Goal: Task Accomplishment & Management: Manage account settings

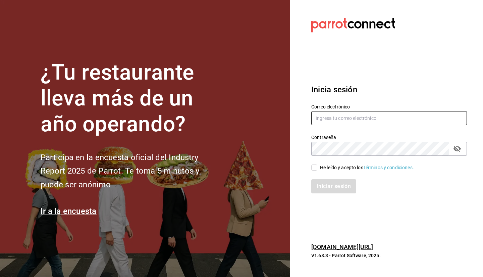
click at [328, 116] on input "text" at bounding box center [389, 118] width 156 height 14
type input "sebaxvp.svp@gmail.com"
click at [315, 173] on div "Iniciar sesión" at bounding box center [385, 182] width 164 height 22
click at [316, 167] on input "He leído y acepto los Términos y condiciones." at bounding box center [314, 167] width 6 height 6
checkbox input "true"
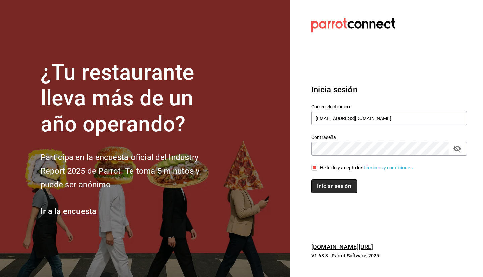
click at [324, 184] on button "Iniciar sesión" at bounding box center [334, 186] width 46 height 14
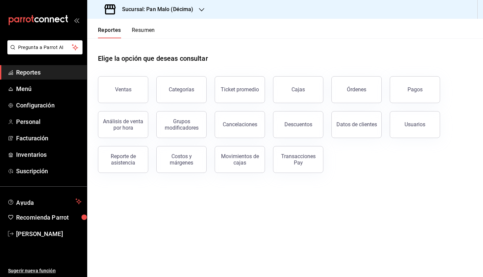
click at [184, 9] on h3 "Sucursal: Pan Malo (Décima)" at bounding box center [155, 9] width 77 height 8
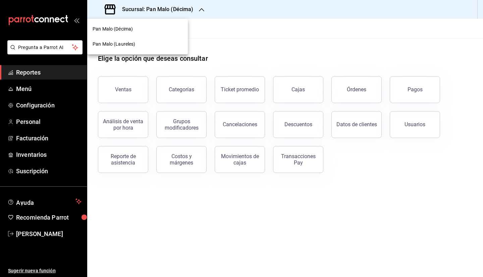
click at [148, 40] on div "Pan Malo (Laureles)" at bounding box center [137, 44] width 101 height 15
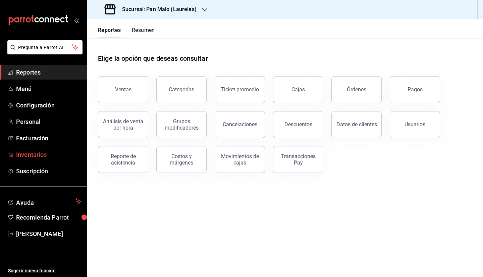
click at [49, 154] on span "Inventarios" at bounding box center [48, 154] width 65 height 9
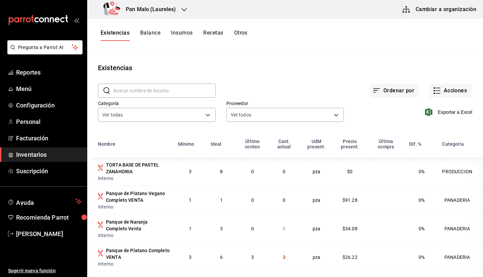
click at [154, 34] on button "Balance" at bounding box center [150, 35] width 20 height 11
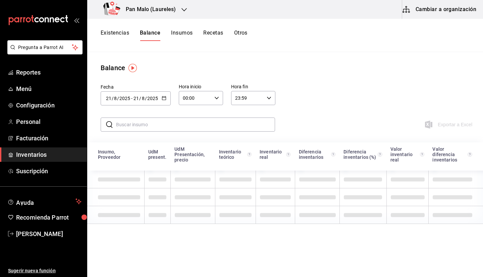
click at [184, 32] on button "Insumos" at bounding box center [181, 35] width 21 height 11
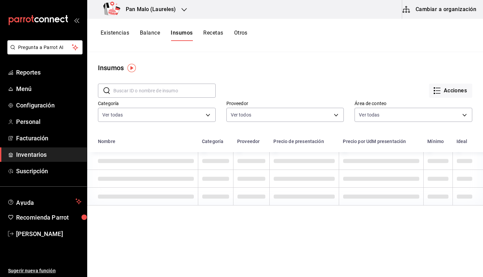
click at [155, 90] on input "text" at bounding box center [164, 90] width 102 height 13
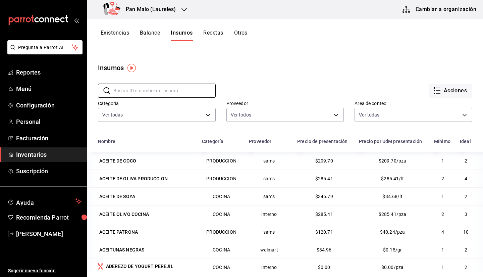
click at [315, 70] on div "Insumos" at bounding box center [285, 68] width 396 height 10
click at [115, 34] on button "Existencias" at bounding box center [115, 35] width 29 height 11
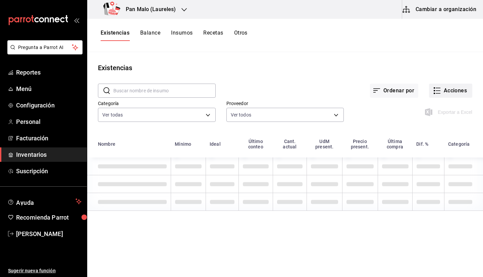
click at [445, 93] on button "Acciones" at bounding box center [450, 91] width 43 height 14
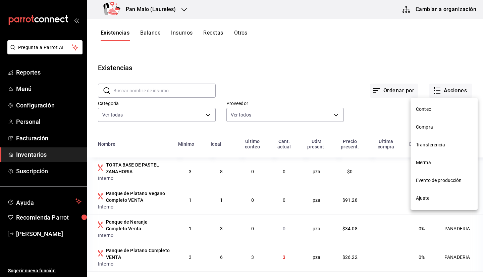
click at [426, 129] on span "Compra" at bounding box center [444, 126] width 56 height 7
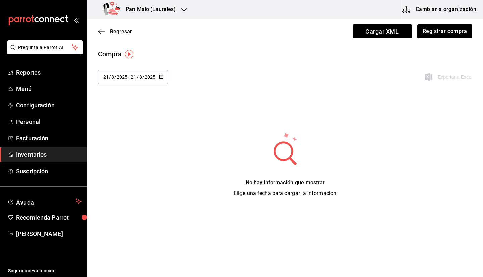
click at [126, 77] on input "2025" at bounding box center [121, 76] width 11 height 5
click at [137, 114] on li "Ayer" at bounding box center [129, 113] width 63 height 15
type input "2025-08-20"
type input "20"
type input "2025-08-20"
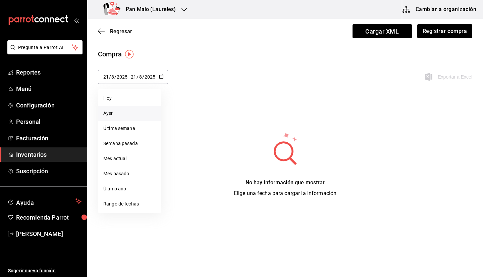
type input "20"
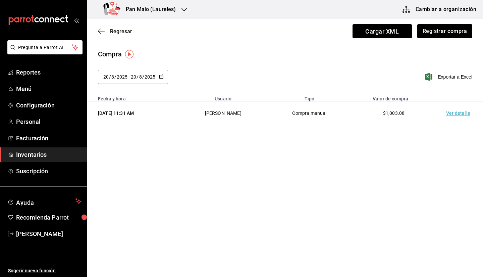
click at [458, 115] on td "Ver detalle" at bounding box center [459, 113] width 47 height 23
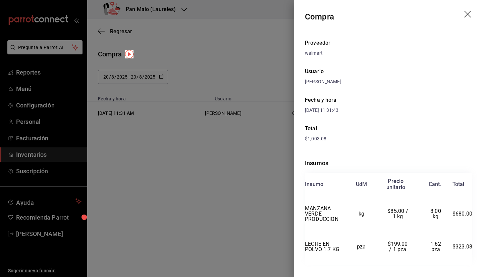
click at [464, 15] on icon "drag" at bounding box center [467, 14] width 7 height 7
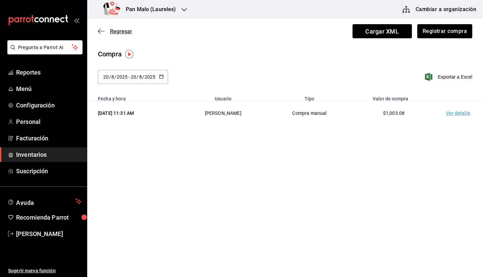
click at [100, 34] on icon "button" at bounding box center [101, 31] width 7 height 6
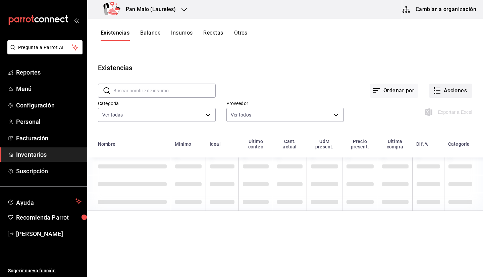
click at [460, 95] on button "Acciones" at bounding box center [450, 91] width 43 height 14
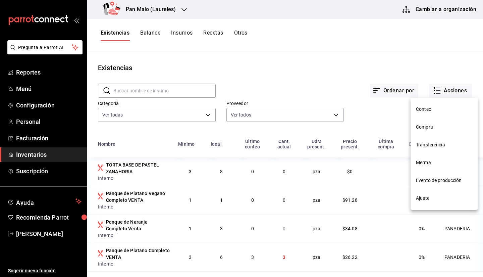
click at [431, 129] on span "Compra" at bounding box center [444, 126] width 56 height 7
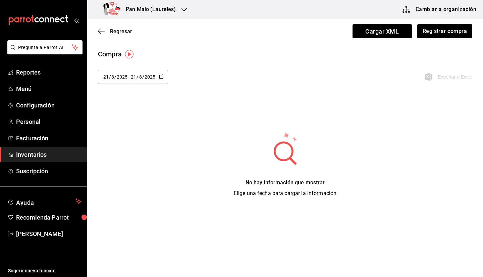
click at [132, 78] on input "21" at bounding box center [134, 76] width 6 height 5
click at [131, 128] on li "Última semana" at bounding box center [129, 128] width 63 height 15
type input "2025-08-17"
type input "17"
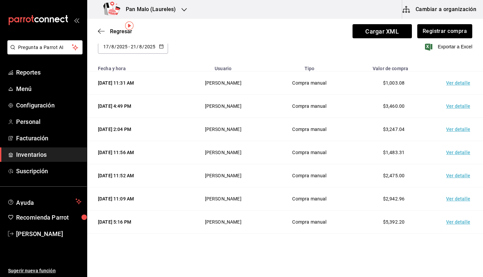
scroll to position [34, 0]
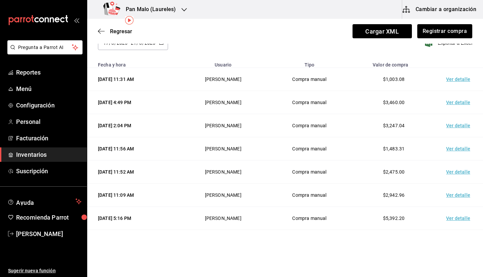
click at [456, 106] on td "Ver detalle" at bounding box center [459, 102] width 47 height 23
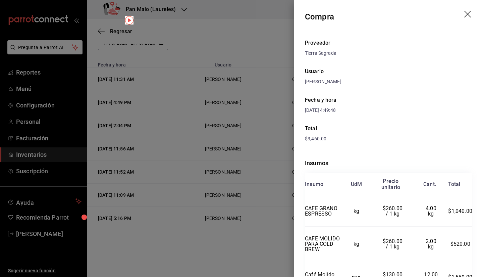
click at [465, 17] on icon "drag" at bounding box center [468, 15] width 8 height 8
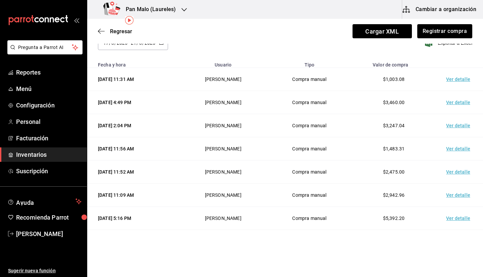
click at [447, 124] on td "Ver detalle" at bounding box center [459, 125] width 47 height 23
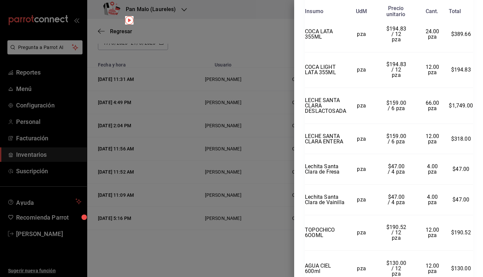
scroll to position [210, 0]
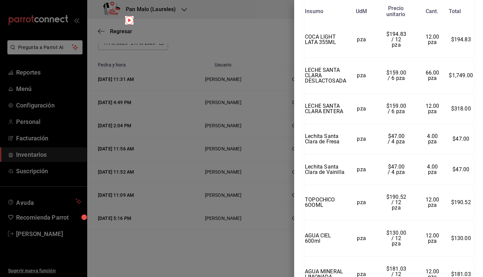
click at [226, 133] on div at bounding box center [241, 138] width 483 height 277
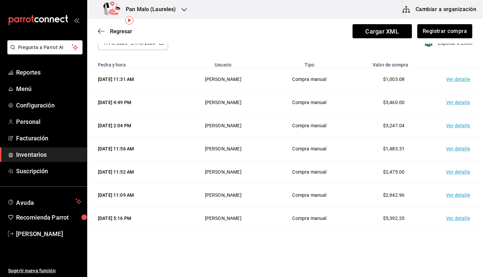
click at [44, 156] on span "Inventarios" at bounding box center [48, 154] width 65 height 9
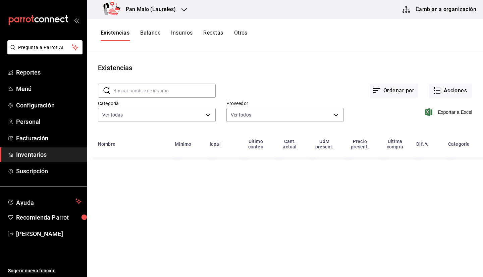
click at [243, 39] on button "Otros" at bounding box center [240, 35] width 13 height 11
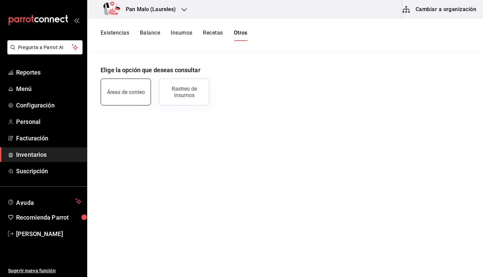
click at [124, 93] on div "Áreas de conteo" at bounding box center [126, 92] width 38 height 6
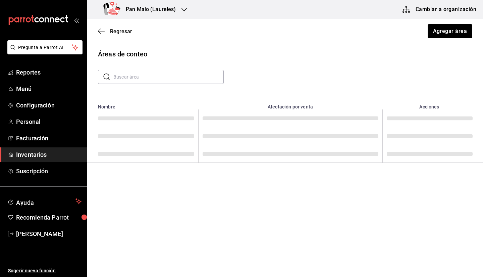
click at [98, 32] on div "Regresar Agregar área" at bounding box center [285, 31] width 396 height 25
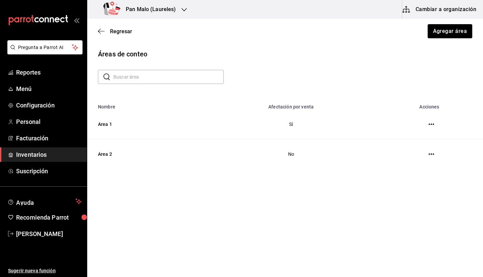
click at [97, 37] on div "Regresar Agregar área" at bounding box center [285, 31] width 396 height 25
click at [102, 30] on icon "button" at bounding box center [101, 31] width 7 height 6
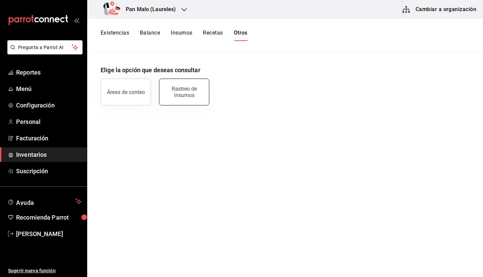
click at [198, 91] on div "Rastreo de insumos" at bounding box center [184, 92] width 42 height 13
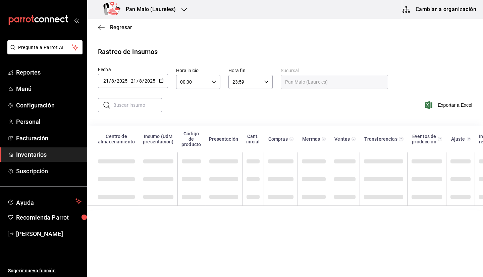
click at [134, 107] on input "text" at bounding box center [137, 104] width 49 height 13
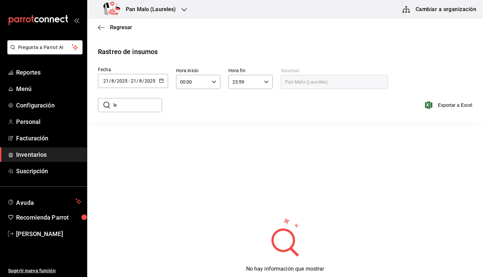
type input "l"
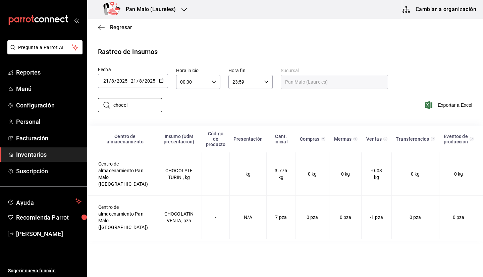
click at [308, 96] on div "​ chocol ​ Exportar a Excel" at bounding box center [282, 109] width 401 height 28
click at [132, 109] on input "chocol" at bounding box center [137, 104] width 49 height 13
type input "c"
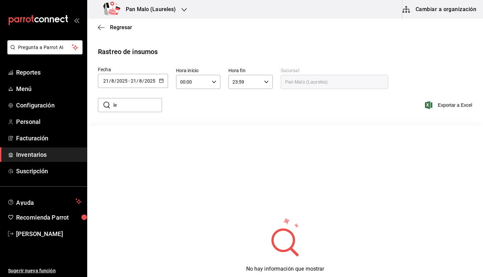
type input "l"
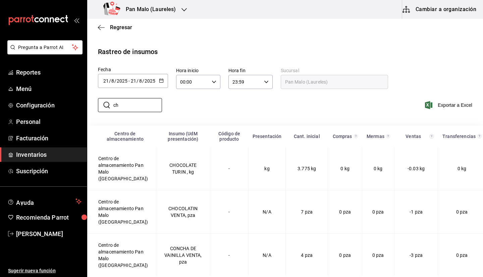
type input "ch"
click at [132, 82] on input "21" at bounding box center [134, 80] width 6 height 5
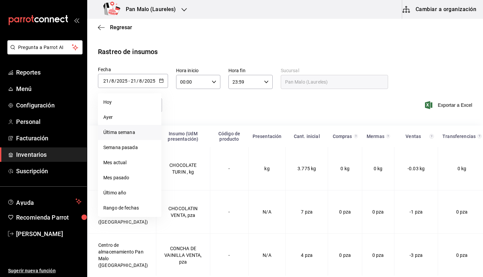
click at [121, 132] on li "Última semana" at bounding box center [129, 132] width 63 height 15
type input "2025-08-17"
type input "17"
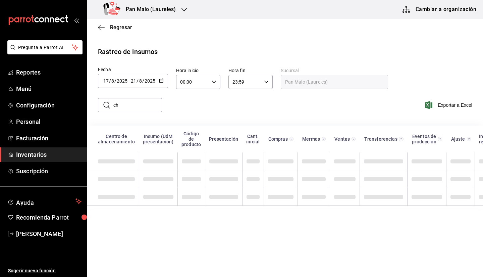
click at [126, 95] on div "​ ch ​ Exportar a Excel" at bounding box center [282, 108] width 401 height 36
click at [124, 111] on input "ch" at bounding box center [137, 104] width 49 height 13
type input "c"
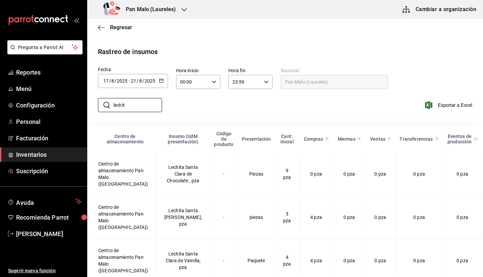
type input "lechit"
click at [248, 98] on div "​ lechit ​ Exportar a Excel" at bounding box center [282, 109] width 401 height 28
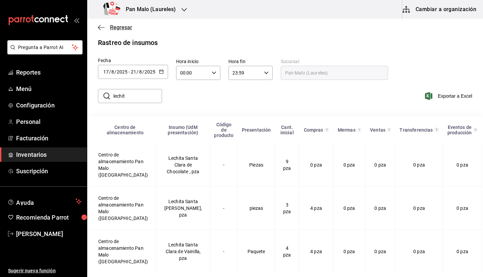
click at [106, 24] on span "Regresar" at bounding box center [115, 27] width 34 height 6
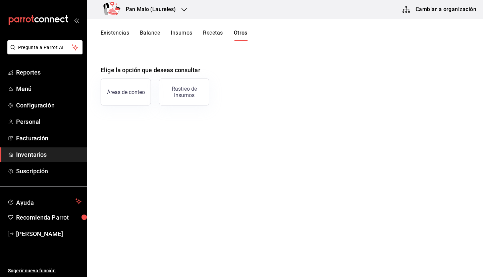
click at [113, 37] on button "Existencias" at bounding box center [115, 35] width 29 height 11
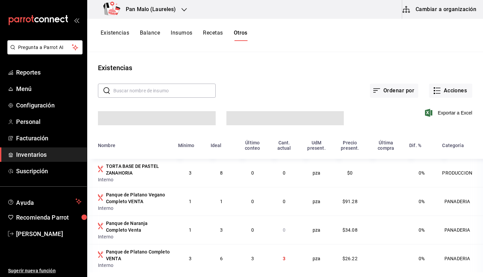
click at [113, 35] on button "Existencias" at bounding box center [115, 35] width 29 height 11
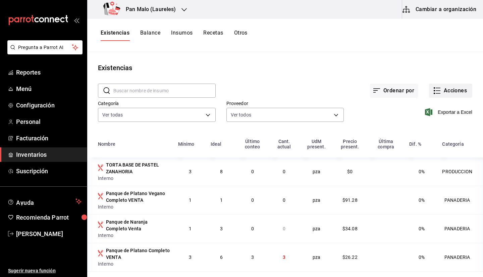
click at [450, 92] on button "Acciones" at bounding box center [450, 91] width 43 height 14
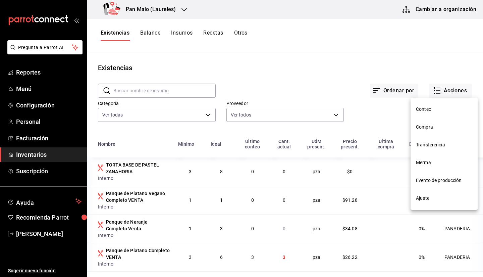
click at [441, 197] on span "Ajuste" at bounding box center [444, 198] width 56 height 7
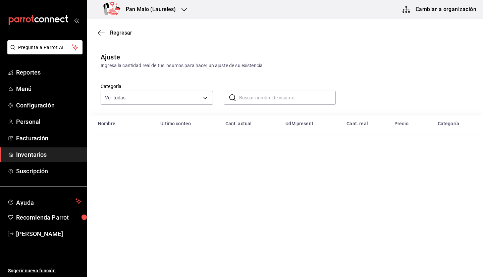
click at [264, 96] on input "text" at bounding box center [287, 97] width 97 height 13
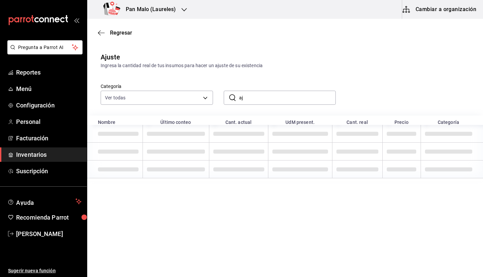
type input "a"
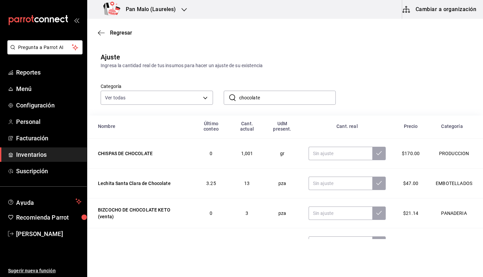
scroll to position [59, 0]
click at [298, 99] on input "chocolate" at bounding box center [287, 97] width 97 height 13
click at [301, 98] on input "chocolate" at bounding box center [287, 97] width 97 height 13
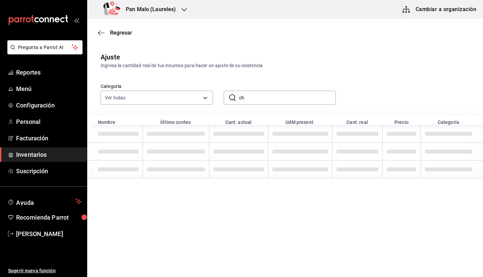
type input "c"
type input "lechita"
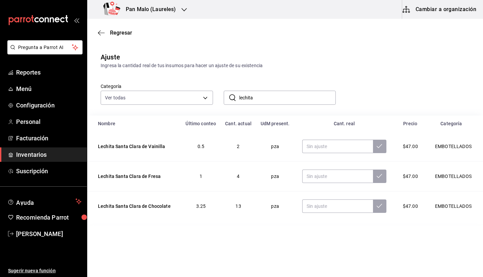
click at [267, 98] on input "lechita" at bounding box center [287, 97] width 97 height 13
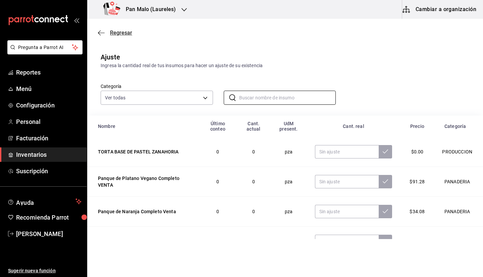
click at [104, 34] on icon "button" at bounding box center [101, 33] width 7 height 6
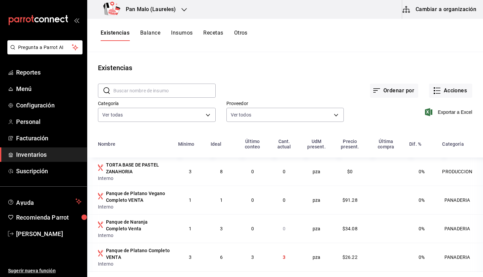
click at [227, 41] on div "Existencias Balance Insumos Recetas Otros" at bounding box center [174, 35] width 147 height 11
click at [246, 38] on button "Otros" at bounding box center [240, 35] width 13 height 11
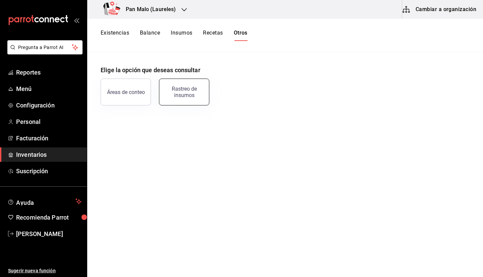
click at [190, 91] on div "Rastreo de insumos" at bounding box center [184, 92] width 42 height 13
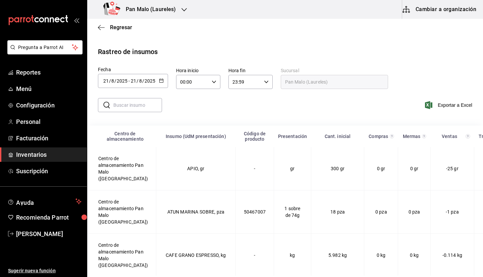
click at [135, 104] on input "text" at bounding box center [137, 104] width 49 height 13
click at [137, 81] on span "/" at bounding box center [138, 80] width 2 height 5
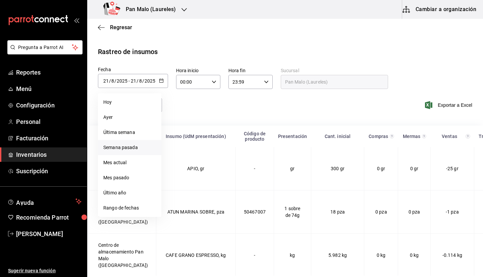
click at [130, 145] on li "Semana pasada" at bounding box center [129, 147] width 63 height 15
type input "[DATE]"
type input "10"
type input "[DATE]"
type input "16"
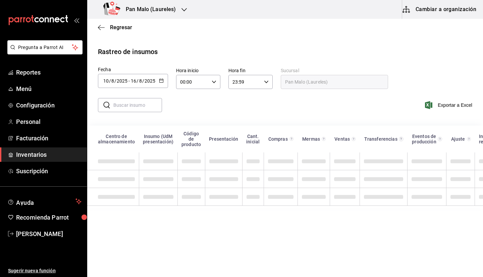
click at [138, 81] on span "/" at bounding box center [138, 80] width 2 height 5
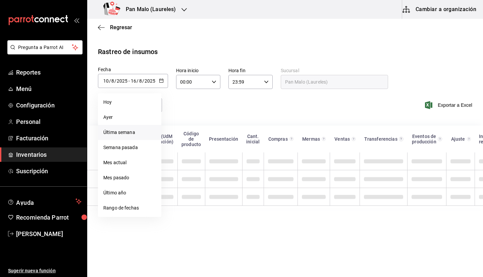
click at [124, 133] on li "Última semana" at bounding box center [129, 132] width 63 height 15
type input "2025-08-17"
type input "17"
type input "[DATE]"
type input "21"
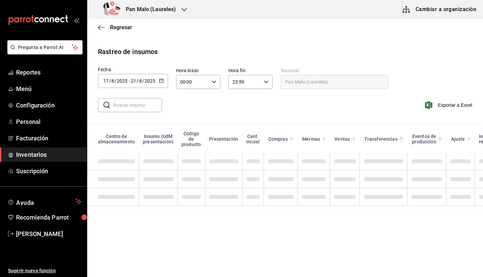
click at [134, 108] on input "text" at bounding box center [137, 104] width 49 height 13
type input "f"
type input "l"
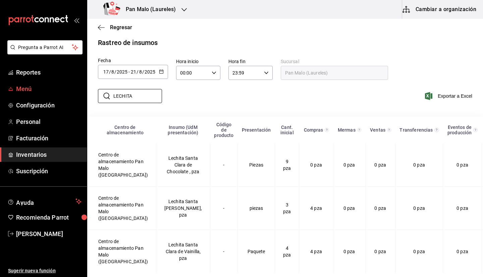
type input "LECHITA"
click at [32, 85] on span "Menú" at bounding box center [48, 88] width 65 height 9
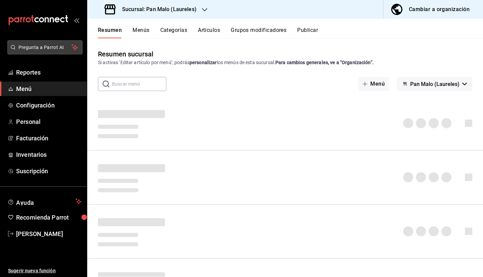
click at [61, 40] on button "Pregunta a Parrot AI" at bounding box center [44, 47] width 75 height 14
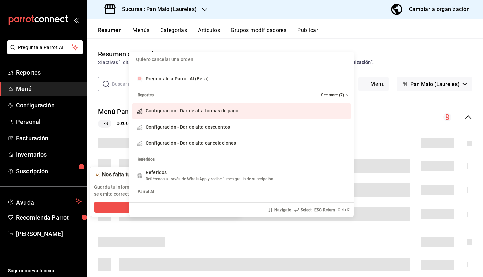
click at [141, 30] on div "Quiero cancelar una orden Pregúntale a Parrot AI (Beta) Reportes See more (7) C…" at bounding box center [241, 138] width 483 height 277
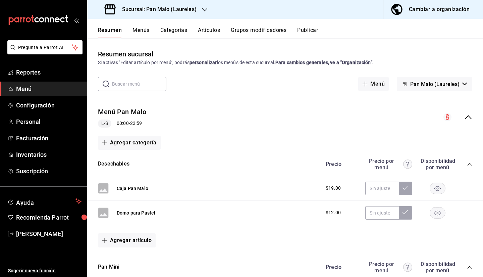
click at [143, 37] on button "Menús" at bounding box center [141, 32] width 17 height 11
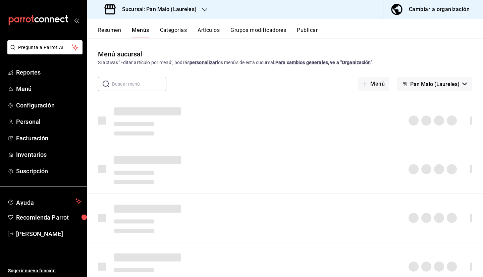
click at [145, 31] on button "Menús" at bounding box center [140, 32] width 17 height 11
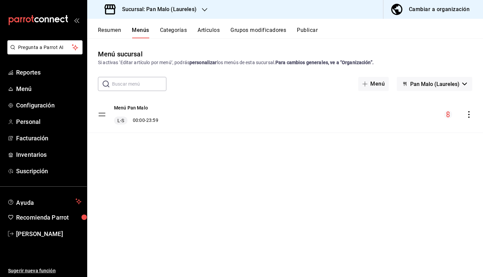
click at [120, 39] on div "Menú sucursal Si activas ‘Editar artículo por menú’, podrás personalizar los me…" at bounding box center [285, 157] width 396 height 238
click at [112, 28] on button "Resumen" at bounding box center [109, 32] width 23 height 11
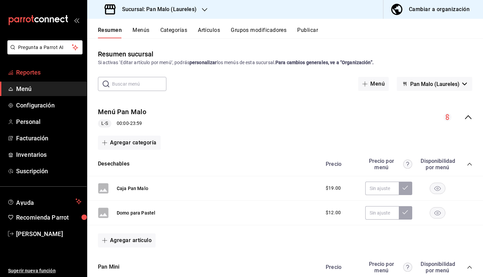
click at [68, 76] on span "Reportes" at bounding box center [48, 72] width 65 height 9
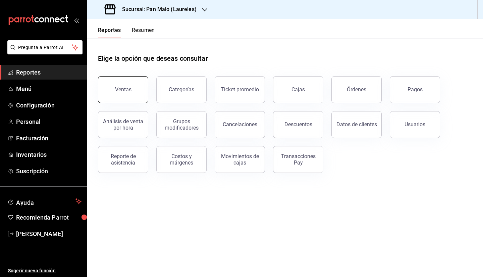
click at [119, 96] on button "Ventas" at bounding box center [123, 89] width 50 height 27
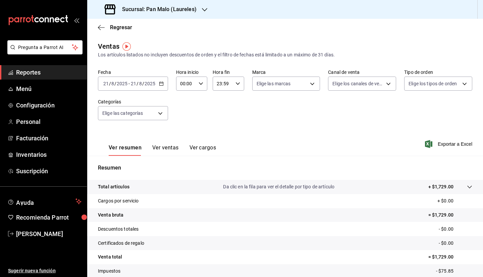
click at [51, 74] on span "Reportes" at bounding box center [48, 72] width 65 height 9
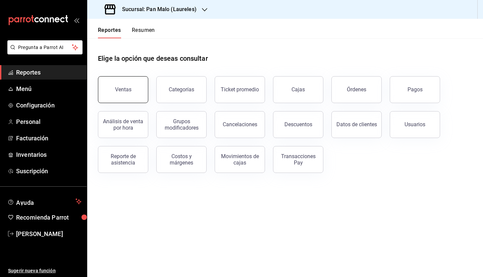
click at [140, 89] on button "Ventas" at bounding box center [123, 89] width 50 height 27
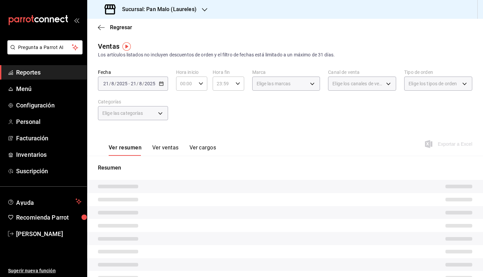
click at [170, 147] on button "Ver ventas" at bounding box center [165, 149] width 27 height 11
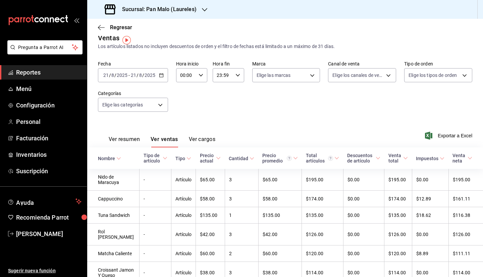
scroll to position [6, 0]
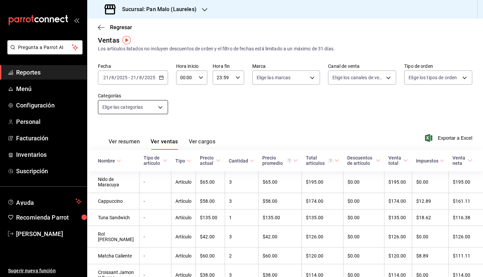
click at [148, 111] on body "Pregunta a Parrot AI Reportes Menú Configuración Personal Facturación Inventari…" at bounding box center [241, 138] width 483 height 277
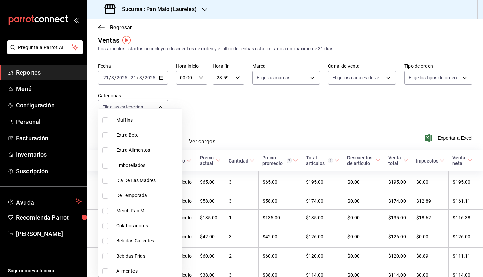
scroll to position [248, 0]
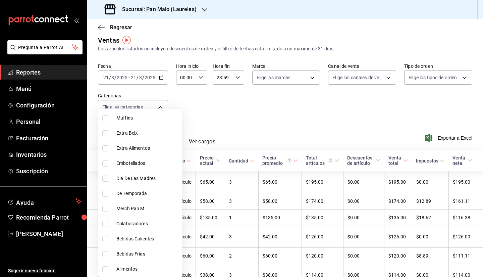
click at [151, 167] on li "Embotellados" at bounding box center [140, 163] width 84 height 15
type input "f7a4ebbe-6318-4db8-80c8-a7bae5298bca"
checkbox input "true"
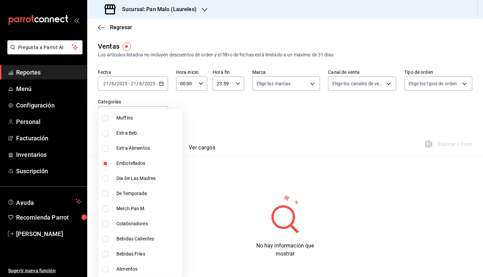
click at [230, 133] on div at bounding box center [241, 138] width 483 height 277
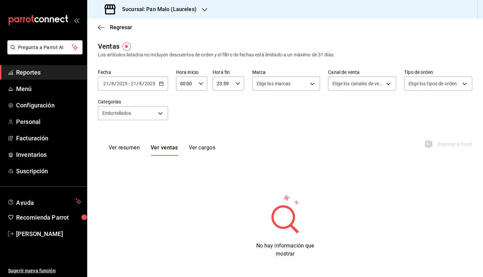
click at [151, 85] on input "2025" at bounding box center [149, 83] width 11 height 5
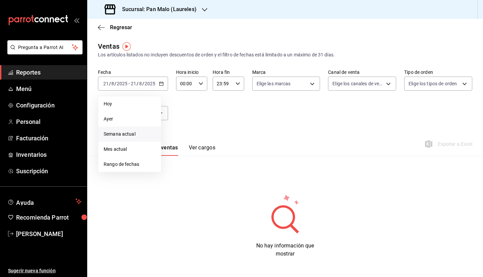
click at [132, 134] on span "Semana actual" at bounding box center [130, 134] width 52 height 7
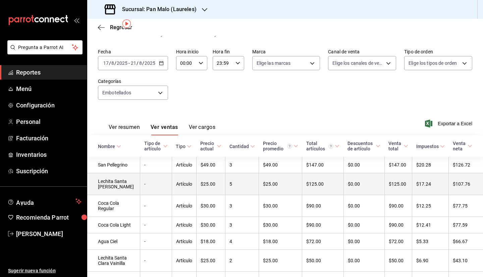
scroll to position [20, 0]
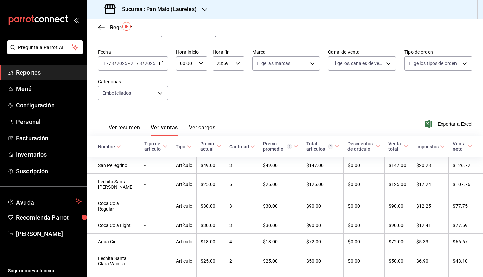
click at [140, 63] on input "8" at bounding box center [140, 63] width 3 height 5
click at [138, 57] on div "2025-08-17 17 / 8 / 2025 - 2025-08-21 21 / 8 / 2025" at bounding box center [133, 63] width 70 height 14
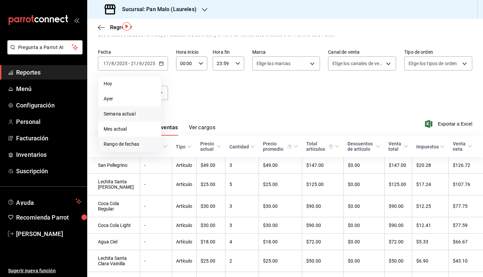
click at [131, 144] on span "Rango de fechas" at bounding box center [130, 144] width 52 height 7
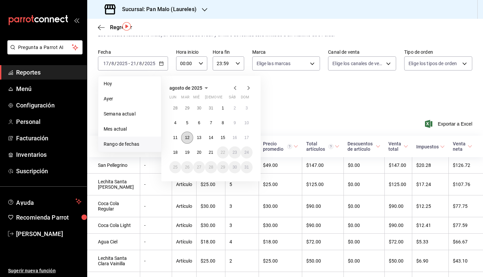
click at [191, 139] on button "12" at bounding box center [187, 138] width 12 height 12
click at [187, 135] on abbr "12" at bounding box center [187, 137] width 4 height 5
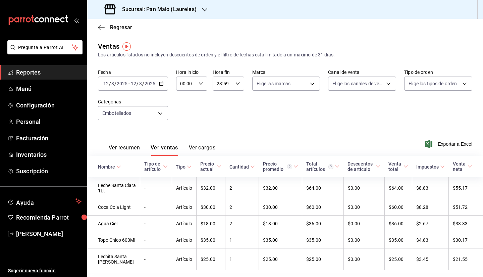
scroll to position [38, 0]
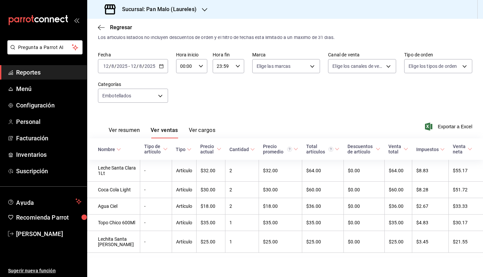
click at [147, 83] on div "Fecha 2025-08-12 12 / 8 / 2025 - 2025-08-12 12 / 8 / 2025 Hora inicio 00:00 Hor…" at bounding box center [285, 81] width 374 height 59
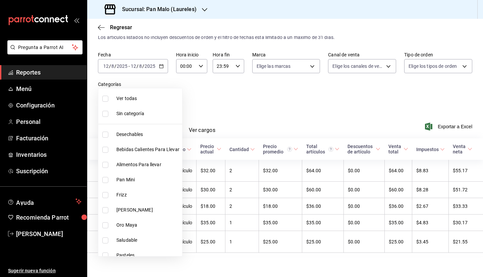
click at [156, 79] on body "Pregunta a Parrot AI Reportes Menú Configuración Personal Facturación Inventari…" at bounding box center [241, 138] width 483 height 277
click at [194, 64] on div at bounding box center [241, 138] width 483 height 277
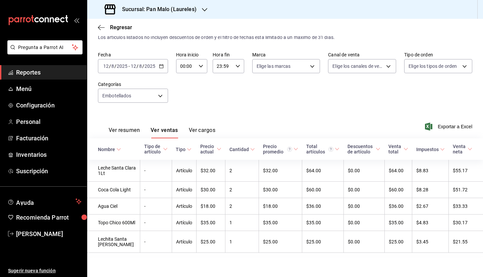
click at [162, 64] on icon "button" at bounding box center [161, 66] width 5 height 5
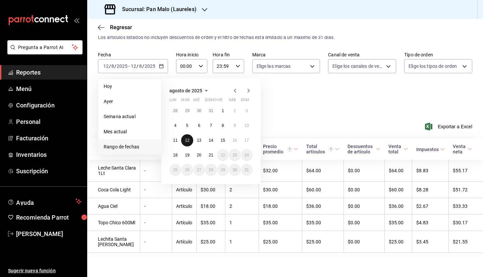
click at [189, 138] on abbr "12" at bounding box center [187, 140] width 4 height 5
click at [199, 138] on abbr "13" at bounding box center [199, 140] width 4 height 5
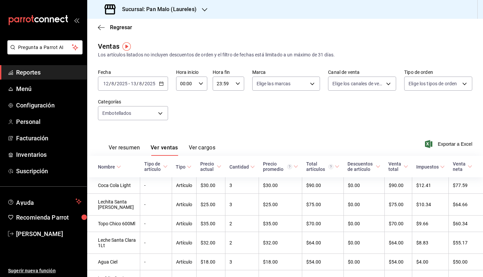
click at [147, 85] on input "2025" at bounding box center [149, 83] width 11 height 5
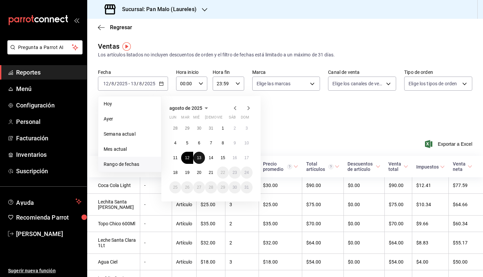
click at [198, 155] on abbr "13" at bounding box center [199, 157] width 4 height 5
click at [222, 156] on abbr "15" at bounding box center [223, 157] width 4 height 5
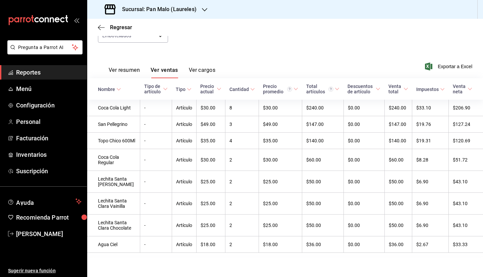
scroll to position [105, 0]
click at [224, 34] on div "Regresar" at bounding box center [285, 27] width 396 height 17
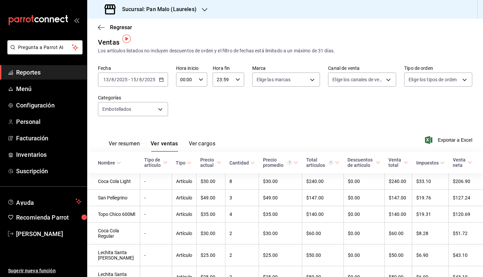
scroll to position [0, 0]
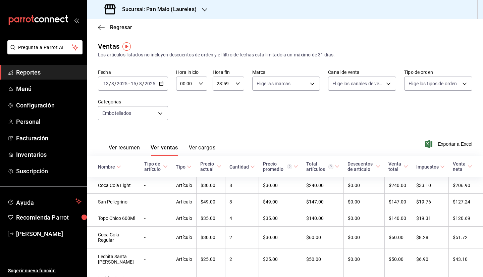
click at [158, 87] on div "2025-08-13 13 / 8 / 2025 - 2025-08-15 15 / 8 / 2025" at bounding box center [133, 83] width 70 height 14
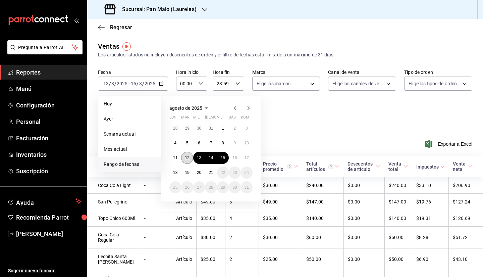
click at [191, 158] on button "12" at bounding box center [187, 158] width 12 height 12
click at [200, 156] on abbr "13" at bounding box center [199, 157] width 4 height 5
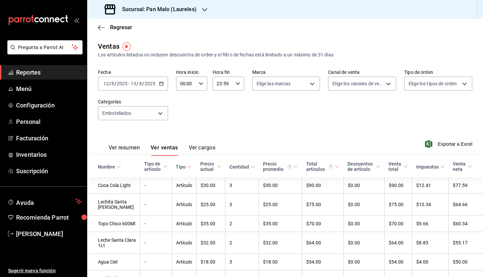
click at [210, 118] on div "Fecha 2025-08-12 12 / 8 / 2025 - 2025-08-13 13 / 8 / 2025 Hora inicio 00:00 Hor…" at bounding box center [285, 98] width 374 height 59
click at [235, 126] on div "Fecha 2025-08-12 12 / 8 / 2025 - 2025-08-13 13 / 8 / 2025 Hora inicio 00:00 Hor…" at bounding box center [285, 98] width 374 height 59
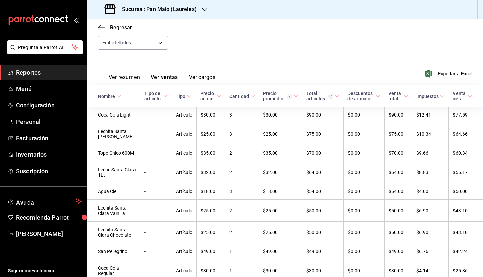
scroll to position [16, 0]
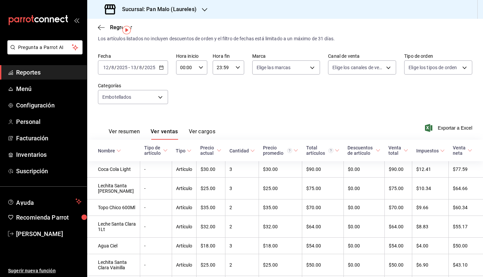
click at [33, 72] on span "Reportes" at bounding box center [48, 72] width 65 height 9
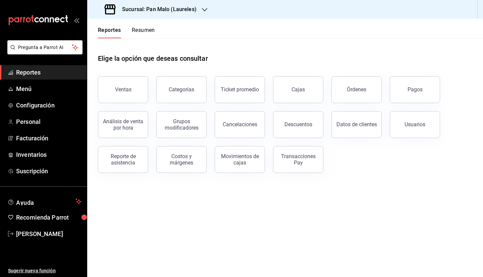
click at [151, 6] on h3 "Sucursal: Pan Malo (Laureles)" at bounding box center [157, 9] width 80 height 8
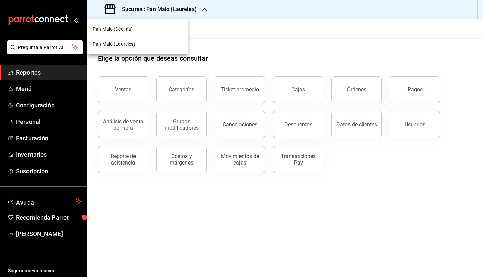
click at [17, 158] on div at bounding box center [241, 138] width 483 height 277
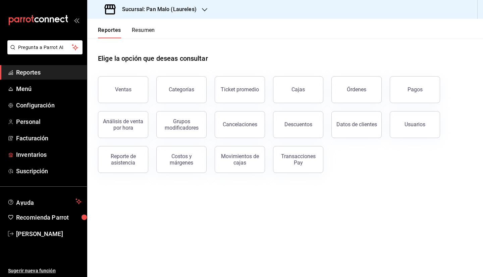
click at [38, 154] on span "Inventarios" at bounding box center [48, 154] width 65 height 9
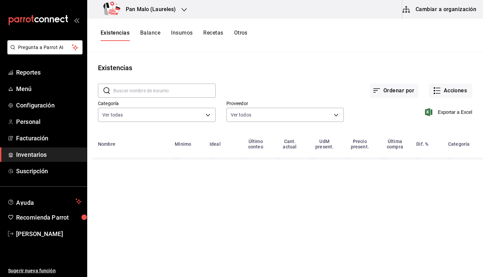
click at [452, 18] on button "Cambiar a organización" at bounding box center [439, 9] width 75 height 19
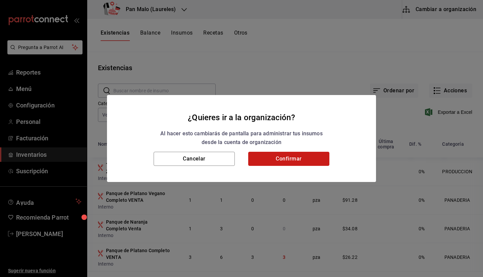
click at [275, 161] on button "Confirmar" at bounding box center [288, 159] width 81 height 14
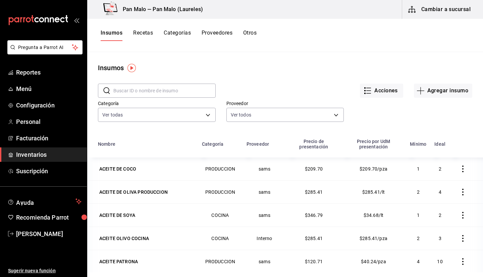
click at [149, 36] on button "Recetas" at bounding box center [143, 35] width 20 height 11
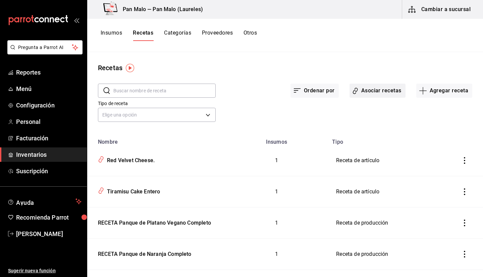
click at [379, 90] on button "Asociar recetas" at bounding box center [378, 91] width 56 height 14
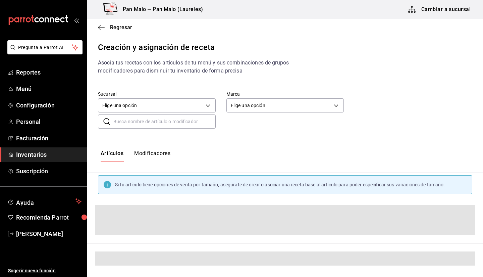
click at [170, 125] on input "text" at bounding box center [164, 121] width 102 height 13
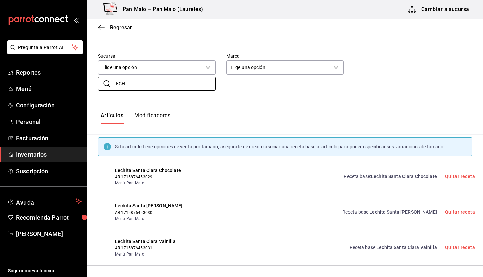
scroll to position [38, 0]
click at [393, 208] on div "Receta base : Lechita Santa Clara Fresa Quitar receta" at bounding box center [404, 211] width 141 height 19
click at [392, 209] on span "Lechita Santa Clara Fresa" at bounding box center [403, 211] width 68 height 5
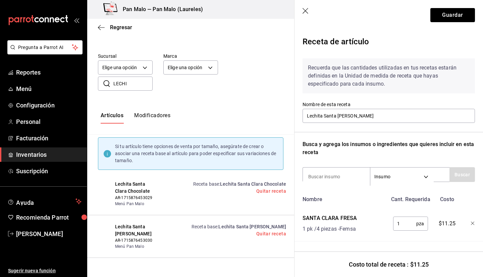
scroll to position [4, 0]
click at [303, 8] on header "Guardar" at bounding box center [389, 15] width 189 height 30
click at [306, 11] on icon "button" at bounding box center [306, 11] width 7 height 7
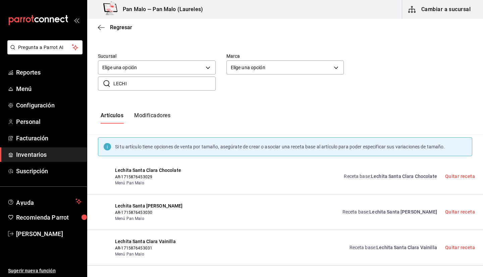
click at [415, 182] on div "Receta base : Lechita Santa Clara Chocolate Quitar receta" at bounding box center [405, 176] width 139 height 19
click at [412, 176] on span "Lechita Santa Clara Chocolate" at bounding box center [404, 175] width 66 height 5
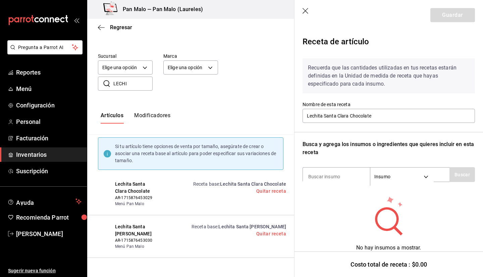
scroll to position [10, 0]
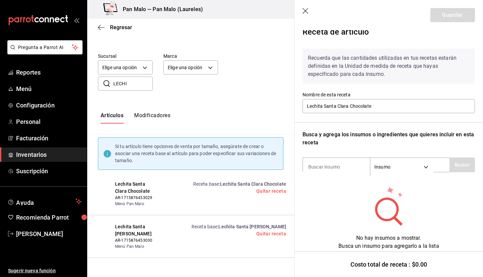
click at [306, 10] on icon "button" at bounding box center [306, 11] width 7 height 7
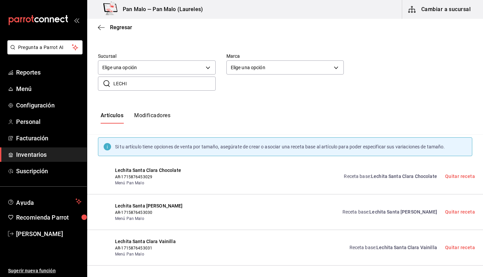
scroll to position [0, 0]
click at [377, 173] on span "Lechita Santa Clara Chocolate" at bounding box center [404, 175] width 66 height 5
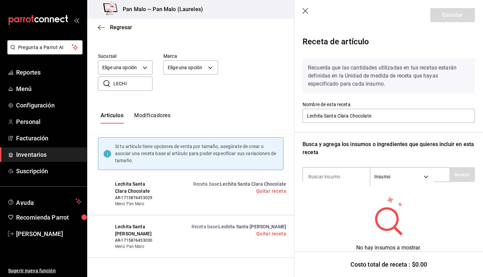
click at [306, 7] on header "Guardar" at bounding box center [389, 15] width 189 height 30
click at [306, 13] on icon "button" at bounding box center [306, 11] width 7 height 7
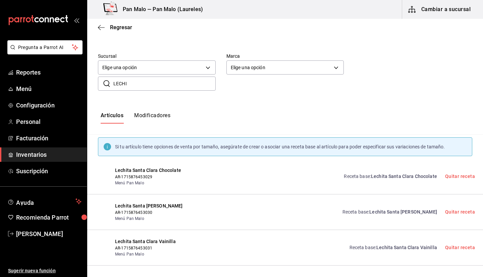
click at [370, 248] on link "Receta base : Lechita Santa Clara Vainilla" at bounding box center [394, 247] width 88 height 7
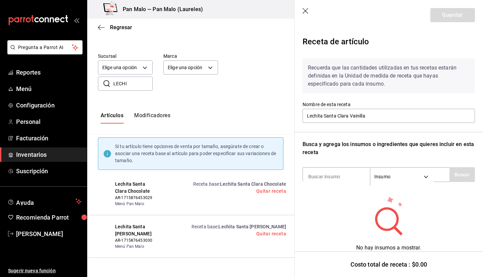
click at [306, 9] on icon "button" at bounding box center [306, 11] width 7 height 7
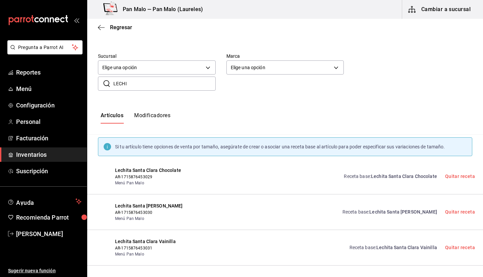
click at [148, 82] on input "LECHI" at bounding box center [164, 83] width 102 height 13
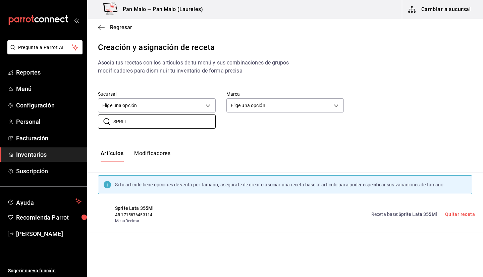
type input "SPRIT"
click at [391, 232] on div "Regresar Creación y asignación de receta Asocia tus recetas con los artículos d…" at bounding box center [285, 142] width 396 height 247
click at [388, 220] on div "Receta base : Sprite Lata 355Ml Quitar receta" at bounding box center [419, 214] width 112 height 19
click at [392, 212] on link "Receta base : Sprite Lata 355Ml" at bounding box center [404, 214] width 66 height 7
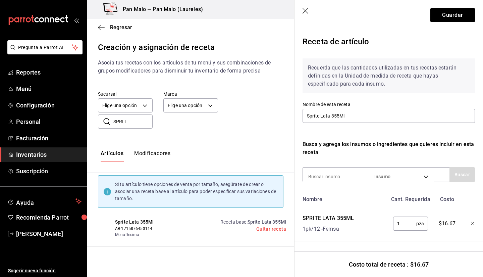
click at [303, 11] on icon "button" at bounding box center [306, 11] width 7 height 7
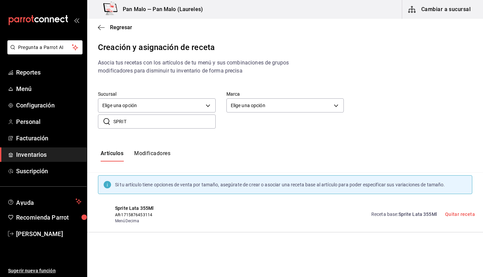
click at [28, 162] on ul "Reportes Menú Configuración Personal Facturación Inventarios Suscripción" at bounding box center [43, 121] width 87 height 113
click at [33, 158] on span "Inventarios" at bounding box center [48, 154] width 65 height 9
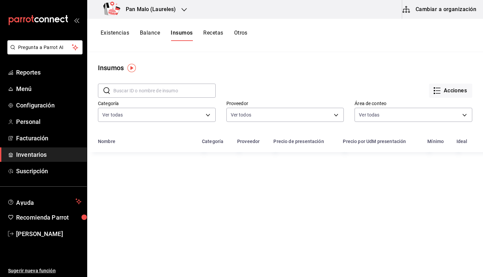
click at [127, 80] on div "​ ​" at bounding box center [151, 85] width 128 height 25
click at [125, 84] on div "​ ​" at bounding box center [157, 91] width 118 height 14
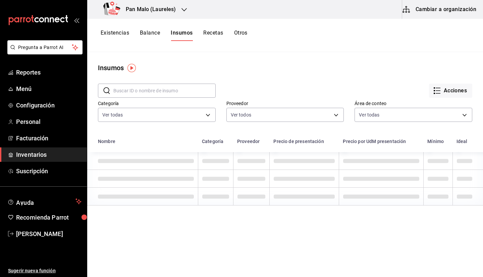
click at [125, 84] on div "​ ​" at bounding box center [157, 91] width 118 height 14
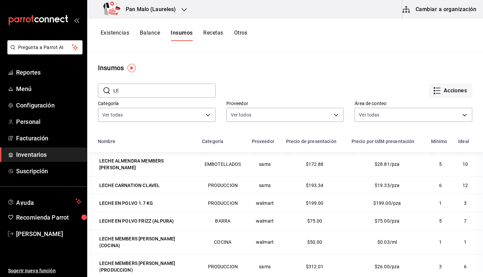
type input "L"
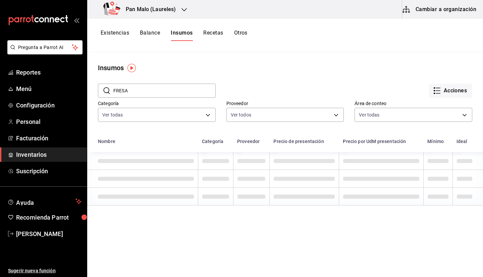
type input "FRESA"
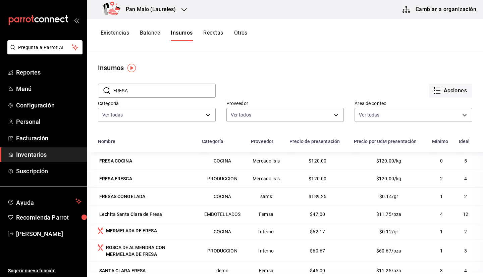
click at [32, 163] on ul "Reportes Menú Configuración Personal Facturación Inventarios Suscripción" at bounding box center [43, 121] width 87 height 113
click at [32, 161] on link "Inventarios" at bounding box center [43, 154] width 87 height 14
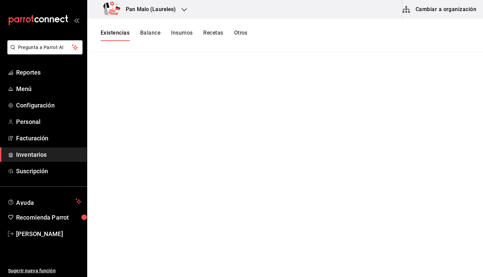
click at [222, 35] on button "Recetas" at bounding box center [213, 35] width 20 height 11
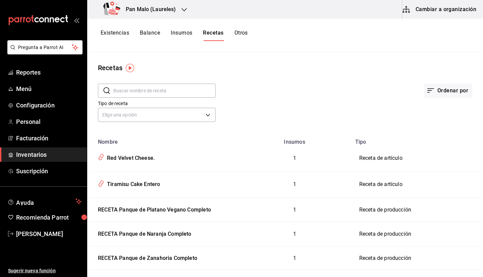
click at [450, 12] on button "Cambiar a organización" at bounding box center [439, 9] width 75 height 19
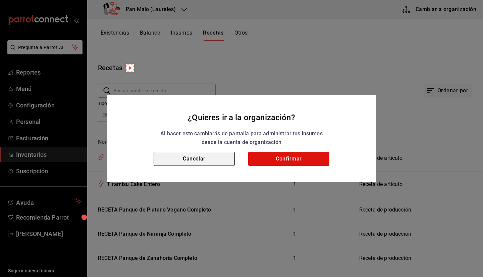
click at [199, 164] on button "Cancelar" at bounding box center [194, 159] width 81 height 14
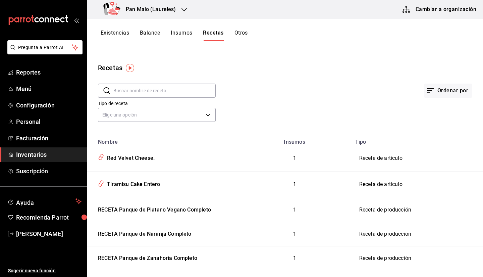
click at [454, 6] on button "Cambiar a organización" at bounding box center [439, 9] width 75 height 19
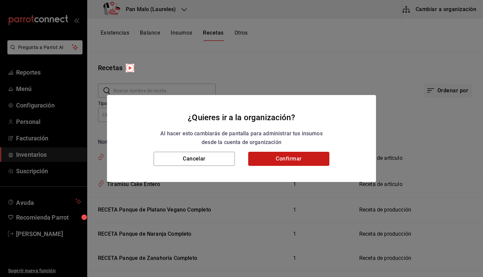
click at [276, 158] on button "Confirmar" at bounding box center [288, 159] width 81 height 14
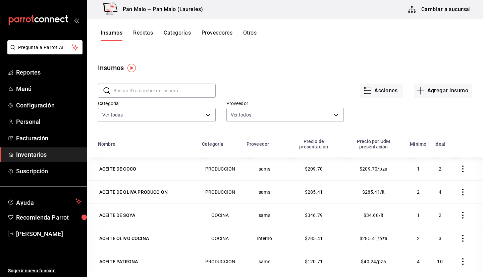
click at [152, 86] on input "text" at bounding box center [164, 90] width 102 height 13
click at [144, 32] on button "Recetas" at bounding box center [143, 35] width 20 height 11
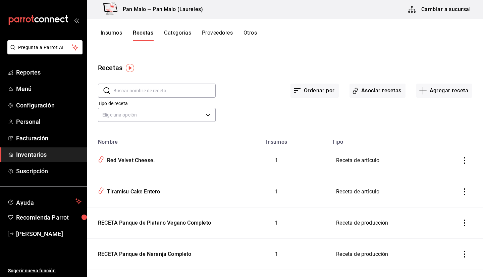
click at [132, 87] on input "text" at bounding box center [164, 90] width 102 height 13
click at [130, 90] on input "text" at bounding box center [164, 90] width 102 height 13
type input "LECHITA"
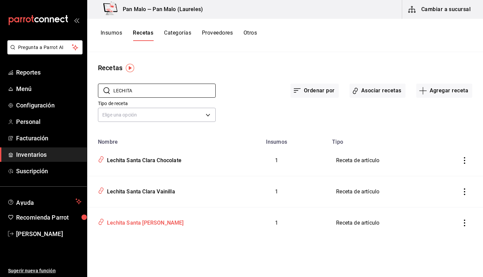
click at [148, 219] on div "Lechita Santa Clara Fresa" at bounding box center [144, 221] width 80 height 10
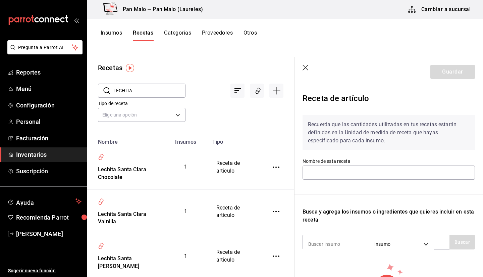
type input "Lechita Santa Clara Fresa"
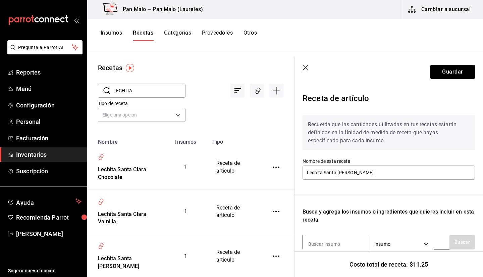
click at [348, 244] on input at bounding box center [336, 244] width 67 height 14
type input "SANTA"
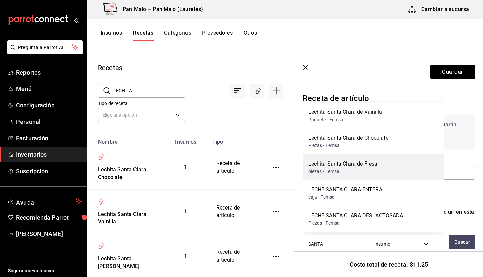
click at [384, 164] on div "Lechita Santa Clara de Fresa piezas - Femsa" at bounding box center [374, 167] width 142 height 26
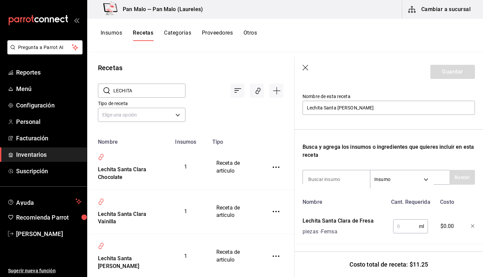
scroll to position [107, 0]
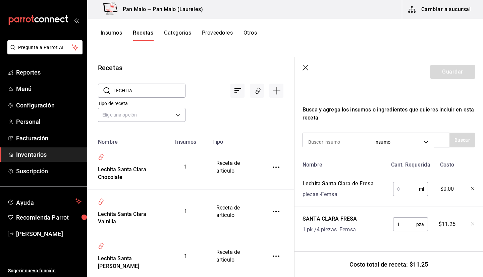
click at [470, 218] on div "Receta de artículo Recuerda que las cantidades utilizadas en tus recetas estará…" at bounding box center [389, 131] width 189 height 292
click at [471, 222] on icon "button" at bounding box center [473, 224] width 4 height 4
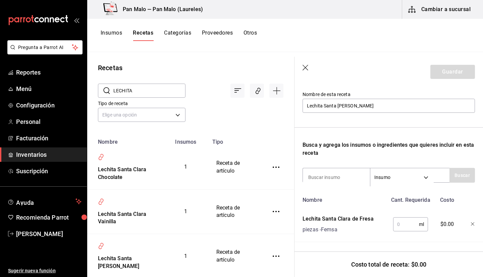
click at [121, 40] on button "Insumos" at bounding box center [111, 35] width 21 height 11
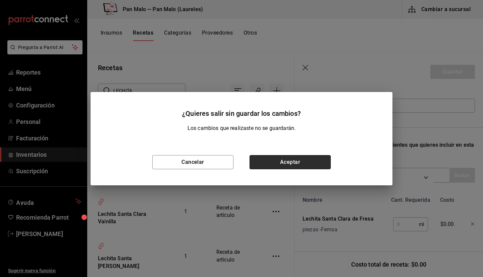
click at [285, 164] on button "Aceptar" at bounding box center [290, 162] width 81 height 14
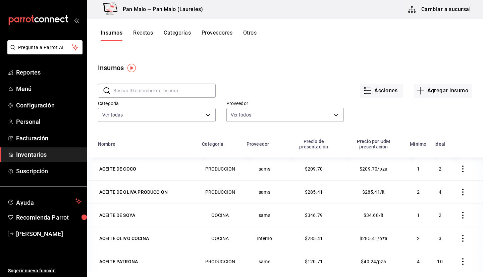
click at [132, 97] on input "text" at bounding box center [164, 90] width 102 height 13
type input "LECHITA"
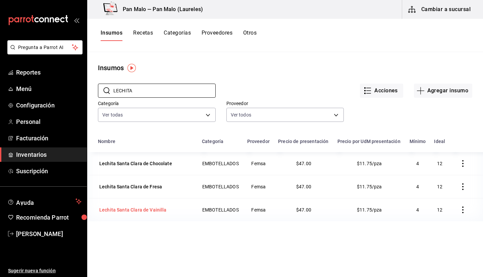
click at [149, 211] on div "Lechita Santa Clara de Vainilla" at bounding box center [132, 209] width 67 height 7
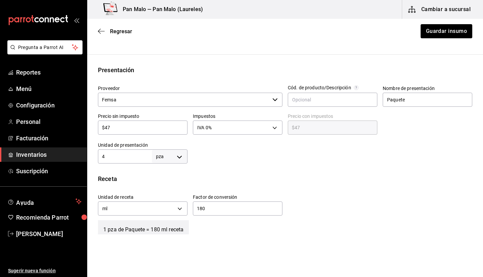
scroll to position [125, 0]
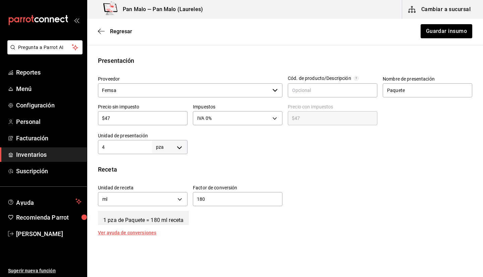
click at [166, 149] on body "Pregunta a Parrot AI Reportes Menú Configuración Personal Facturación Inventari…" at bounding box center [241, 119] width 483 height 239
click at [166, 224] on li "pza" at bounding box center [168, 222] width 35 height 11
click at [113, 147] on input "4" at bounding box center [125, 147] width 54 height 8
type input "1"
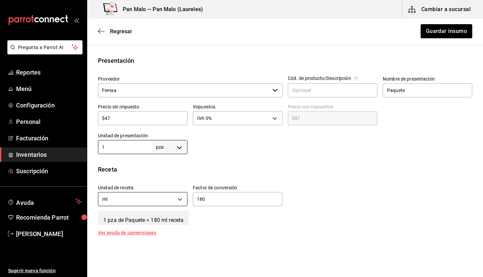
click at [175, 197] on body "Pregunta a Parrot AI Reportes Menú Configuración Personal Facturación Inventari…" at bounding box center [241, 119] width 483 height 239
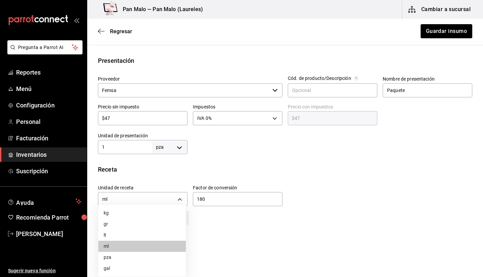
click at [113, 257] on li "pza" at bounding box center [142, 257] width 88 height 11
type input "UNIT"
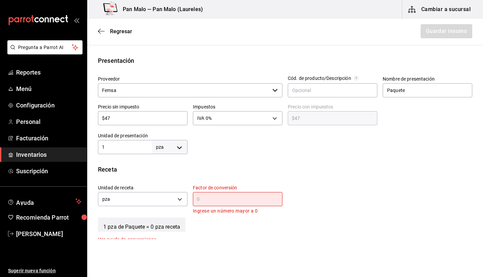
click at [222, 198] on input "text" at bounding box center [238, 199] width 90 height 8
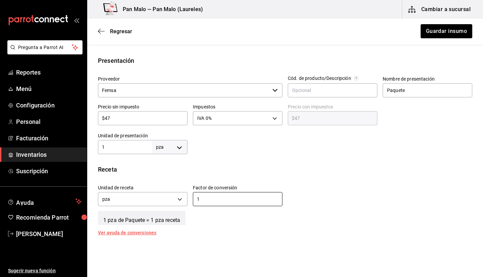
type input "1"
click at [414, 132] on div at bounding box center [330, 140] width 285 height 27
click at [405, 93] on input "Paquete" at bounding box center [428, 90] width 90 height 14
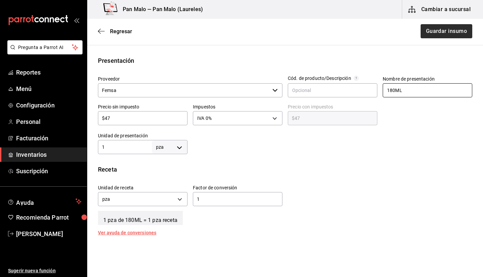
type input "180ML"
click at [433, 30] on button "Guardar insumo" at bounding box center [446, 31] width 52 height 14
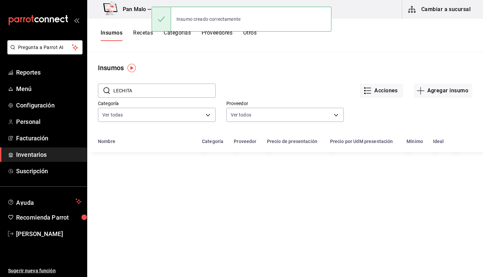
click at [157, 92] on input "LECHITA" at bounding box center [164, 90] width 102 height 13
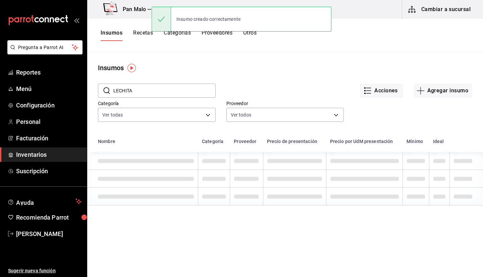
click at [157, 92] on input "LECHITA" at bounding box center [164, 90] width 102 height 13
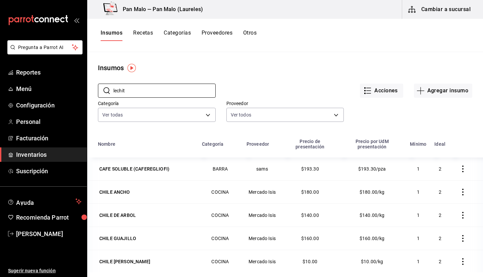
type input "lechit"
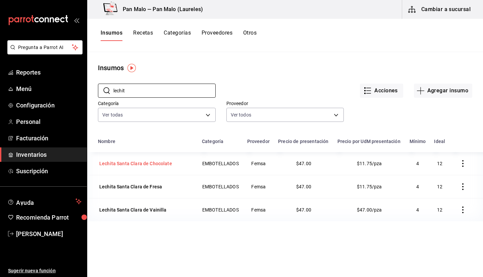
click at [143, 165] on div "Lechita Santa Clara de Chocolate" at bounding box center [135, 163] width 73 height 7
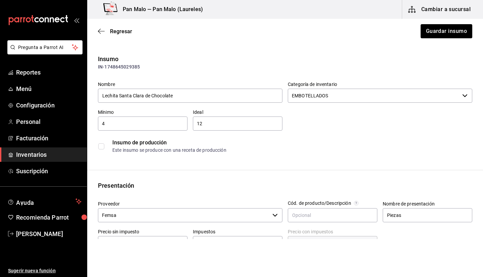
scroll to position [138, 0]
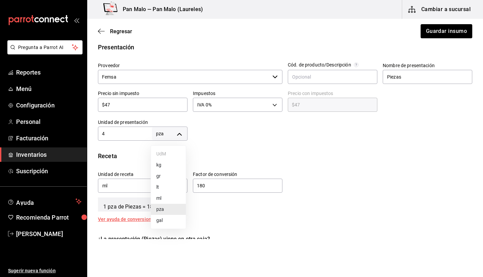
click at [179, 137] on body "Pregunta a Parrot AI Reportes Menú Configuración Personal Facturación Inventari…" at bounding box center [241, 119] width 483 height 239
click at [136, 129] on div at bounding box center [241, 138] width 483 height 277
click at [135, 130] on input "4" at bounding box center [125, 133] width 54 height 8
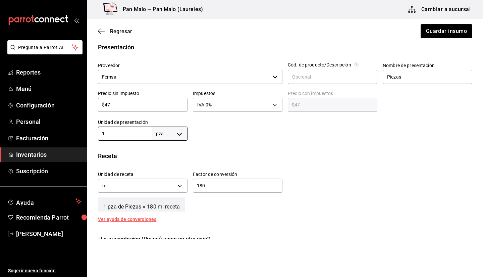
type input "1"
click at [228, 192] on div "180 ​" at bounding box center [238, 185] width 90 height 14
type input "1"
click at [170, 186] on body "Pregunta a Parrot AI Reportes Menú Configuración Personal Facturación Inventari…" at bounding box center [241, 119] width 483 height 239
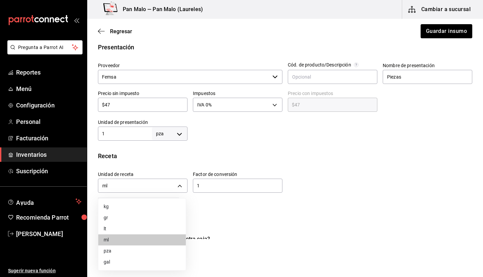
click at [117, 255] on li "pza" at bounding box center [142, 250] width 88 height 11
type input "UNIT"
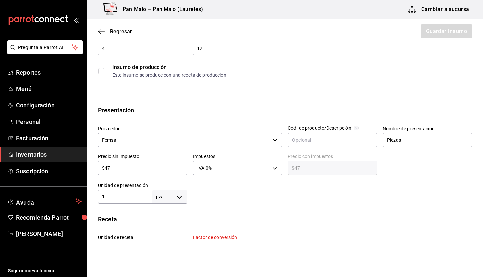
scroll to position [69, 0]
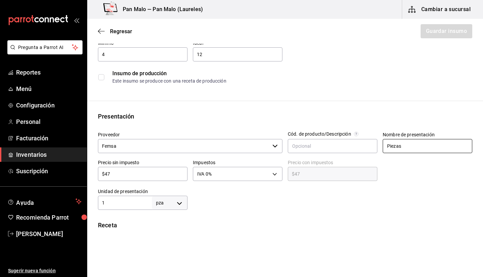
click at [397, 150] on input "Piezas" at bounding box center [428, 146] width 90 height 14
type input "180"
click at [311, 216] on div "Insumo IN-1748645029385 Nombre Lechita Santa Clara de Chocolate Categoría de in…" at bounding box center [285, 199] width 396 height 429
click at [316, 148] on input "text" at bounding box center [333, 146] width 90 height 14
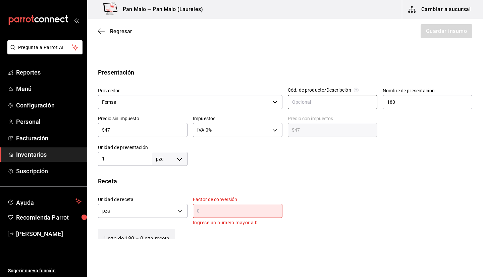
scroll to position [117, 0]
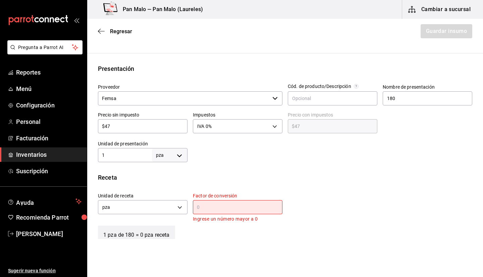
click at [235, 210] on input "text" at bounding box center [238, 207] width 90 height 8
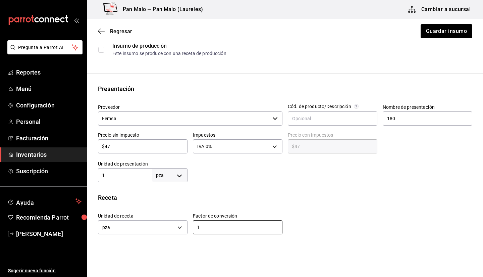
scroll to position [0, 0]
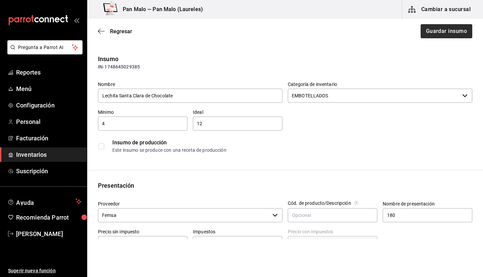
type input "1"
click at [432, 28] on button "Guardar insumo" at bounding box center [446, 31] width 52 height 14
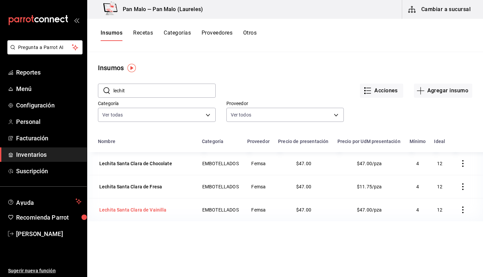
click at [140, 214] on div "Lechita Santa Clara de Vainilla" at bounding box center [133, 209] width 70 height 9
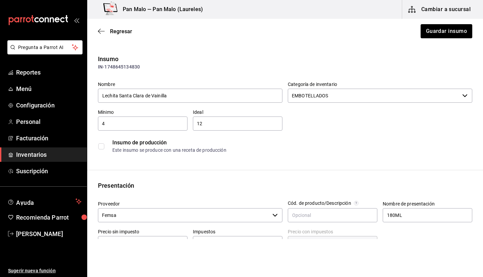
scroll to position [193, 0]
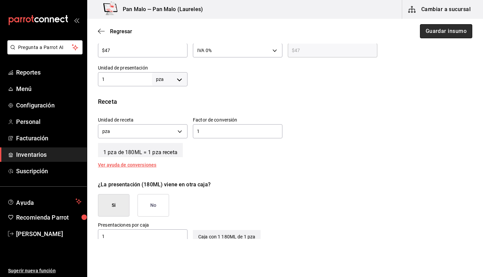
click at [435, 31] on button "Guardar insumo" at bounding box center [446, 31] width 52 height 14
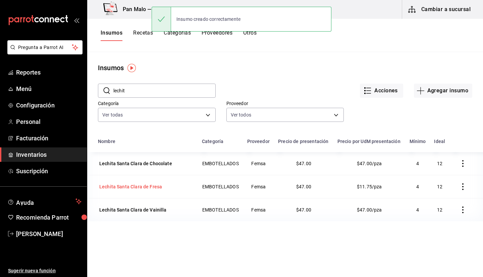
click at [137, 190] on div "Lechita Santa Clara de Fresa" at bounding box center [130, 186] width 63 height 7
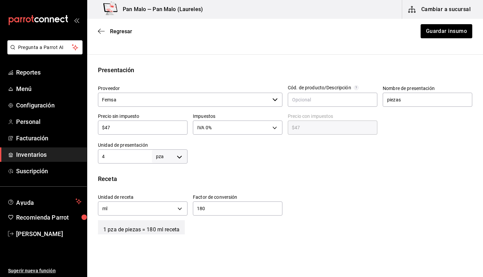
scroll to position [126, 0]
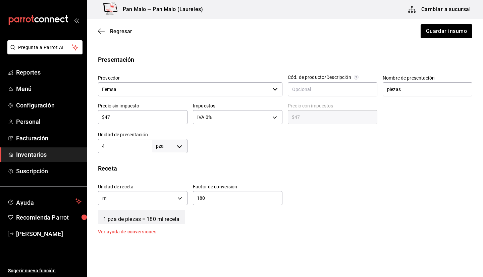
click at [169, 158] on div "Insumo IN-1748645086067 Nombre Lechita Santa Clara de Fresa Categoría de invent…" at bounding box center [285, 140] width 396 height 422
click at [159, 146] on body "Pregunta a Parrot AI Reportes Menú Configuración Personal Facturación Inventari…" at bounding box center [241, 119] width 483 height 239
click at [159, 216] on li "pza" at bounding box center [168, 221] width 35 height 11
click at [127, 147] on input "4" at bounding box center [125, 146] width 54 height 8
type input "4"
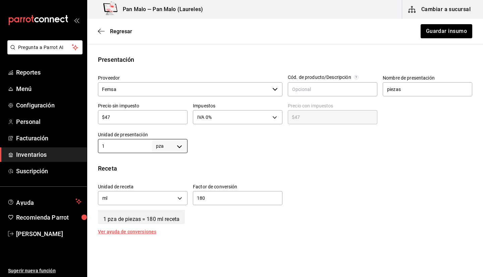
type input "1"
click at [265, 200] on input "180" at bounding box center [238, 198] width 90 height 8
type input "1"
click at [133, 197] on body "Pregunta a Parrot AI Reportes Menú Configuración Personal Facturación Inventari…" at bounding box center [241, 119] width 483 height 239
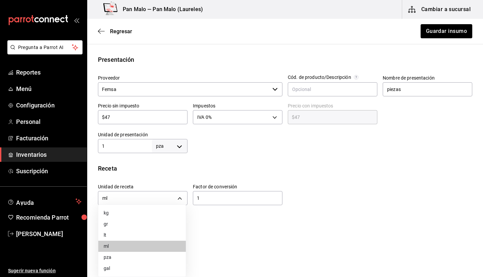
click at [123, 256] on li "pza" at bounding box center [142, 257] width 88 height 11
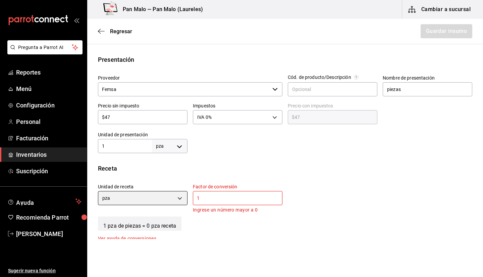
type input "UNIT"
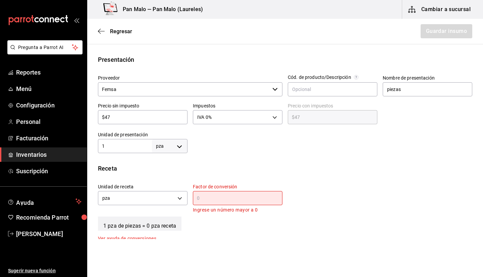
click at [264, 202] on div "​" at bounding box center [238, 198] width 90 height 14
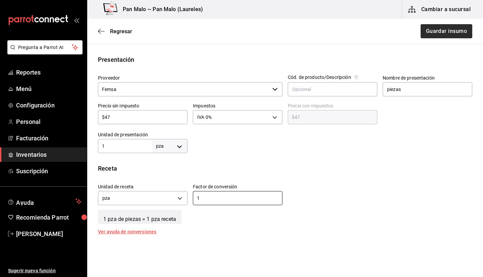
type input "1"
click at [443, 36] on button "Guardar insumo" at bounding box center [446, 31] width 52 height 14
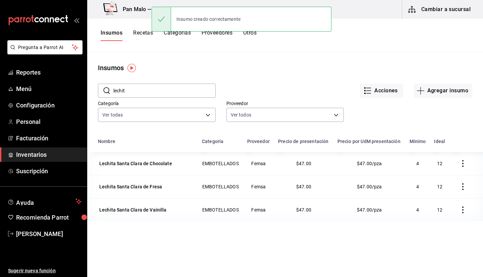
click at [144, 38] on button "Recetas" at bounding box center [143, 35] width 20 height 11
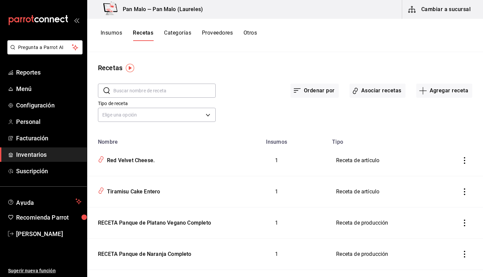
click at [162, 87] on input "text" at bounding box center [164, 90] width 102 height 13
click at [270, 65] on div "Recetas" at bounding box center [285, 68] width 396 height 10
click at [123, 94] on input "text" at bounding box center [164, 90] width 102 height 13
drag, startPoint x: 409, startPoint y: 86, endPoint x: 401, endPoint y: 86, distance: 8.7
click at [401, 86] on div "Ordenar por Asociar recetas Agregar receta" at bounding box center [344, 85] width 257 height 25
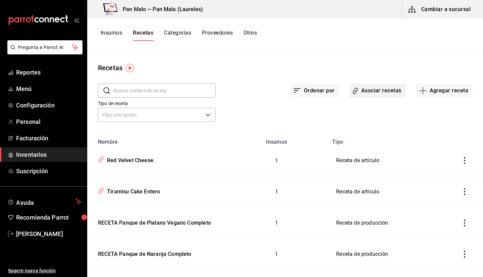
click at [395, 89] on button "Asociar recetas" at bounding box center [378, 91] width 56 height 14
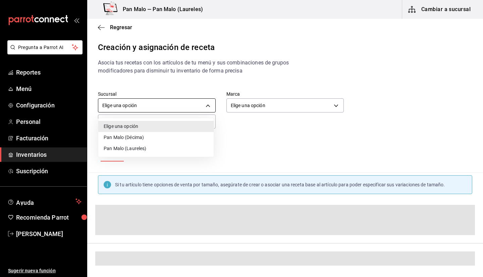
click at [160, 101] on body "Pregunta a Parrot AI Reportes Menú Configuración Personal Facturación Inventari…" at bounding box center [241, 132] width 483 height 265
click at [160, 83] on div at bounding box center [241, 138] width 483 height 277
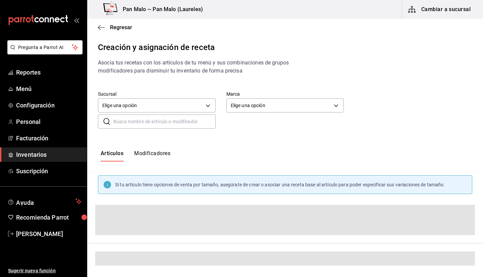
click at [146, 128] on div "​ ​" at bounding box center [157, 121] width 118 height 14
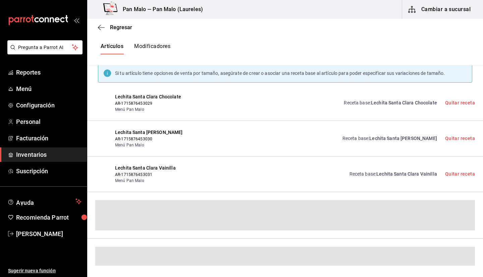
scroll to position [38, 0]
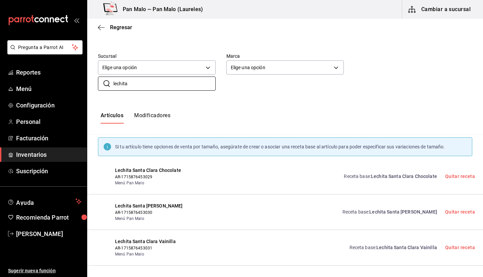
type input "lechita"
click at [400, 173] on link "Receta base : Lechita Santa Clara Chocolate" at bounding box center [390, 176] width 93 height 7
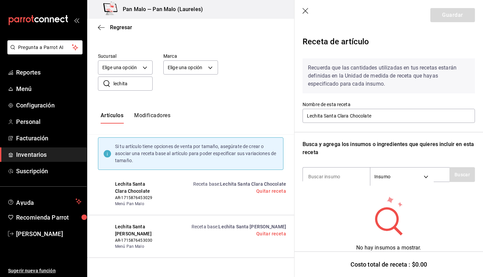
scroll to position [10, 0]
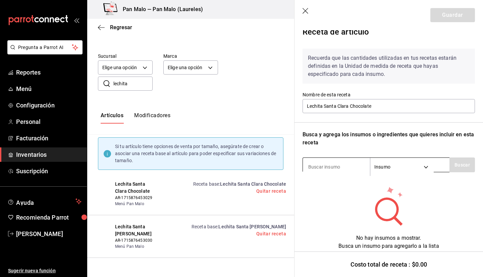
click at [332, 169] on input at bounding box center [336, 167] width 67 height 14
type input "lechit"
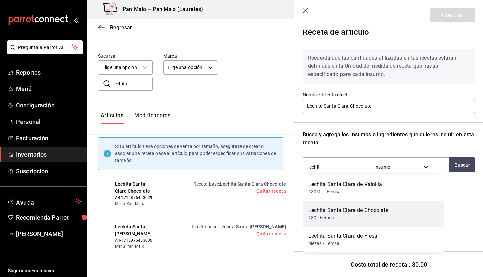
click at [337, 217] on div "180 - Femsa" at bounding box center [348, 217] width 80 height 7
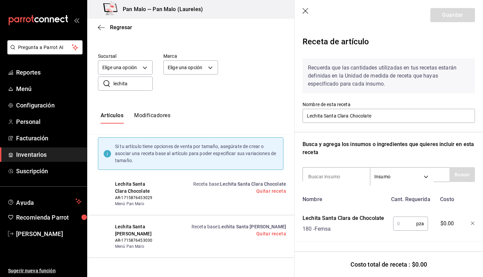
click at [401, 222] on input "text" at bounding box center [404, 223] width 23 height 13
type input "1"
click at [442, 15] on button "Guardar" at bounding box center [452, 15] width 45 height 14
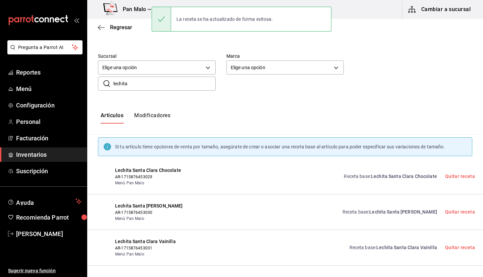
click at [392, 222] on div "Lechita Santa Clara Fresa AR-1715876453030 Menú Pan Malo Receta base : Lechita …" at bounding box center [285, 212] width 396 height 36
click at [387, 213] on span "Lechita Santa Clara Fresa" at bounding box center [403, 211] width 68 height 5
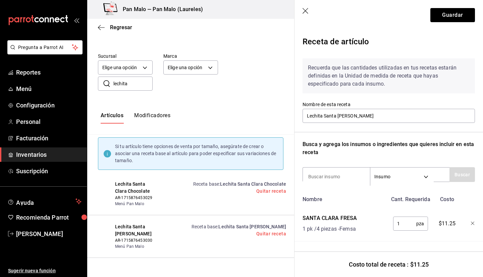
click at [393, 225] on input "1" at bounding box center [404, 223] width 23 height 13
click at [471, 221] on div "Receta de artículo Recuerda que las cantidades utilizadas en tus recetas estará…" at bounding box center [389, 153] width 189 height 246
click at [471, 224] on icon "button" at bounding box center [473, 223] width 4 height 4
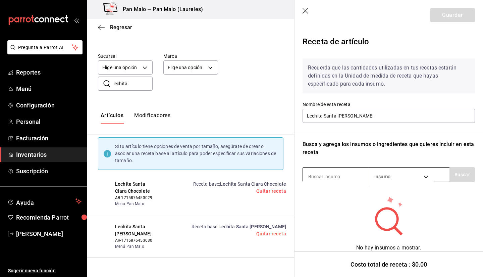
click at [357, 171] on input at bounding box center [336, 176] width 67 height 14
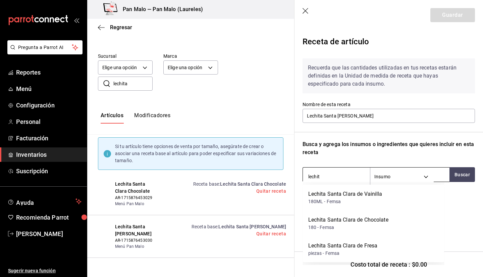
type input "lechita"
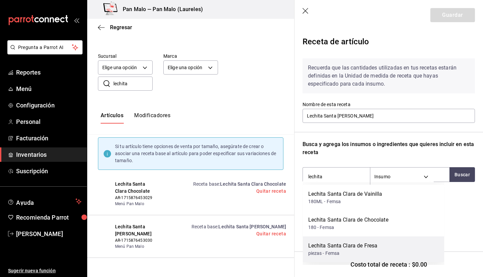
click at [373, 246] on div "Lechita Santa Clara de Fresa" at bounding box center [342, 246] width 69 height 8
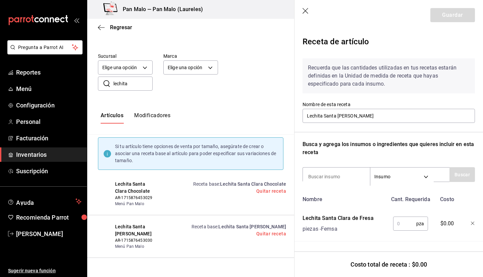
click at [399, 223] on input "text" at bounding box center [404, 223] width 23 height 13
type input "1"
click at [435, 19] on button "Guardar" at bounding box center [452, 15] width 45 height 14
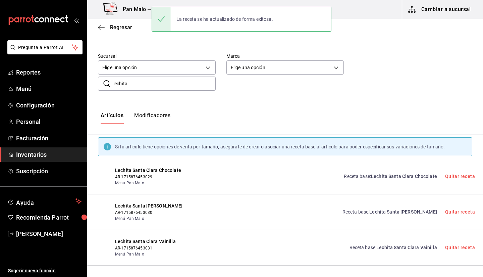
click at [388, 252] on div "Receta base : Lechita Santa Clara Vainilla Quitar receta" at bounding box center [409, 247] width 134 height 19
click at [389, 252] on div "Receta base : Lechita Santa Clara Vainilla Quitar receta" at bounding box center [409, 247] width 134 height 19
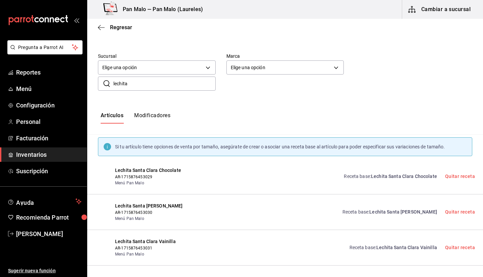
click at [389, 252] on div "Receta base : Lechita Santa Clara Vainilla Quitar receta" at bounding box center [409, 247] width 134 height 19
click at [388, 250] on span "Lechita Santa Clara Vainilla" at bounding box center [406, 247] width 61 height 5
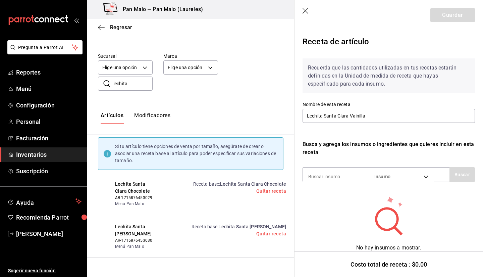
click at [334, 167] on div "Recuerda que las cantidades utilizadas en tus recetas estarán definidas en la U…" at bounding box center [389, 156] width 172 height 207
click at [321, 173] on input at bounding box center [336, 176] width 67 height 14
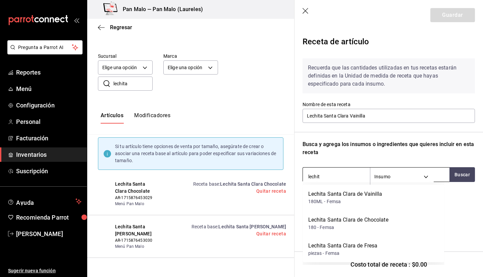
type input "lechita"
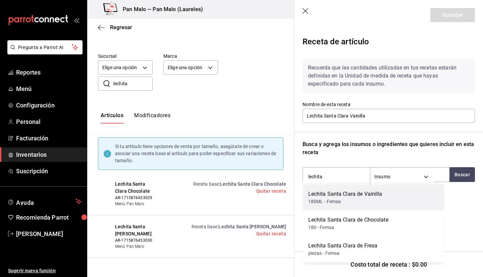
click at [343, 199] on div "180ML - Femsa" at bounding box center [345, 201] width 74 height 7
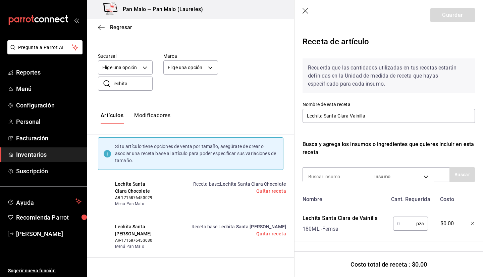
scroll to position [4, 0]
click at [400, 217] on input "text" at bounding box center [404, 223] width 23 height 13
type input "1"
click at [452, 10] on button "Guardar" at bounding box center [452, 15] width 45 height 14
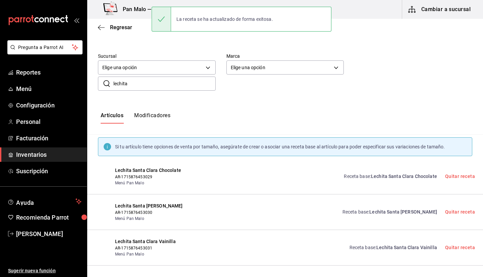
scroll to position [0, 0]
click at [408, 181] on div "Receta base : Lechita Santa Clara Chocolate Quitar receta" at bounding box center [405, 176] width 139 height 19
click at [401, 177] on span "Lechita Santa Clara Chocolate" at bounding box center [404, 175] width 66 height 5
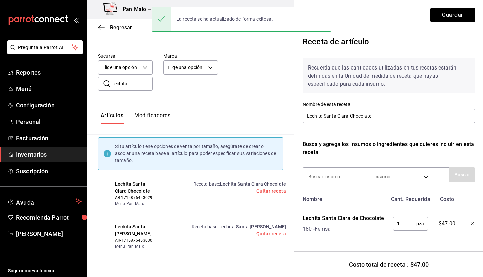
scroll to position [4, 0]
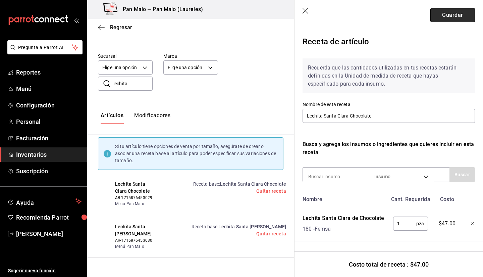
click at [435, 14] on button "Guardar" at bounding box center [452, 15] width 45 height 14
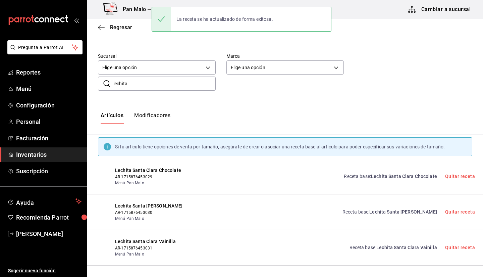
scroll to position [0, 0]
click at [373, 211] on link "Receta base : Lechita Santa Clara Fresa" at bounding box center [390, 211] width 95 height 7
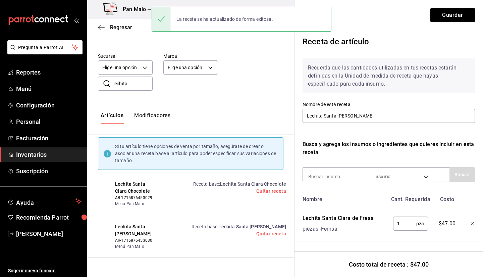
scroll to position [4, 0]
click at [430, 11] on button "Guardar" at bounding box center [452, 15] width 45 height 14
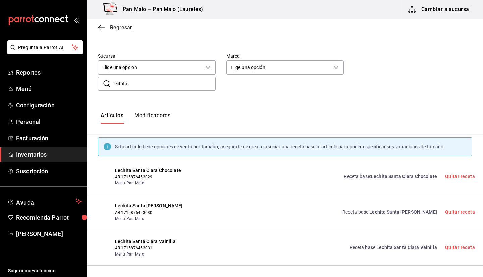
click at [101, 28] on icon "button" at bounding box center [101, 27] width 7 height 0
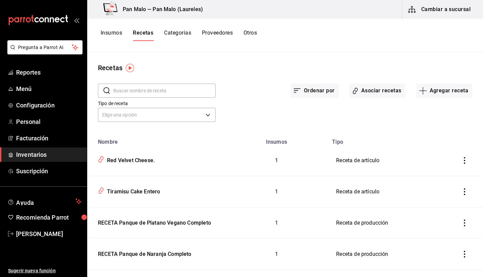
click at [25, 157] on span "Inventarios" at bounding box center [48, 154] width 65 height 9
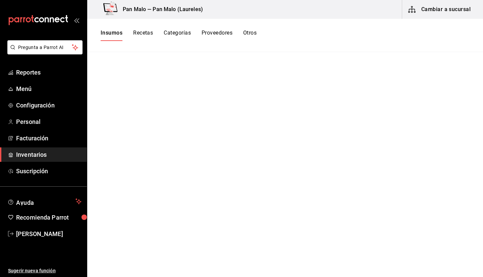
click at [113, 37] on button "Insumos" at bounding box center [112, 35] width 22 height 11
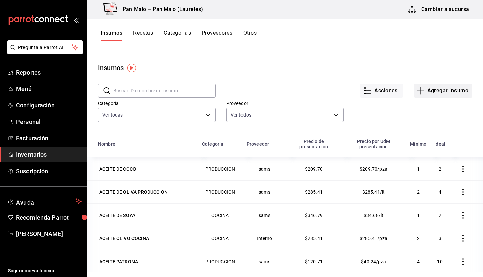
click at [431, 92] on button "Agregar insumo" at bounding box center [443, 91] width 58 height 14
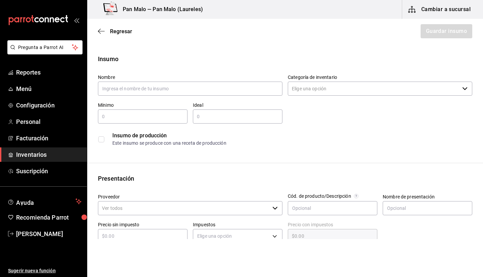
click at [428, 12] on button "Cambiar a sucursal" at bounding box center [439, 9] width 75 height 19
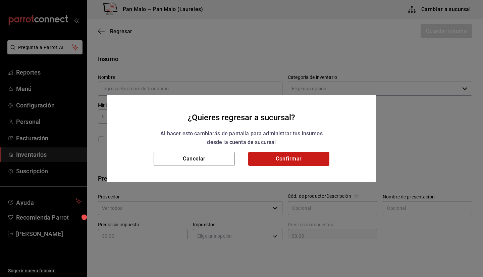
click at [291, 162] on button "Confirmar" at bounding box center [288, 159] width 81 height 14
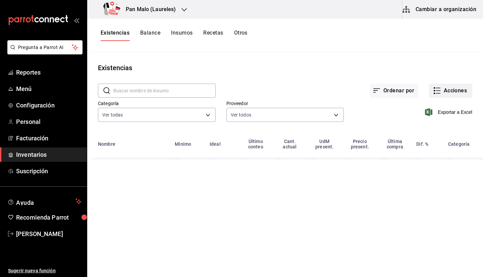
click at [441, 89] on button "Acciones" at bounding box center [450, 91] width 43 height 14
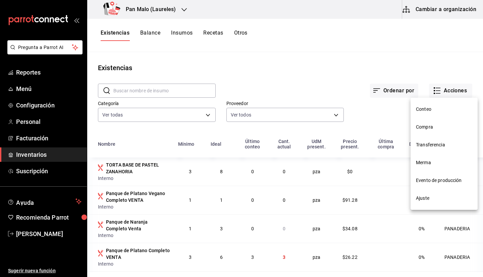
click at [419, 128] on span "Compra" at bounding box center [444, 126] width 56 height 7
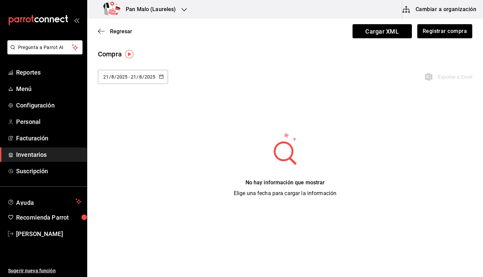
click at [146, 76] on input "2025" at bounding box center [149, 76] width 11 height 5
click at [129, 126] on li "Última semana" at bounding box center [129, 128] width 63 height 15
type input "2025-08-17"
type input "17"
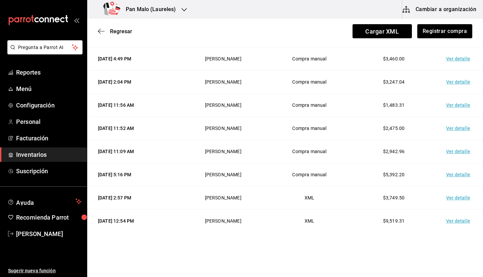
scroll to position [82, 0]
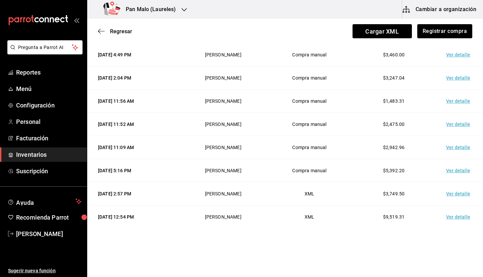
click at [449, 169] on td "Ver detalle" at bounding box center [459, 170] width 47 height 23
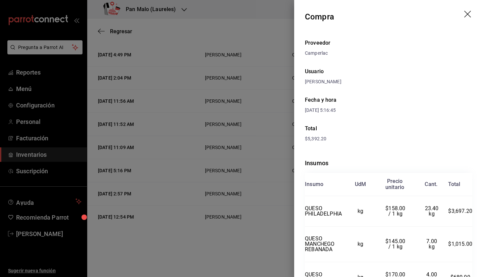
click at [458, 15] on header "Compra" at bounding box center [388, 17] width 189 height 34
click at [464, 15] on icon "drag" at bounding box center [467, 14] width 7 height 7
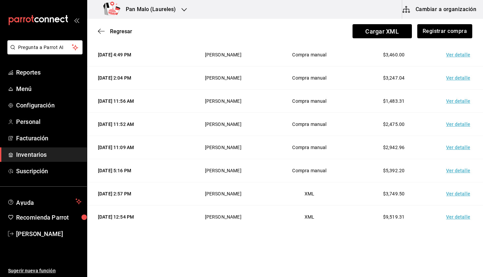
click at [451, 150] on td "Ver detalle" at bounding box center [459, 147] width 47 height 23
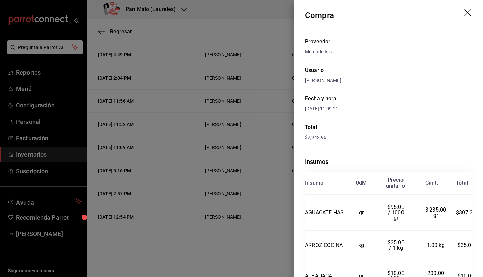
scroll to position [0, 0]
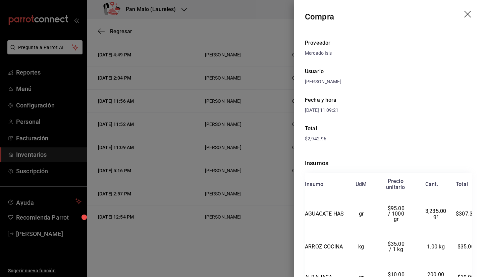
click at [465, 10] on header "Compra" at bounding box center [388, 17] width 189 height 34
click at [464, 14] on icon "drag" at bounding box center [468, 15] width 8 height 8
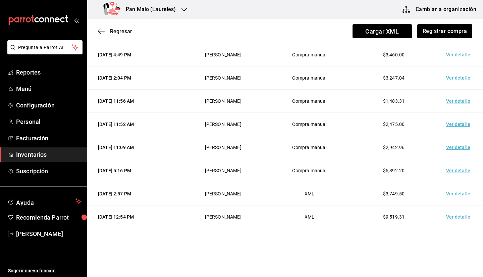
click at [452, 124] on td "Ver detalle" at bounding box center [459, 124] width 47 height 23
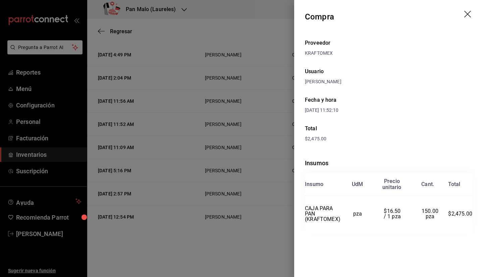
click at [472, 17] on header "Compra" at bounding box center [388, 17] width 189 height 34
click at [466, 15] on icon "drag" at bounding box center [468, 15] width 8 height 8
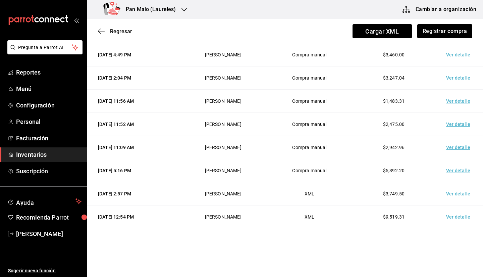
click at [451, 103] on td "Ver detalle" at bounding box center [459, 101] width 47 height 23
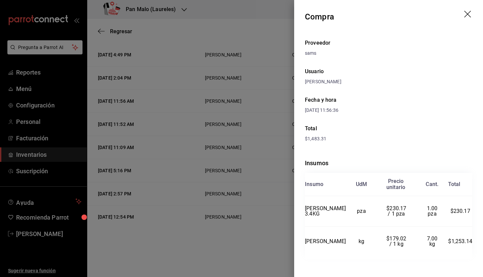
drag, startPoint x: 478, startPoint y: 79, endPoint x: 482, endPoint y: 115, distance: 36.5
click at [482, 115] on div "Compra Proveedor sams Usuario Sebastian Viadero Fecha y hora 19/08/2025 11:56:3…" at bounding box center [388, 138] width 189 height 277
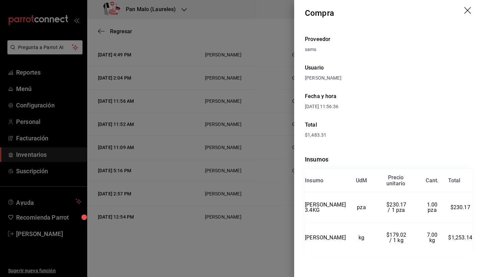
click at [465, 7] on icon "drag" at bounding box center [468, 11] width 8 height 8
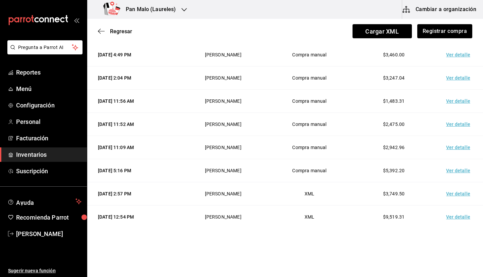
click at [453, 53] on td "Ver detalle" at bounding box center [459, 54] width 47 height 23
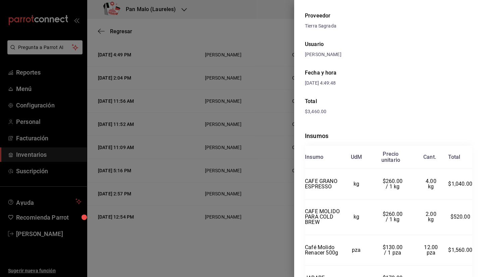
scroll to position [0, 0]
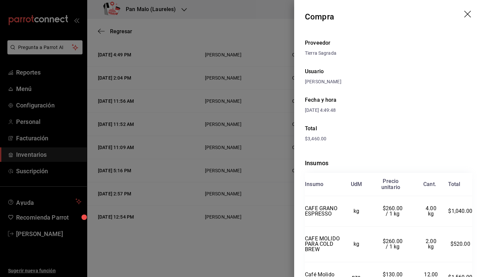
click at [459, 14] on header "Compra" at bounding box center [388, 17] width 189 height 34
click at [464, 14] on icon "drag" at bounding box center [467, 14] width 7 height 7
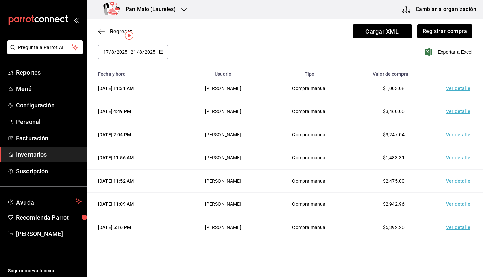
scroll to position [19, 0]
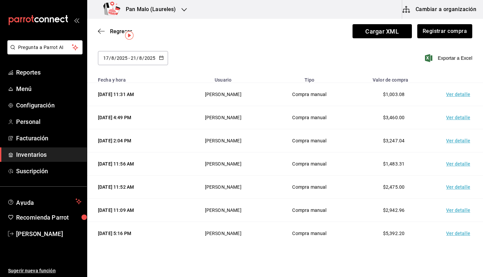
click at [148, 54] on div "2025-08-17 17 / 8 / 2025 - 2025-08-21 21 / 8 / 2025" at bounding box center [133, 58] width 70 height 14
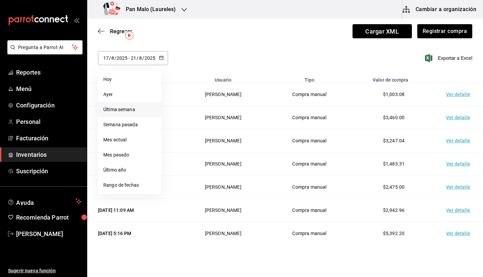
click at [141, 114] on li "Última semana" at bounding box center [129, 109] width 63 height 15
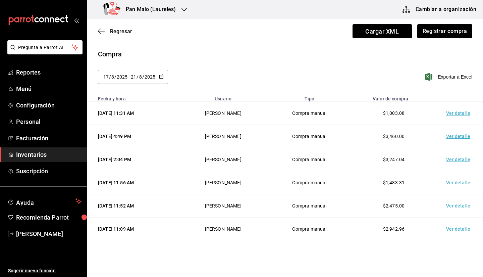
scroll to position [82, 0]
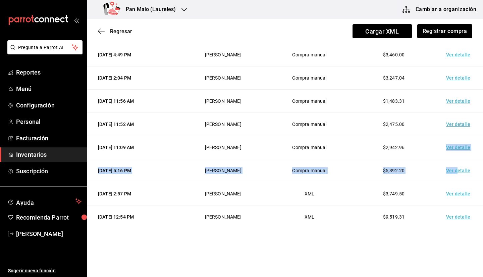
drag, startPoint x: 452, startPoint y: 170, endPoint x: 416, endPoint y: 151, distance: 40.4
click at [416, 151] on tbody "20/08/2025 11:31 AM Sebastian Viadero Compra manual $1,003.08 Ver detalle 19/08…" at bounding box center [285, 124] width 396 height 208
click at [416, 151] on td "$2,942.96" at bounding box center [394, 147] width 85 height 23
click at [455, 148] on td "Ver detalle" at bounding box center [459, 147] width 47 height 23
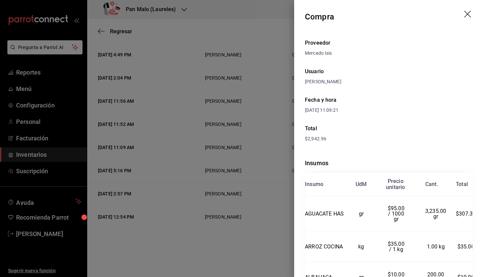
click at [464, 13] on icon "drag" at bounding box center [467, 14] width 7 height 7
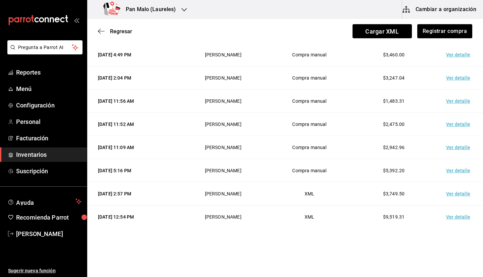
click at [451, 126] on td "Ver detalle" at bounding box center [459, 124] width 47 height 23
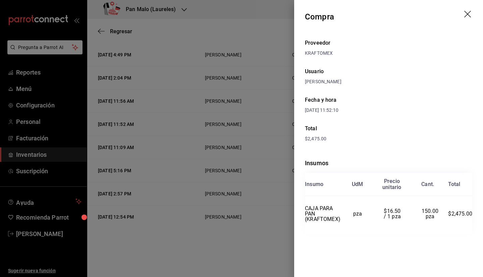
click at [467, 14] on icon "drag" at bounding box center [468, 15] width 8 height 8
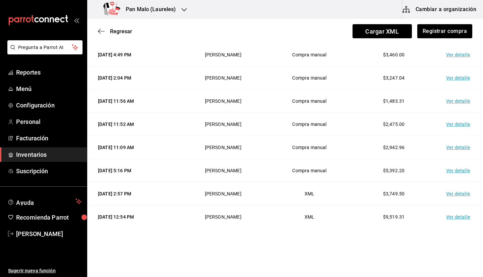
click at [445, 101] on td "Ver detalle" at bounding box center [459, 101] width 47 height 23
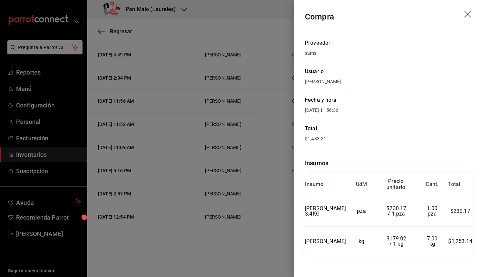
click at [462, 0] on header "Compra" at bounding box center [388, 17] width 189 height 34
click at [464, 12] on icon "drag" at bounding box center [468, 15] width 8 height 8
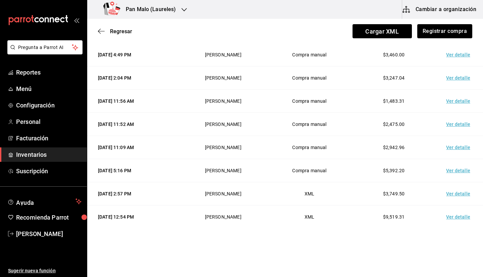
click at [454, 79] on td "Ver detalle" at bounding box center [459, 77] width 47 height 23
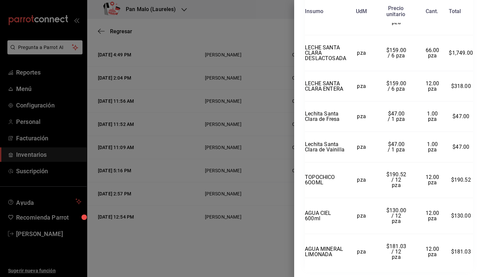
scroll to position [233, 0]
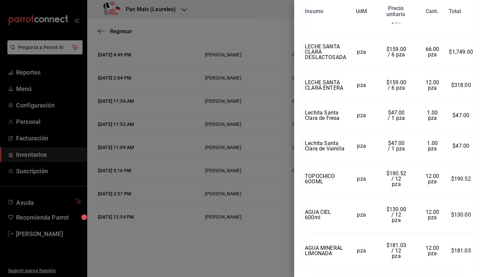
click at [132, 165] on div at bounding box center [241, 138] width 483 height 277
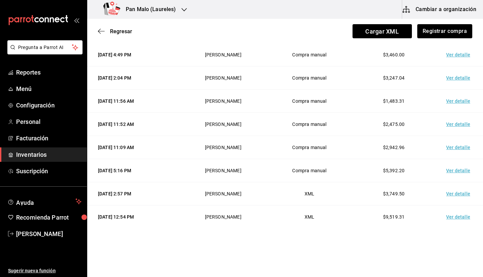
click at [48, 151] on span "Inventarios" at bounding box center [48, 154] width 65 height 9
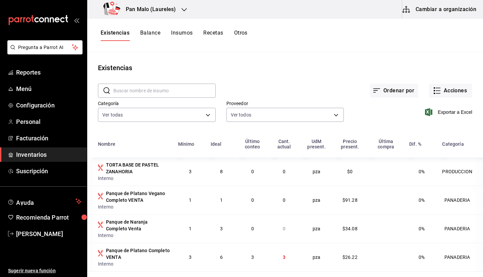
click at [154, 97] on input "text" at bounding box center [164, 90] width 102 height 13
click at [179, 96] on input "text" at bounding box center [164, 90] width 102 height 13
click at [424, 6] on button "Cambiar a organización" at bounding box center [439, 9] width 75 height 19
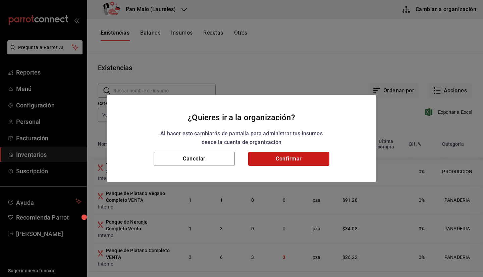
click at [273, 165] on button "Confirmar" at bounding box center [288, 159] width 81 height 14
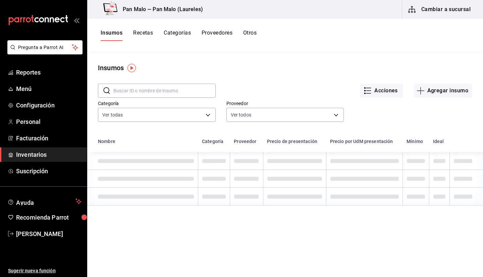
click at [169, 90] on input "text" at bounding box center [164, 90] width 102 height 13
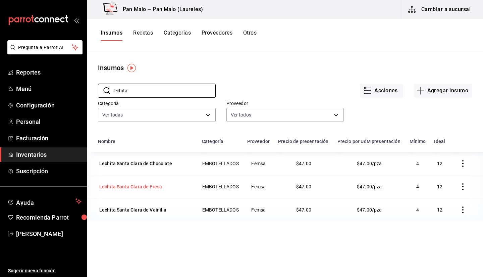
type input "lechita"
click at [148, 189] on div "Lechita Santa Clara de Fresa" at bounding box center [130, 186] width 63 height 7
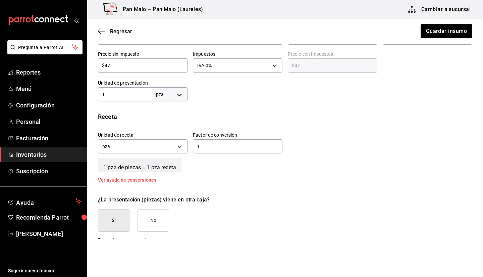
scroll to position [172, 0]
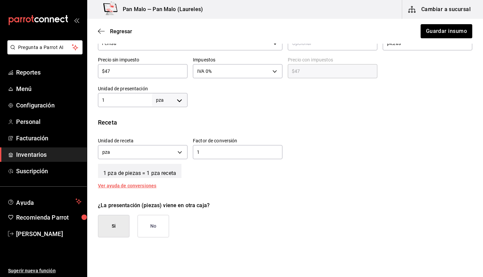
click at [158, 106] on body "Pregunta a Parrot AI Reportes Menú Configuración Personal Facturación Inventari…" at bounding box center [241, 119] width 483 height 239
click at [136, 98] on div at bounding box center [241, 138] width 483 height 277
click at [136, 98] on div "UdM kg gr lt ml pza gal" at bounding box center [241, 138] width 483 height 277
click at [136, 98] on input "1" at bounding box center [125, 100] width 54 height 8
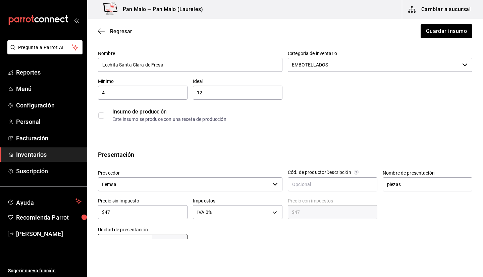
scroll to position [12, 0]
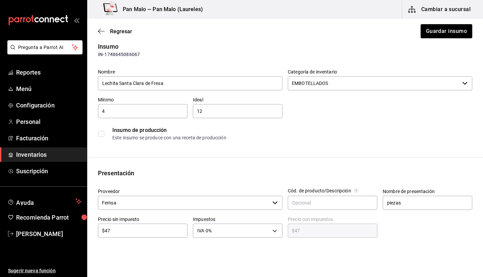
type input "4"
click at [427, 39] on div "Regresar Guardar insumo" at bounding box center [285, 31] width 396 height 25
click at [428, 39] on div "Regresar Guardar insumo" at bounding box center [285, 31] width 396 height 25
click at [426, 31] on button "Guardar insumo" at bounding box center [446, 31] width 52 height 14
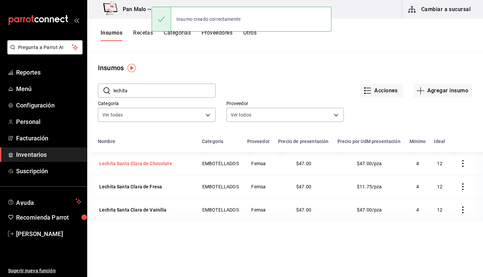
click at [142, 164] on div "Lechita Santa Clara de Chocolate" at bounding box center [135, 163] width 73 height 7
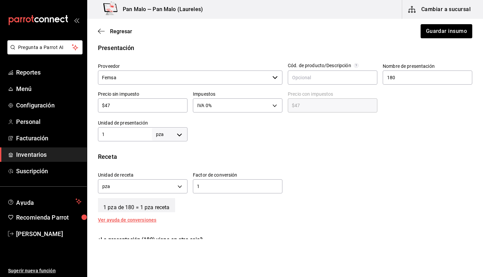
scroll to position [123, 0]
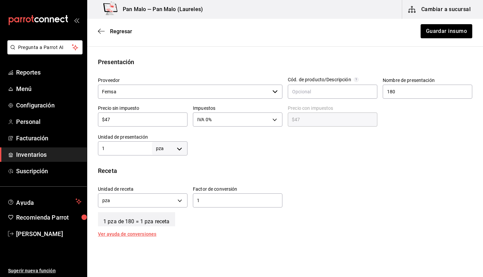
click at [129, 151] on input "1" at bounding box center [125, 148] width 54 height 8
type input "4"
click at [450, 36] on button "Guardar insumo" at bounding box center [446, 31] width 52 height 14
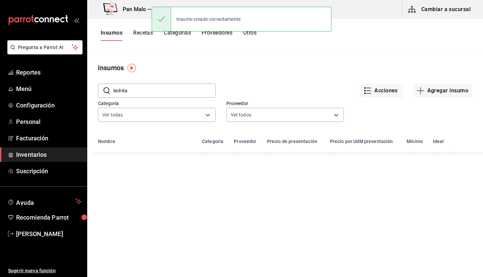
scroll to position [40, 0]
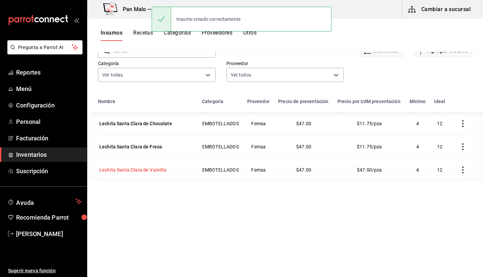
click at [142, 170] on div "Lechita Santa Clara de Vainilla" at bounding box center [132, 169] width 67 height 7
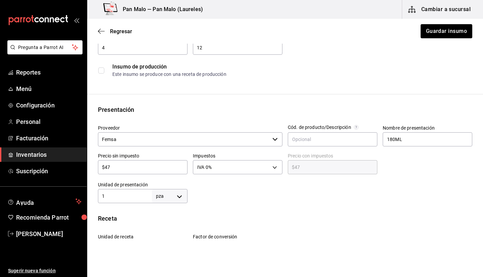
scroll to position [100, 0]
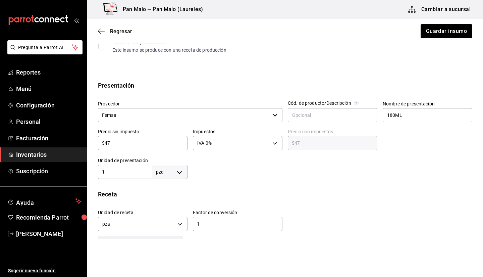
click at [116, 168] on input "1" at bounding box center [125, 172] width 54 height 8
type input "4"
click at [424, 37] on button "Guardar insumo" at bounding box center [446, 31] width 52 height 14
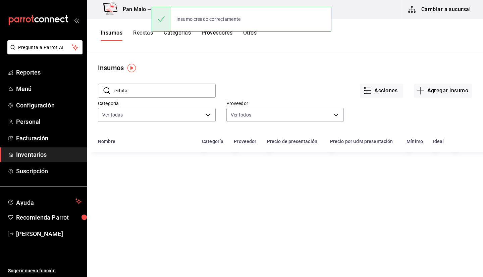
click at [36, 156] on span "Inventarios" at bounding box center [48, 154] width 65 height 9
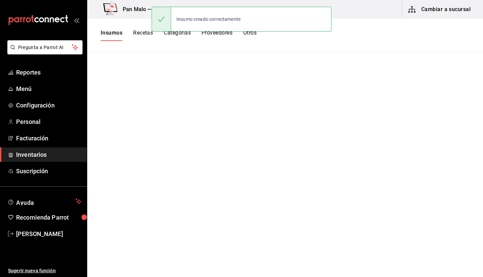
click at [455, 8] on button "Cambiar a sucursal" at bounding box center [439, 9] width 75 height 19
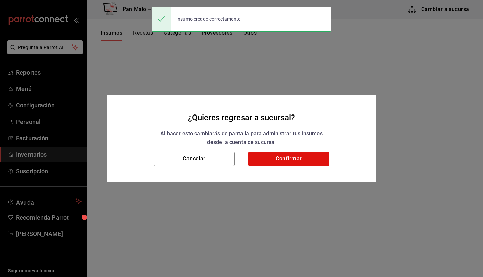
click at [303, 168] on div "Cancelar Confirmar" at bounding box center [241, 167] width 269 height 30
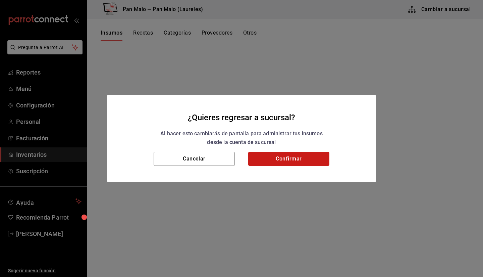
click at [306, 157] on button "Confirmar" at bounding box center [288, 159] width 81 height 14
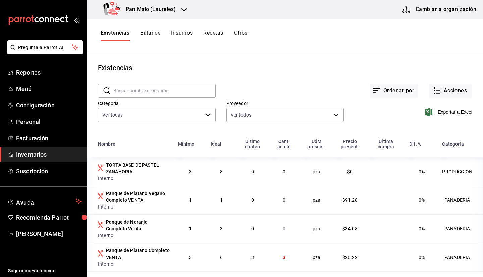
click at [147, 31] on button "Balance" at bounding box center [150, 35] width 20 height 11
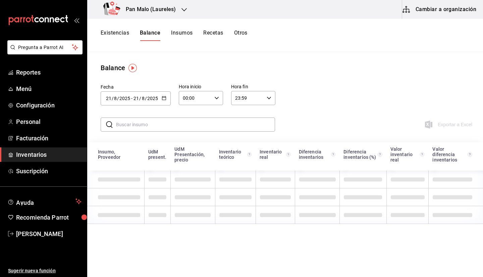
click at [179, 35] on button "Insumos" at bounding box center [181, 35] width 21 height 11
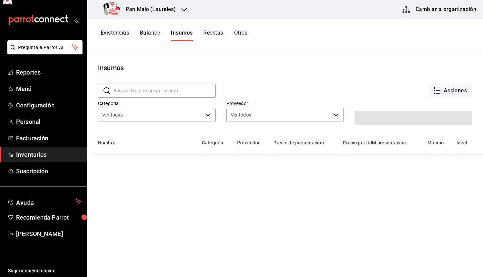
click at [129, 31] on button "Existencias" at bounding box center [115, 35] width 29 height 11
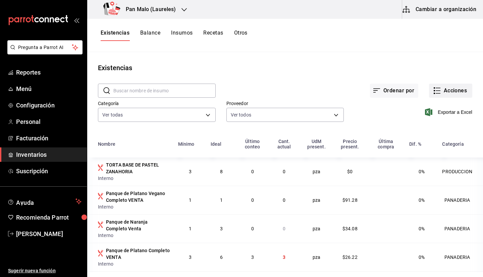
click at [456, 96] on button "Acciones" at bounding box center [450, 91] width 43 height 14
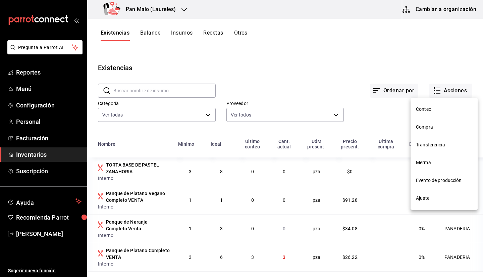
click at [430, 128] on span "Compra" at bounding box center [444, 126] width 56 height 7
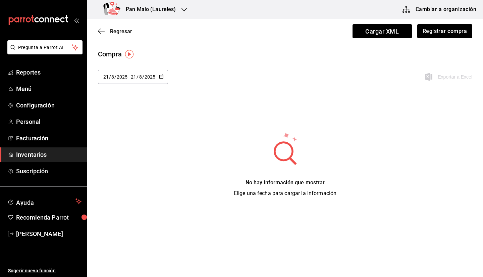
click at [129, 80] on span "-" at bounding box center [128, 76] width 1 height 5
click at [135, 130] on li "Última semana" at bounding box center [129, 128] width 63 height 15
type input "[DATE]"
type input "17"
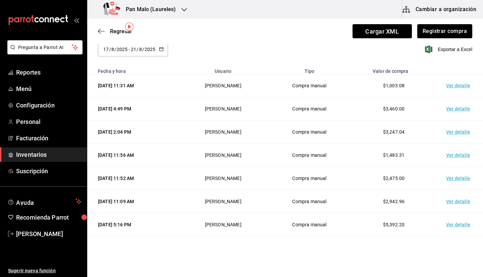
scroll to position [70, 0]
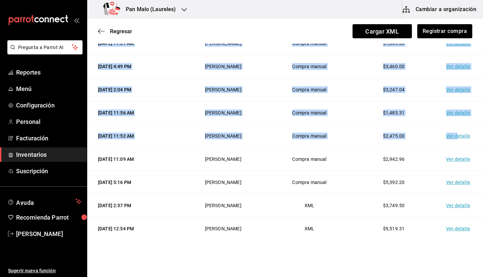
drag, startPoint x: 454, startPoint y: 141, endPoint x: 479, endPoint y: 109, distance: 40.6
click at [479, 109] on main "Regresar Cargar XML Registrar compra Compra 2025-08-17 17 / 8 / 2025 - 2025-08-…" at bounding box center [285, 129] width 396 height 220
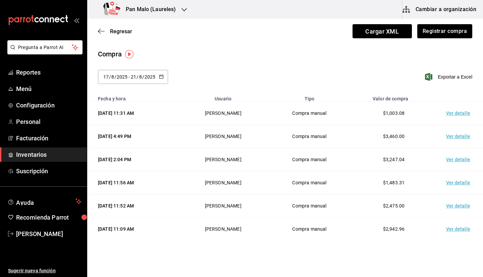
click at [135, 73] on div "[DATE] [DATE] - [DATE] [DATE]" at bounding box center [133, 77] width 70 height 14
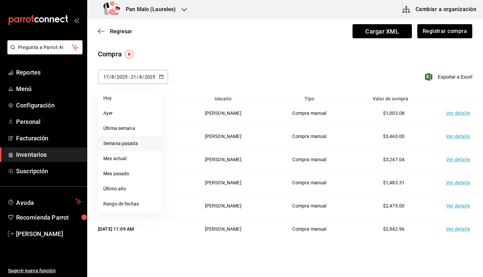
click at [133, 147] on li "Semana pasada" at bounding box center [129, 143] width 63 height 15
type input "2025-08-10"
type input "10"
type input "[DATE]"
type input "16"
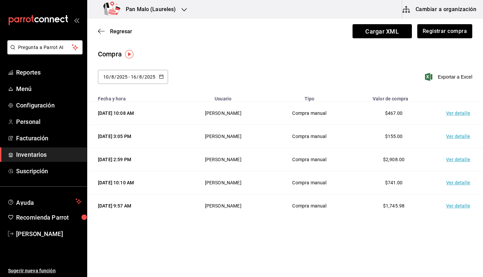
drag, startPoint x: 483, startPoint y: 67, endPoint x: 483, endPoint y: 84, distance: 16.4
click at [483, 84] on div "Compra 2025-08-10 10 / 8 / 2025 - 2025-08-16 16 / 8 / 2025 Exportar a Excel" at bounding box center [285, 70] width 396 height 43
click at [450, 196] on td "Ver detalle" at bounding box center [459, 205] width 47 height 23
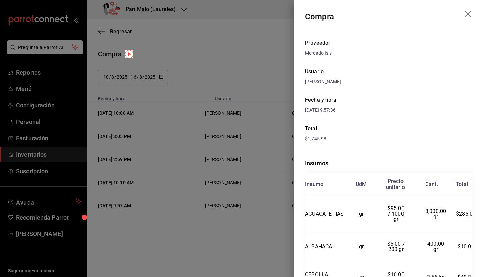
click at [468, 13] on header "Compra" at bounding box center [388, 17] width 189 height 34
click at [464, 14] on icon "drag" at bounding box center [468, 15] width 8 height 8
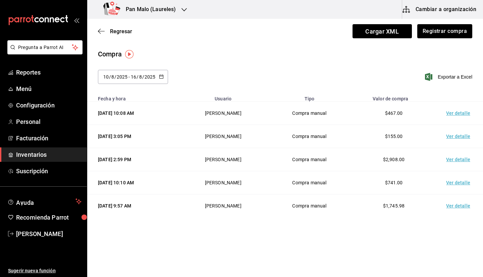
click at [159, 81] on div "[DATE] [DATE] - [DATE] [DATE]" at bounding box center [133, 77] width 70 height 14
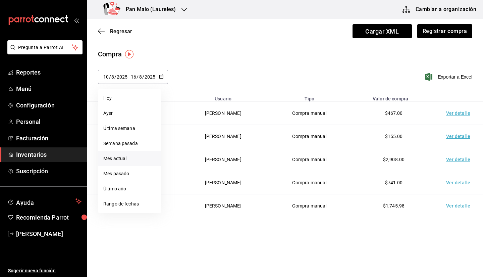
click at [129, 161] on li "Mes actual" at bounding box center [129, 158] width 63 height 15
type input "[DATE]"
type input "1"
type input "[DATE]"
type input "21"
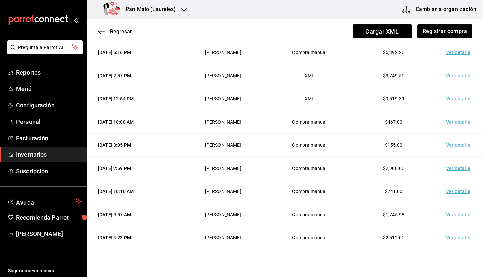
scroll to position [221, 0]
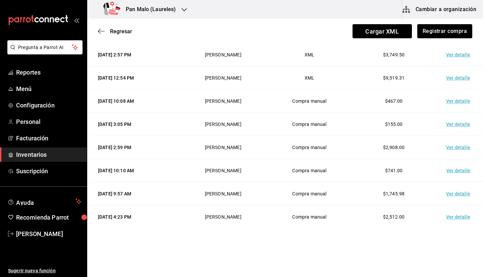
click at [443, 144] on td "Ver detalle" at bounding box center [459, 147] width 47 height 23
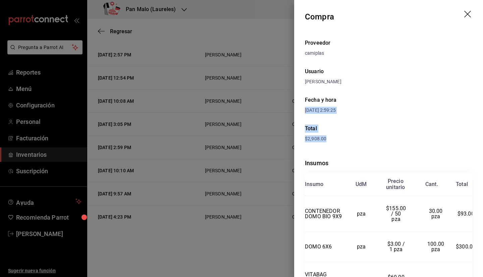
drag, startPoint x: 476, startPoint y: 103, endPoint x: 481, endPoint y: 140, distance: 37.2
click at [481, 140] on div "Compra Proveedor camiplas Usuario Sebastian Viadero Fecha y hora 15/08/2025 2:5…" at bounding box center [388, 138] width 189 height 277
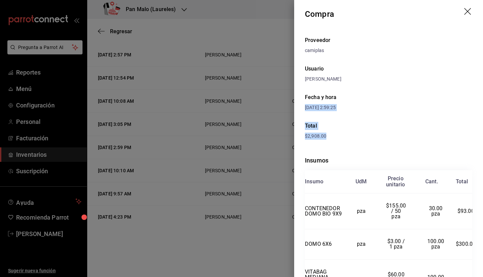
scroll to position [0, 0]
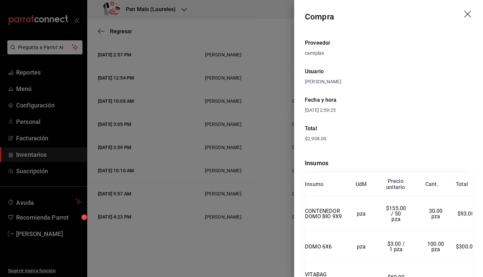
click at [435, 82] on div "[PERSON_NAME]" at bounding box center [388, 81] width 167 height 7
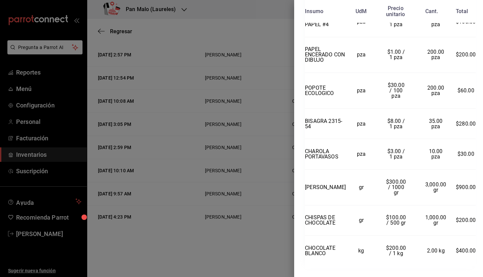
scroll to position [370, 0]
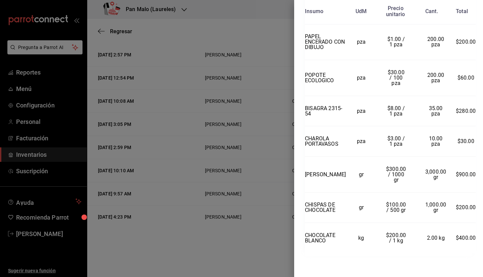
click at [237, 170] on div at bounding box center [241, 138] width 483 height 277
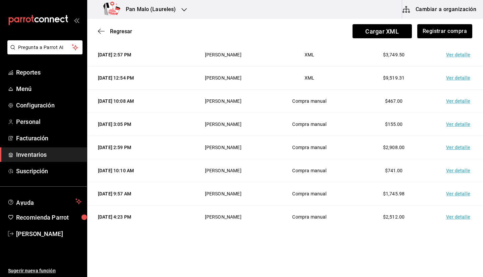
click at [443, 170] on td "Ver detalle" at bounding box center [459, 170] width 47 height 23
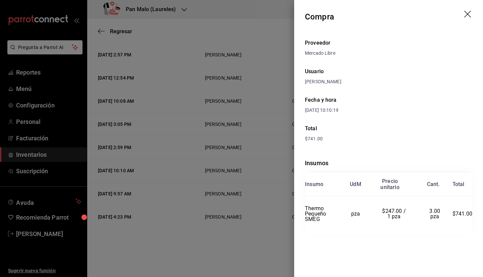
click at [471, 17] on icon "drag" at bounding box center [468, 15] width 8 height 8
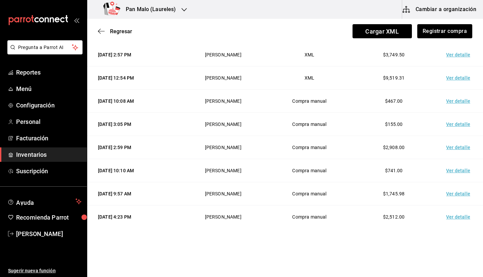
click at [455, 215] on td "Ver detalle" at bounding box center [459, 216] width 47 height 23
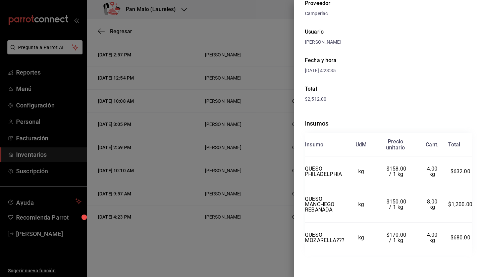
scroll to position [0, 0]
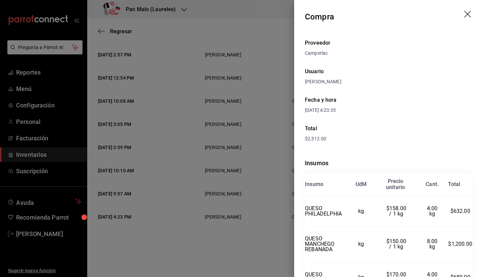
click at [460, 7] on header "Compra" at bounding box center [388, 17] width 189 height 34
click at [464, 14] on icon "drag" at bounding box center [468, 15] width 8 height 8
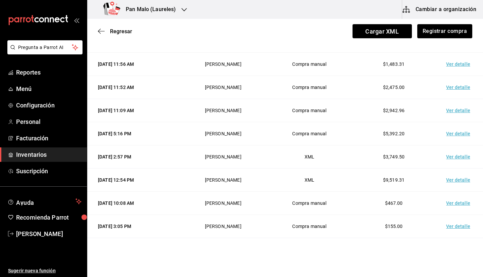
scroll to position [117, 0]
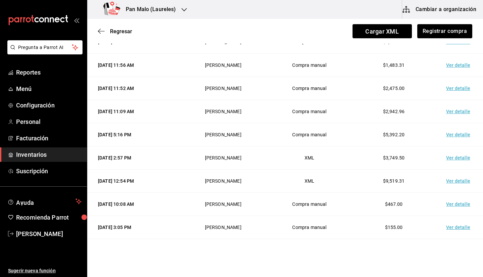
click at [451, 182] on td "Ver detalle" at bounding box center [459, 180] width 47 height 23
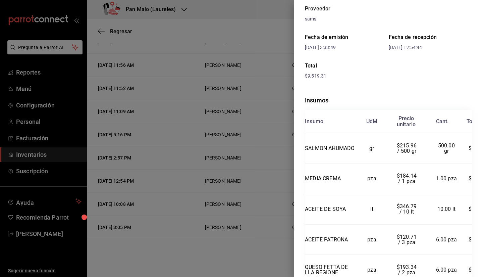
scroll to position [0, 0]
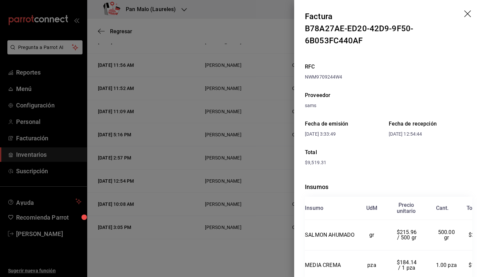
click at [467, 14] on icon "drag" at bounding box center [468, 14] width 8 height 8
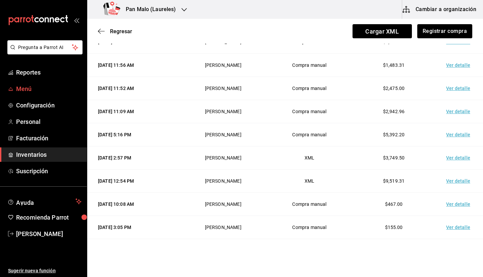
click at [36, 86] on span "Menú" at bounding box center [48, 88] width 65 height 9
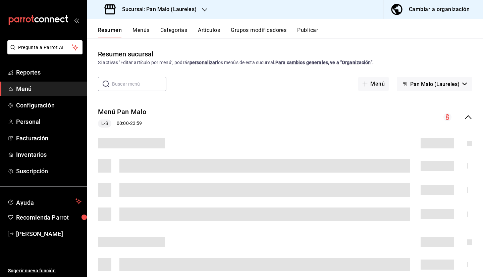
click at [428, 4] on button "Cambiar a organización" at bounding box center [430, 9] width 94 height 19
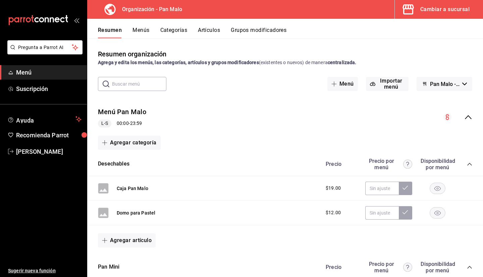
click at [212, 31] on button "Artículos" at bounding box center [209, 32] width 22 height 11
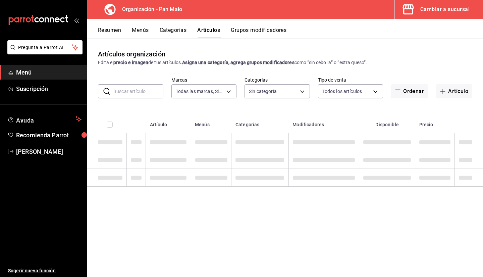
type input "fc172b80-d414-46c2-bed9-f4eeed86d775"
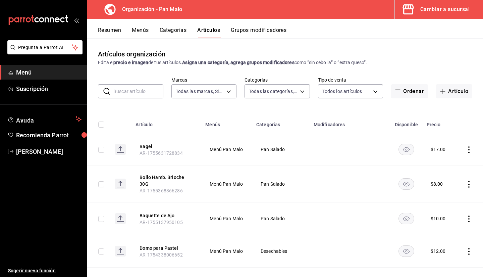
type input "51794acf-e1dd-4f38-9b3b-bc570c38acdf,faac991b-1219-45c2-92b9-09911293bcdb,94738…"
click at [142, 31] on button "Menús" at bounding box center [140, 32] width 17 height 11
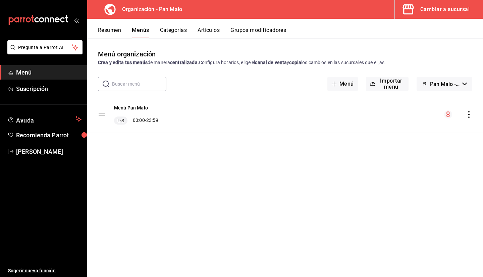
click at [201, 34] on button "Artículos" at bounding box center [209, 32] width 22 height 11
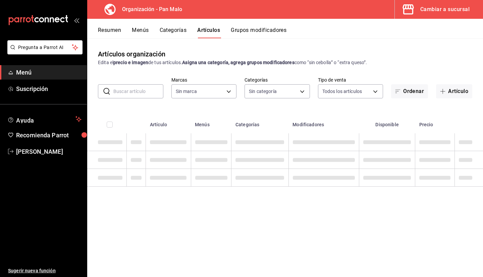
type input "fc172b80-d414-46c2-bed9-f4eeed86d775"
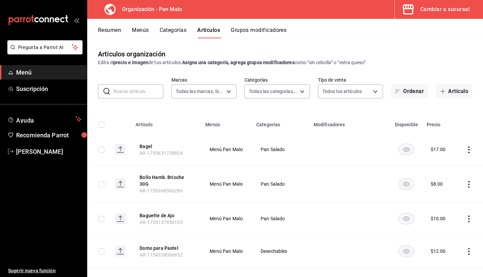
type input "51794acf-e1dd-4f38-9b3b-bc570c38acdf,faac991b-1219-45c2-92b9-09911293bcdb,94738…"
click at [257, 35] on button "Grupos modificadores" at bounding box center [259, 32] width 56 height 11
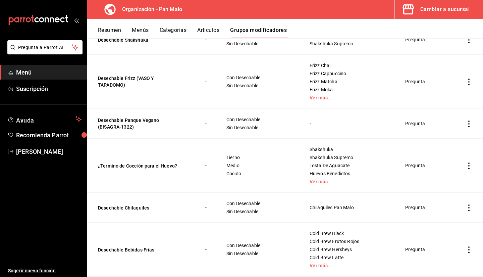
scroll to position [314, 0]
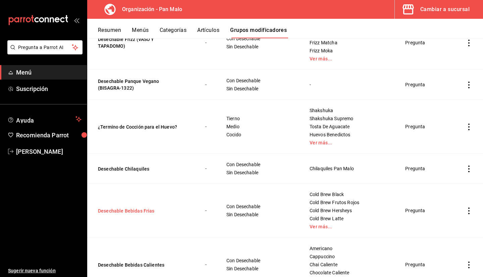
click at [126, 212] on button "Desechable Bebidas Frias" at bounding box center [138, 210] width 81 height 7
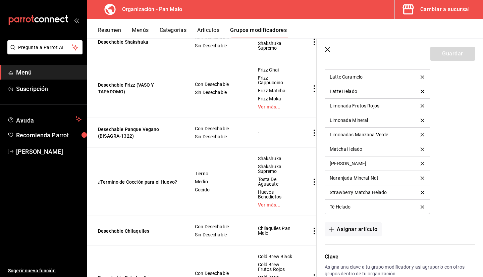
scroll to position [592, 0]
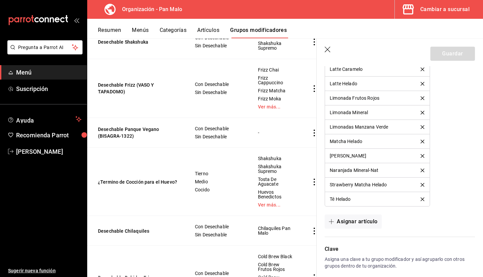
click at [358, 231] on div at bounding box center [396, 232] width 158 height 8
click at [352, 225] on button "Asignar artículo" at bounding box center [353, 221] width 57 height 14
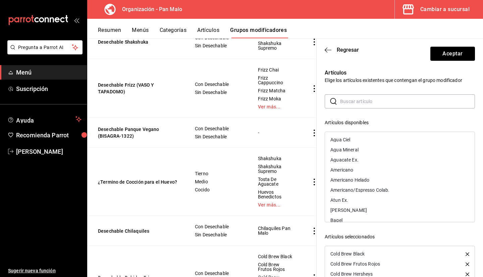
click at [363, 106] on input "text" at bounding box center [407, 101] width 135 height 13
type input "america"
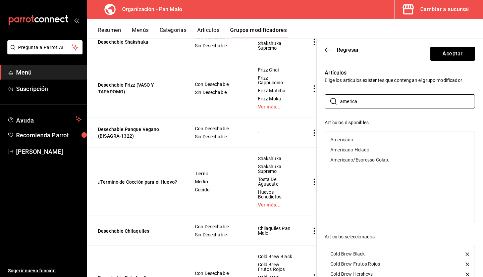
click at [366, 152] on div "Americano Helado" at bounding box center [400, 150] width 150 height 10
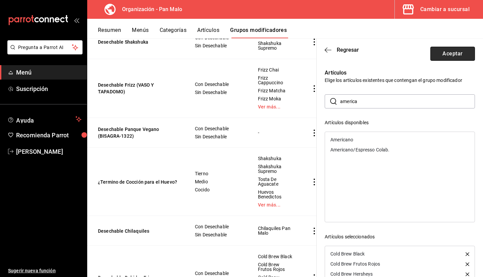
click at [435, 51] on button "Aceptar" at bounding box center [452, 54] width 45 height 14
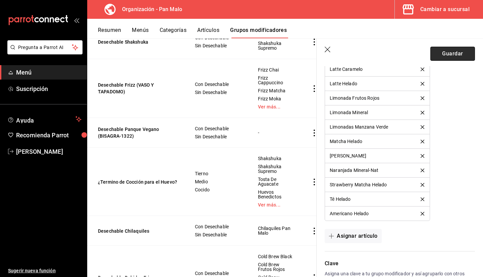
click at [447, 56] on button "Guardar" at bounding box center [452, 54] width 45 height 14
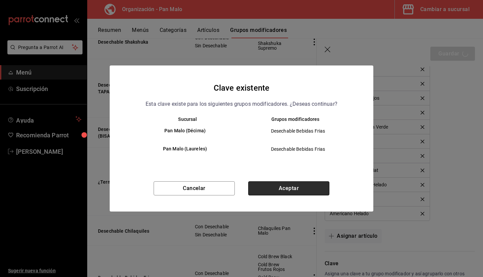
click at [298, 184] on button "Aceptar" at bounding box center [288, 188] width 81 height 14
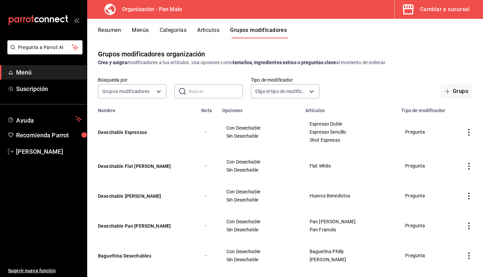
click at [194, 94] on input "text" at bounding box center [216, 91] width 54 height 13
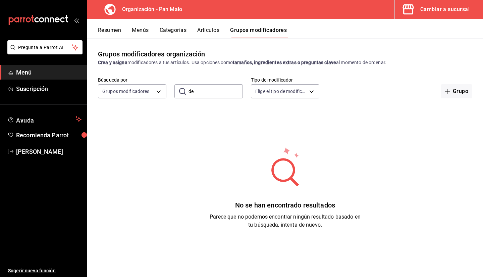
type input "d"
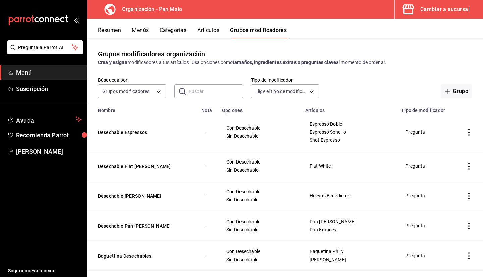
click at [202, 98] on input "text" at bounding box center [216, 91] width 54 height 13
click at [198, 90] on input "text" at bounding box center [216, 91] width 54 height 13
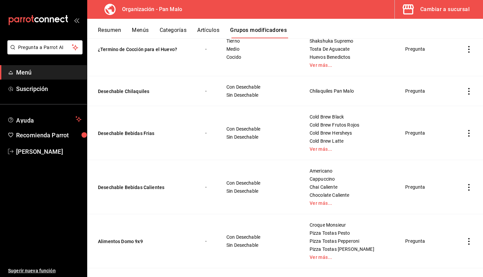
scroll to position [393, 0]
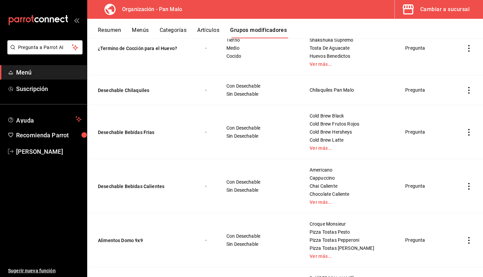
click at [366, 138] on div "Cold Brew Black Cold Brew Frutos Rojos Cold Brew Hersheys Cold Brew Latte Ver m…" at bounding box center [349, 132] width 80 height 38
click at [318, 148] on link "Ver más..." at bounding box center [349, 148] width 79 height 5
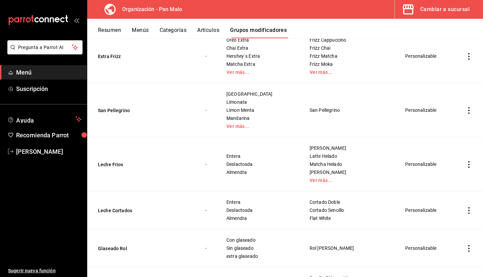
scroll to position [857, 0]
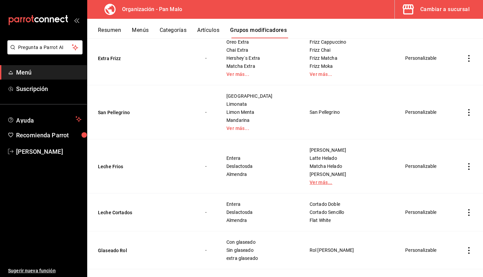
click at [310, 182] on link "Ver más..." at bounding box center [349, 182] width 79 height 5
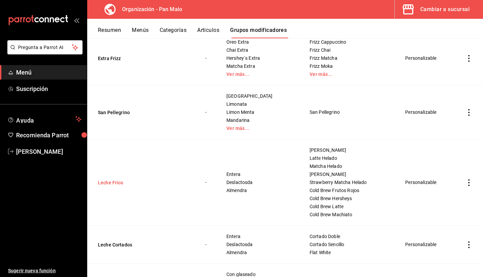
click at [121, 183] on button "Leche Frios" at bounding box center [138, 182] width 81 height 7
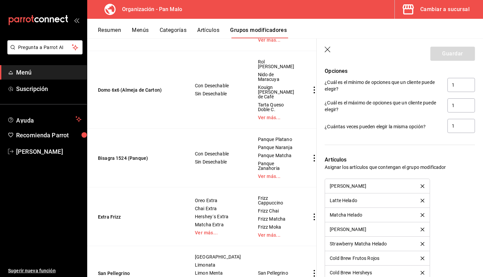
scroll to position [461, 0]
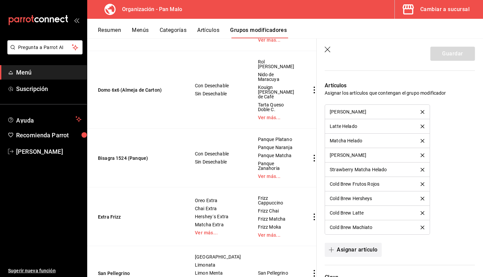
click at [369, 247] on button "Asignar artículo" at bounding box center [353, 250] width 57 height 14
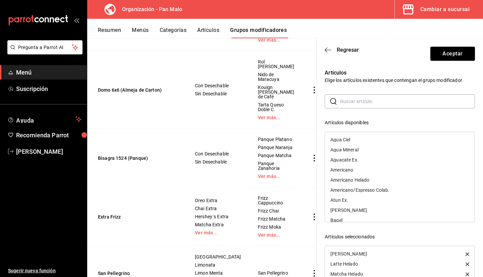
click at [368, 107] on input "text" at bounding box center [407, 101] width 135 height 13
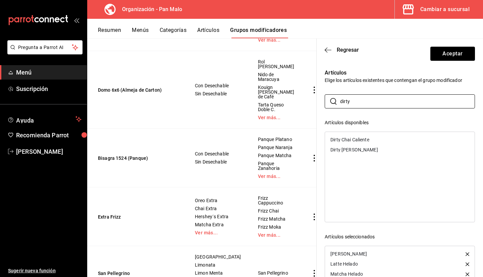
type input "dirty"
click at [361, 149] on div "Dirty Chai Frío" at bounding box center [400, 150] width 150 height 10
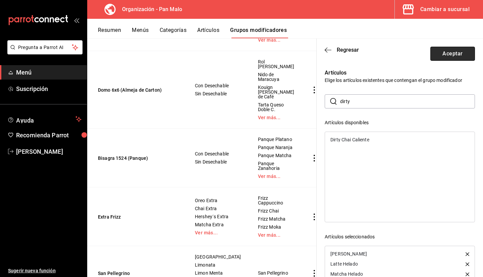
click at [432, 53] on button "Aceptar" at bounding box center [452, 54] width 45 height 14
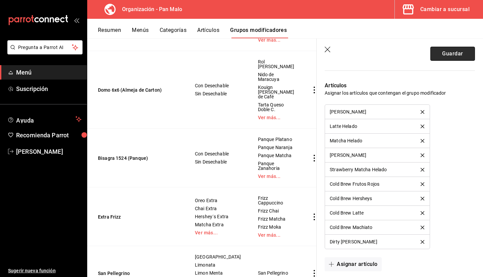
click at [433, 57] on button "Guardar" at bounding box center [452, 54] width 45 height 14
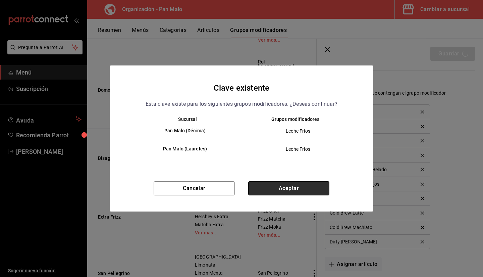
click at [264, 191] on button "Aceptar" at bounding box center [288, 188] width 81 height 14
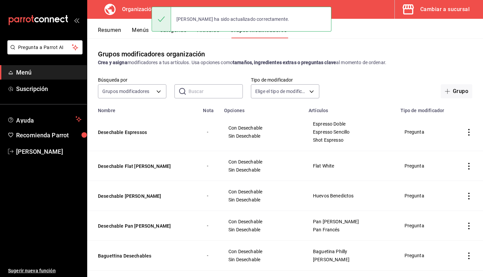
click at [118, 34] on button "Resumen" at bounding box center [109, 32] width 23 height 11
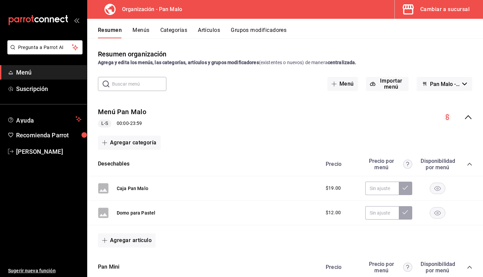
click at [439, 85] on span "Pan Malo - Borrador" at bounding box center [445, 84] width 30 height 6
click at [423, 64] on div at bounding box center [241, 138] width 483 height 277
click at [423, 12] on div "Cambiar a sucursal" at bounding box center [444, 9] width 49 height 9
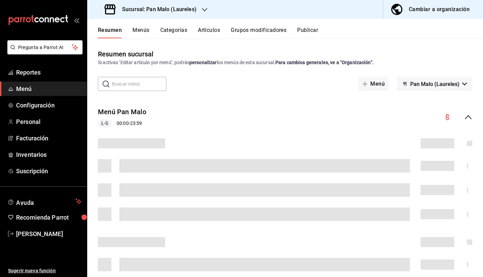
click at [422, 10] on div "Cambiar a organización" at bounding box center [439, 9] width 61 height 9
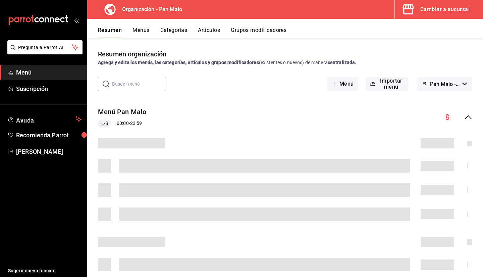
click at [203, 33] on button "Artículos" at bounding box center [209, 32] width 22 height 11
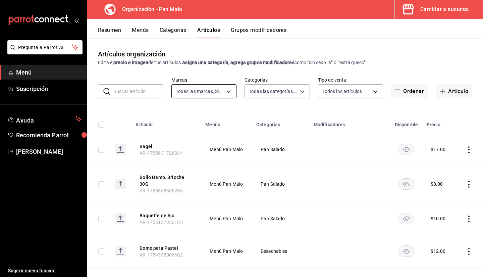
type input "fc172b80-d414-46c2-bed9-f4eeed86d775"
type input "51794acf-e1dd-4f38-9b3b-bc570c38acdf,faac991b-1219-45c2-92b9-09911293bcdb,94738…"
click at [136, 93] on input "text" at bounding box center [138, 91] width 50 height 13
click at [245, 27] on div "Resumen Menús Categorías Artículos Grupos modificadores" at bounding box center [285, 28] width 396 height 19
click at [235, 32] on button "Grupos modificadores" at bounding box center [259, 32] width 56 height 11
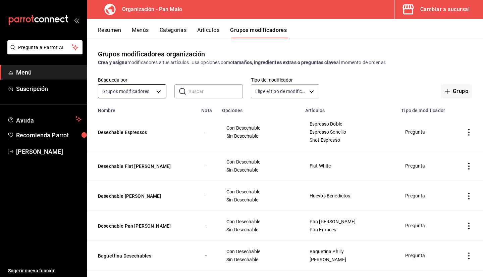
click at [137, 90] on body "Pregunta a Parrot AI Menú Suscripción Ayuda Recomienda Parrot Sebastian Viadero…" at bounding box center [241, 138] width 483 height 277
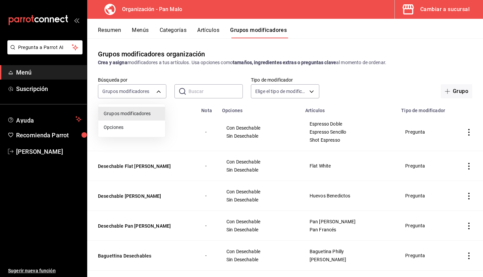
click at [196, 85] on div at bounding box center [241, 138] width 483 height 277
click at [205, 88] on input "text" at bounding box center [216, 91] width 54 height 13
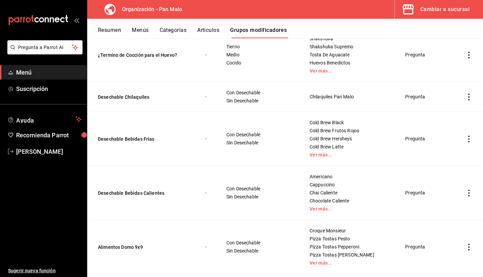
scroll to position [384, 0]
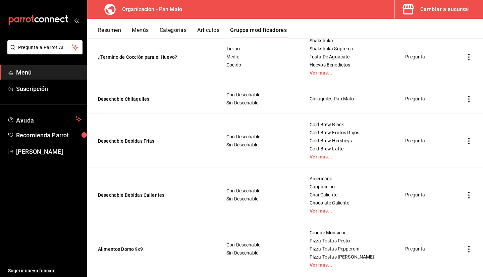
click at [314, 158] on link "Ver más..." at bounding box center [349, 156] width 79 height 5
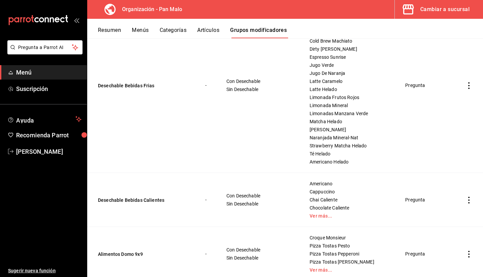
scroll to position [262, 0]
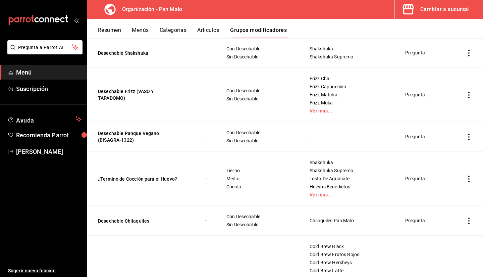
click at [406, 5] on icon "button" at bounding box center [408, 9] width 11 height 10
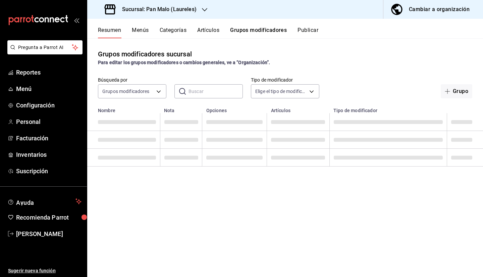
click at [150, 100] on div "Grupos modificadores sucursal Para editar los grupos modificadores o cambios ge…" at bounding box center [285, 157] width 396 height 238
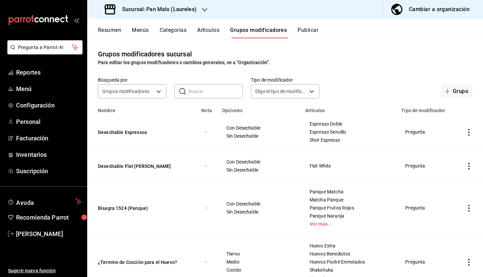
click at [206, 55] on div "Grupos modificadores sucursal Para editar los grupos modificadores o cambios ge…" at bounding box center [285, 57] width 396 height 17
click at [64, 160] on link "Inventarios" at bounding box center [43, 154] width 87 height 14
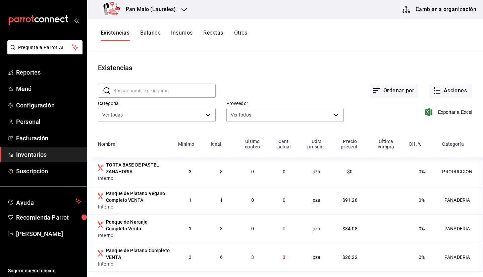
click at [482, 38] on div "Existencias Balance Insumos Recetas Otros" at bounding box center [285, 35] width 396 height 11
click at [204, 85] on input "text" at bounding box center [164, 90] width 102 height 13
click at [158, 68] on div "Existencias" at bounding box center [285, 68] width 396 height 10
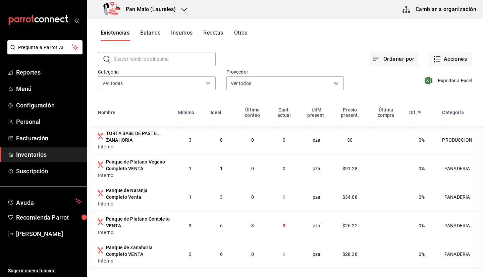
scroll to position [46, 0]
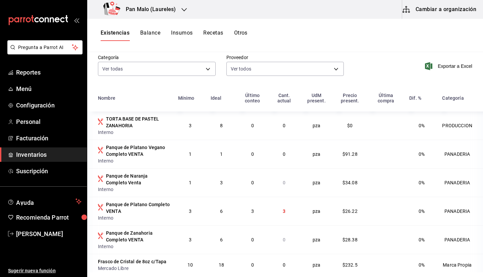
click at [42, 160] on link "Inventarios" at bounding box center [43, 154] width 87 height 14
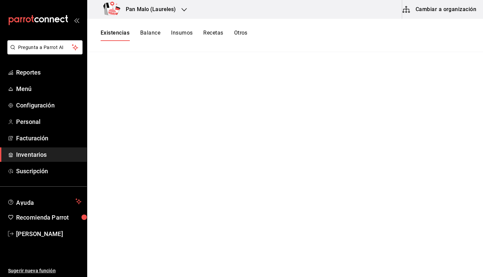
click at [114, 37] on button "Existencias" at bounding box center [115, 35] width 29 height 11
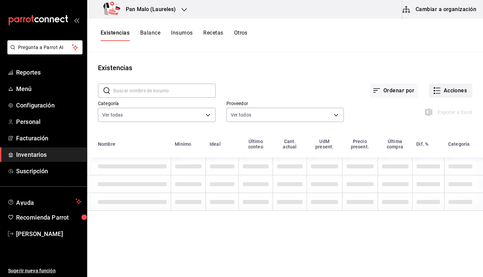
click at [454, 93] on button "Acciones" at bounding box center [450, 91] width 43 height 14
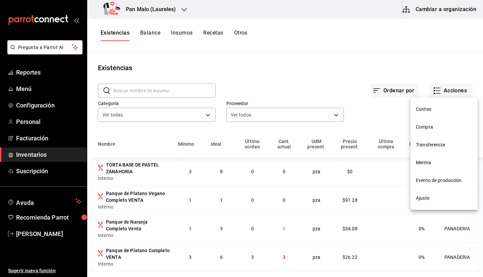
click at [430, 196] on span "Ajuste" at bounding box center [444, 198] width 56 height 7
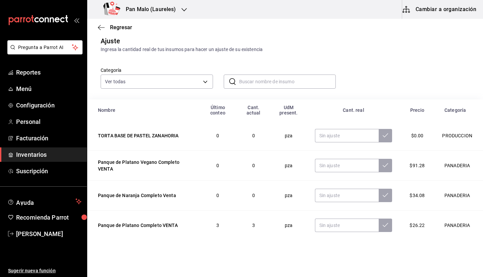
scroll to position [9, 0]
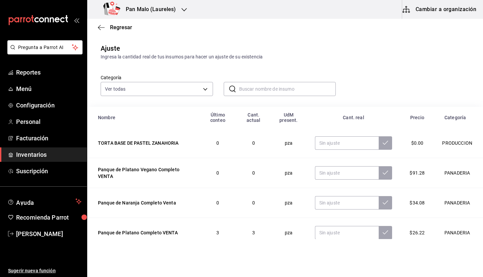
click at [297, 83] on input "text" at bounding box center [287, 88] width 97 height 13
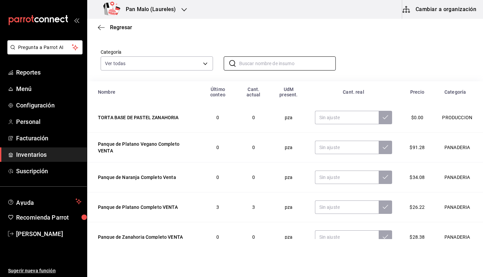
scroll to position [0, 0]
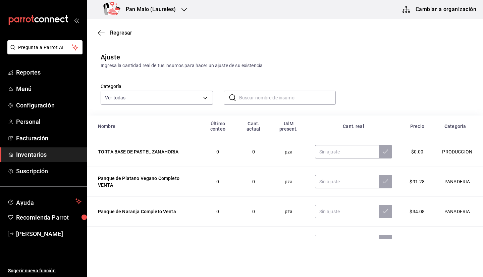
click at [306, 48] on div "Ajuste Ingresa la cantidad real de tus insumos para hacer un ajuste de su exist…" at bounding box center [285, 198] width 396 height 303
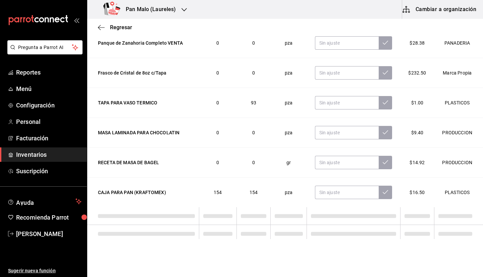
scroll to position [121, 0]
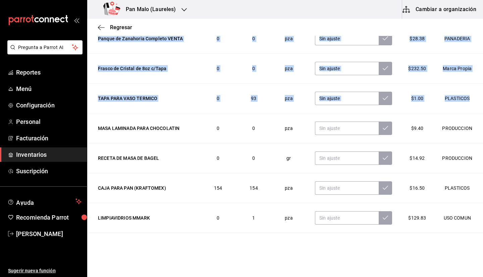
drag, startPoint x: 473, startPoint y: 106, endPoint x: 476, endPoint y: 125, distance: 20.0
click at [476, 125] on div "Nombre Último conteo Cant. actual UdM present. Cant. real Precio Categoría TORT…" at bounding box center [285, 121] width 396 height 235
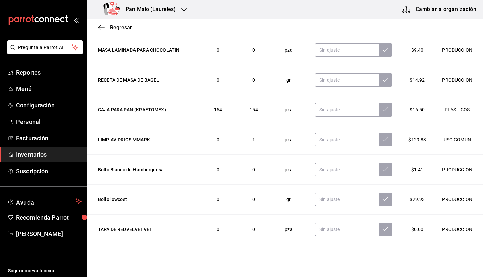
scroll to position [206, 0]
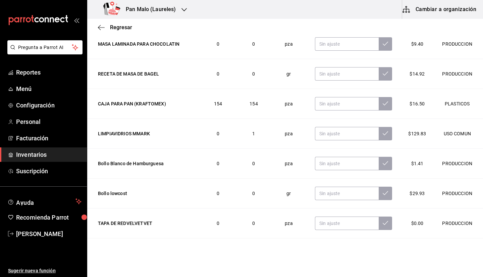
click at [468, 130] on td "USO COMUN" at bounding box center [458, 134] width 49 height 30
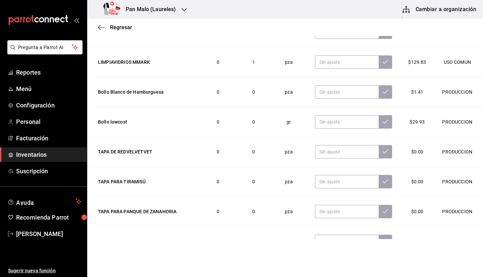
scroll to position [286, 0]
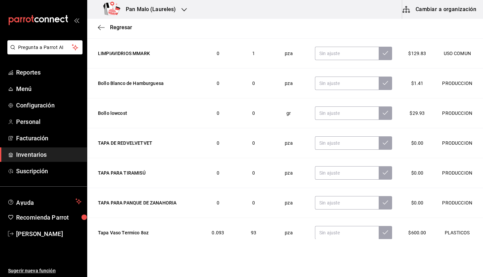
click at [101, 21] on div "Regresar" at bounding box center [285, 27] width 396 height 17
click at [107, 35] on div "Regresar" at bounding box center [285, 27] width 396 height 17
click at [99, 23] on div "Regresar" at bounding box center [285, 27] width 396 height 17
click at [101, 25] on icon "button" at bounding box center [101, 27] width 7 height 6
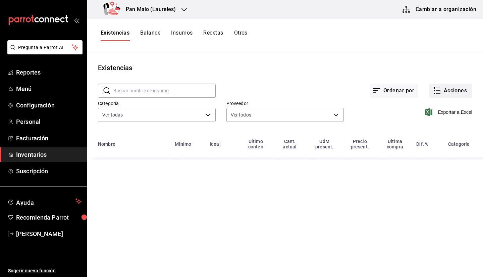
click at [462, 92] on button "Acciones" at bounding box center [450, 91] width 43 height 14
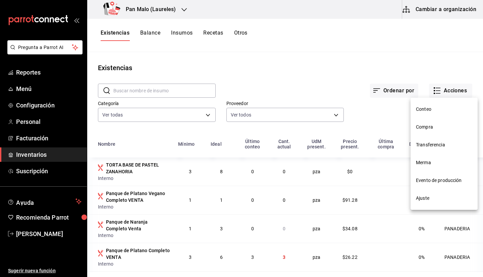
click at [420, 128] on span "Compra" at bounding box center [444, 126] width 56 height 7
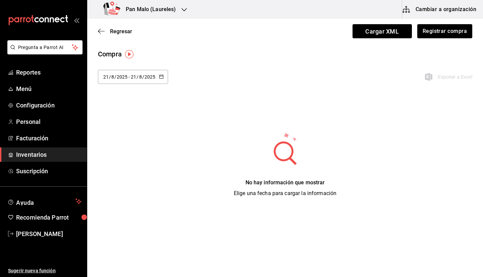
click at [134, 74] on input "21" at bounding box center [134, 76] width 6 height 5
click at [135, 147] on li "Semana pasada" at bounding box center [129, 143] width 63 height 15
type input "[DATE]"
type input "10"
type input "[DATE]"
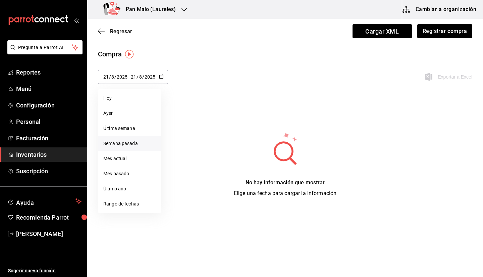
type input "16"
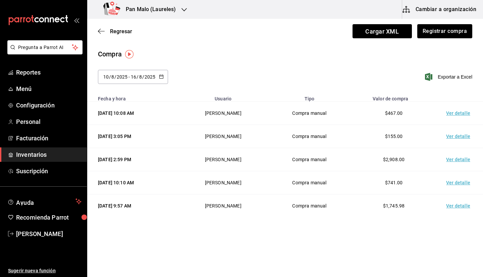
click at [147, 77] on input "2025" at bounding box center [149, 76] width 11 height 5
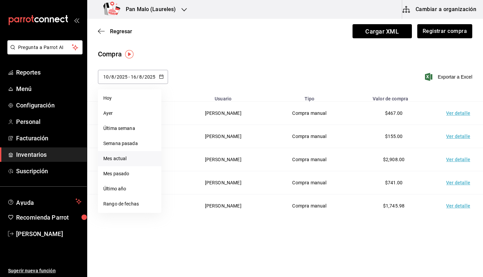
click at [124, 156] on li "Mes actual" at bounding box center [129, 158] width 63 height 15
type input "[DATE]"
type input "1"
type input "[DATE]"
type input "21"
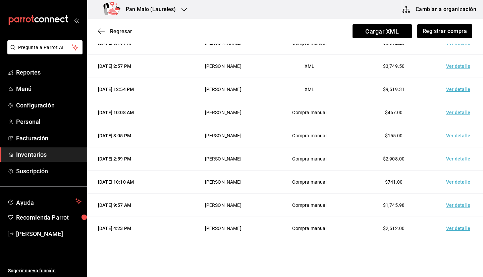
scroll to position [217, 0]
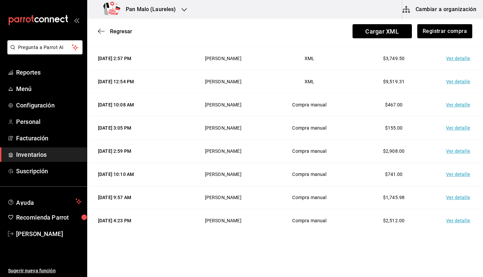
click at [458, 152] on td "Ver detalle" at bounding box center [459, 151] width 47 height 23
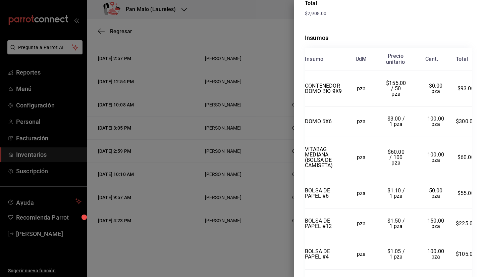
scroll to position [0, 0]
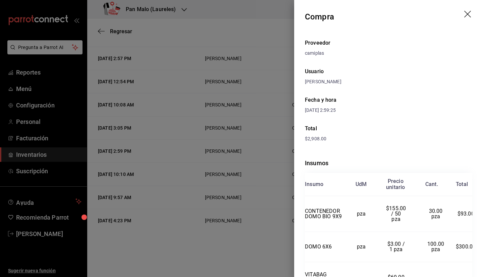
click at [467, 15] on icon "drag" at bounding box center [468, 15] width 8 height 8
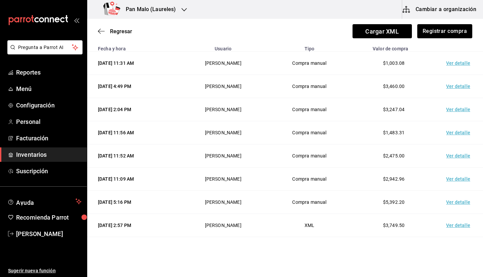
scroll to position [6, 0]
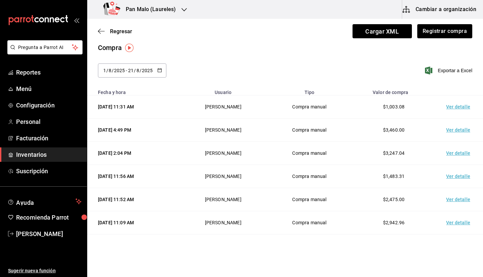
click at [44, 157] on span "Inventarios" at bounding box center [48, 154] width 65 height 9
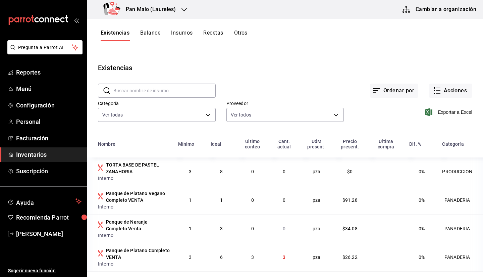
click at [151, 84] on input "text" at bounding box center [164, 90] width 102 height 13
type input "i"
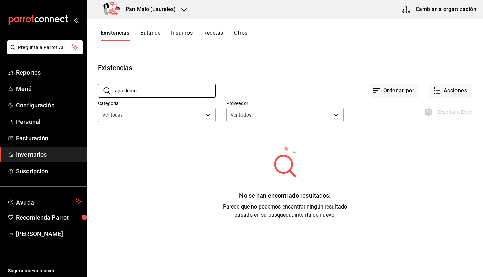
type input "tapa domo"
click at [444, 18] on button "Cambiar a organización" at bounding box center [439, 9] width 75 height 19
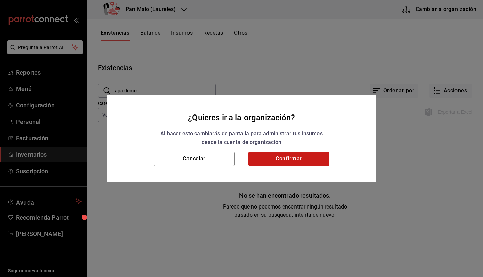
click at [311, 161] on button "Confirmar" at bounding box center [288, 159] width 81 height 14
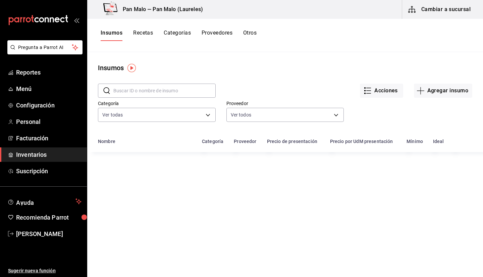
click at [158, 88] on input "text" at bounding box center [164, 90] width 102 height 13
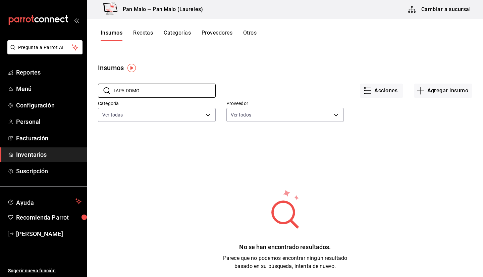
click at [252, 61] on main "Insumos ​ TAPA DOMO ​ Acciones Agregar insumo Categoría Ver todas 57a97c15-a577…" at bounding box center [285, 162] width 396 height 220
click at [170, 89] on input "TAPA DOMO" at bounding box center [164, 90] width 102 height 13
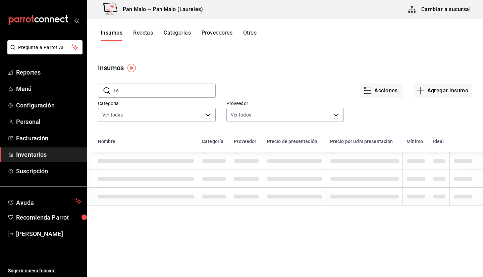
type input "T"
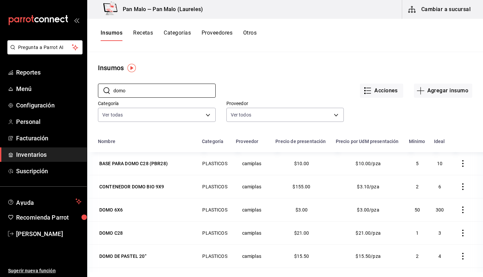
type input "domo"
click at [306, 59] on main "Insumos ​ domo ​ Acciones Agregar insumo Categoría Ver todas 57a97c15-a577-4602…" at bounding box center [285, 162] width 396 height 220
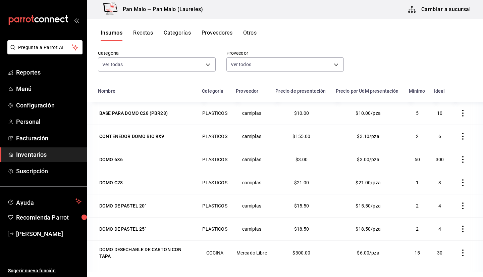
scroll to position [83, 0]
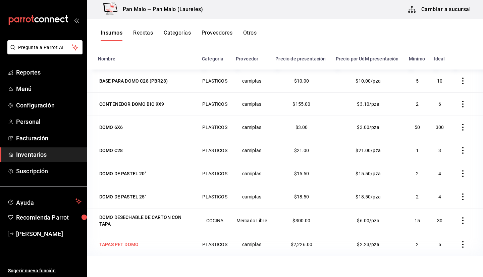
click at [152, 241] on div "TAPAS PET DOMO" at bounding box center [146, 244] width 96 height 9
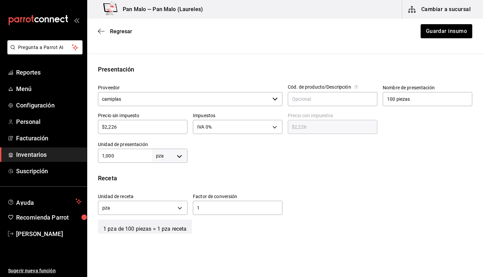
scroll to position [184, 0]
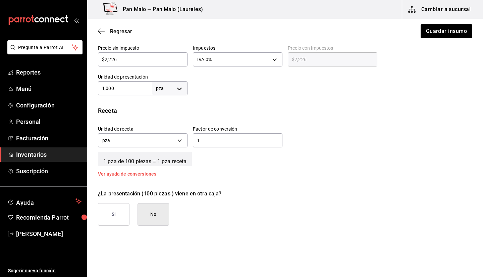
click at [230, 132] on div "Factor de conversión 1 ​" at bounding box center [238, 136] width 90 height 21
click at [224, 138] on input "1" at bounding box center [238, 140] width 90 height 8
click at [176, 91] on body "Pregunta a Parrot AI Reportes Menú Configuración Personal Facturación Inventari…" at bounding box center [241, 119] width 483 height 239
click at [231, 95] on div at bounding box center [241, 138] width 483 height 277
click at [160, 83] on body "Pregunta a Parrot AI Reportes Menú Configuración Personal Facturación Inventari…" at bounding box center [241, 119] width 483 height 239
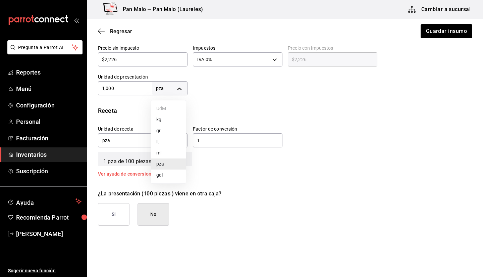
click at [474, 142] on div at bounding box center [241, 138] width 483 height 277
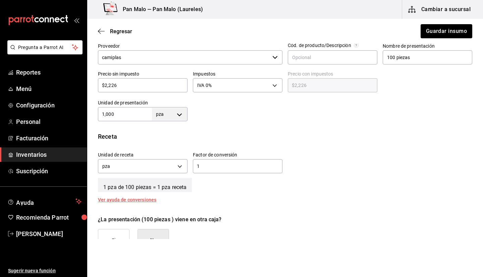
scroll to position [160, 0]
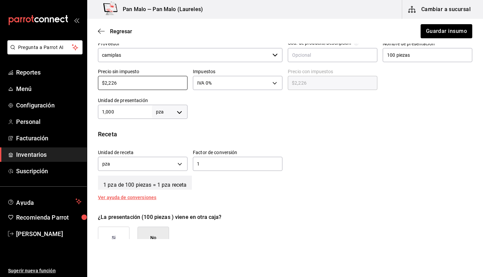
drag, startPoint x: 153, startPoint y: 83, endPoint x: 98, endPoint y: 84, distance: 55.4
click at [98, 84] on div "Precio sin impuesto $2,226 ​" at bounding box center [140, 77] width 95 height 29
click at [244, 113] on div at bounding box center [330, 105] width 285 height 27
click at [145, 87] on input "$2,226" at bounding box center [143, 83] width 90 height 8
click at [143, 87] on input "$2,226" at bounding box center [143, 83] width 90 height 8
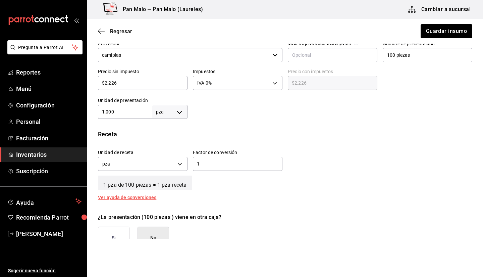
click at [118, 116] on div "1,000 pza UNIT ​" at bounding box center [143, 112] width 90 height 14
click at [284, 139] on div "Receta Unidad de receta pza UNIT Factor de conversión 1 ​ 1 pza de 100 piezas =…" at bounding box center [285, 164] width 396 height 70
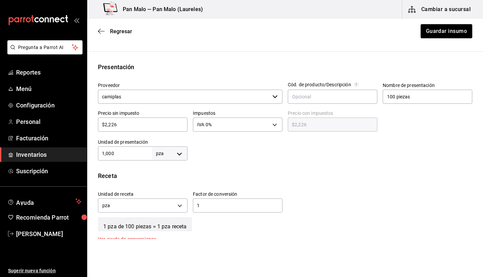
scroll to position [117, 0]
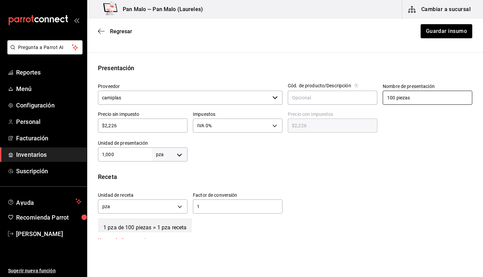
click at [419, 100] on input "100 piezas" at bounding box center [428, 98] width 90 height 14
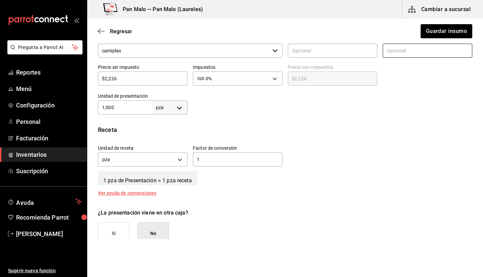
scroll to position [176, 0]
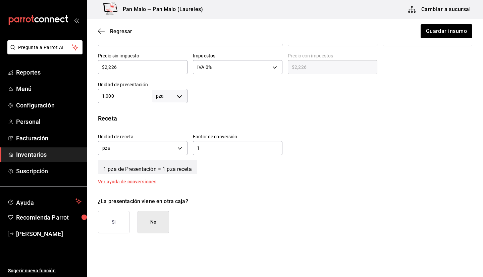
click at [154, 97] on body "Pregunta a Parrot AI Reportes Menú Configuración Personal Facturación Inventari…" at bounding box center [241, 119] width 483 height 239
click at [273, 106] on div at bounding box center [241, 138] width 483 height 277
click at [118, 99] on input "1,000" at bounding box center [125, 96] width 54 height 8
type input "1"
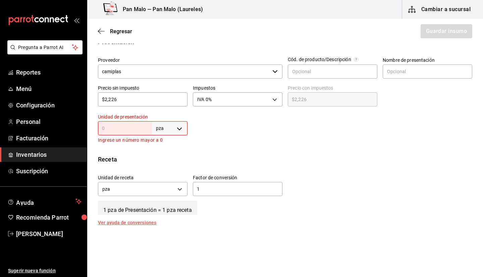
scroll to position [144, 0]
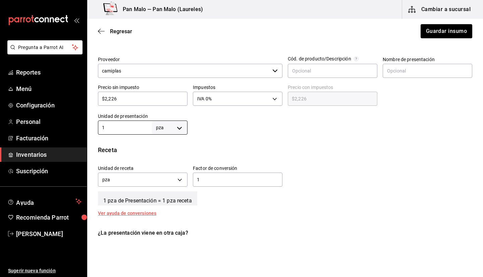
type input "1"
click at [239, 179] on input "1" at bounding box center [238, 179] width 90 height 8
click at [405, 77] on input "text" at bounding box center [428, 71] width 90 height 14
click at [429, 31] on button "Guardar insumo" at bounding box center [446, 31] width 52 height 14
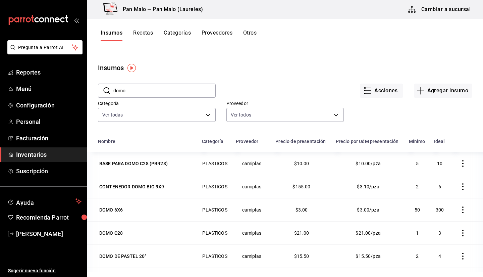
click at [174, 86] on input "domo" at bounding box center [164, 90] width 102 height 13
click at [178, 92] on input "domo" at bounding box center [164, 90] width 102 height 13
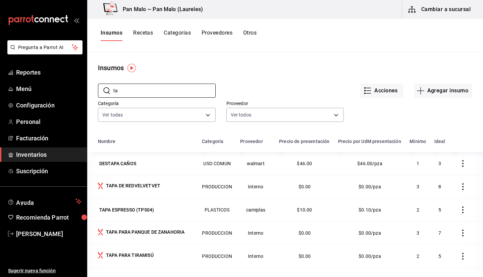
type input "t"
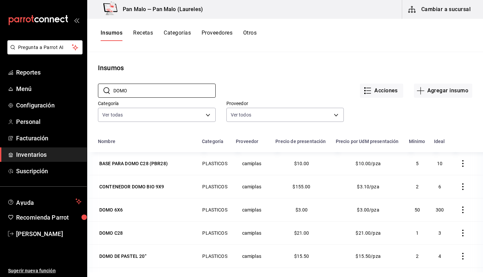
scroll to position [83, 0]
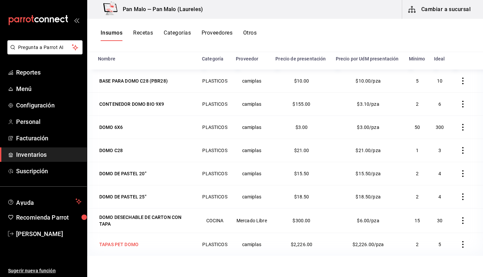
type input "DOMO"
click at [192, 244] on div "TAPAS PET DOMO" at bounding box center [146, 244] width 96 height 9
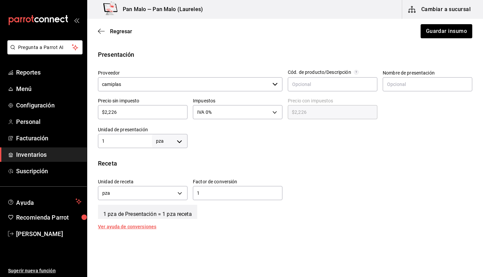
scroll to position [154, 0]
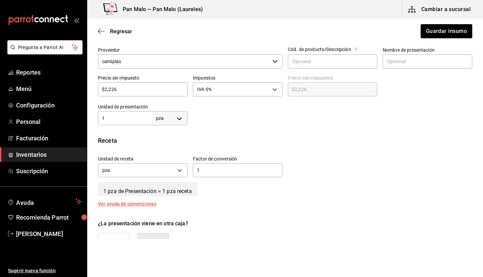
click at [141, 121] on input "1" at bounding box center [125, 118] width 54 height 8
type input "1,000"
click at [423, 31] on button "Guardar insumo" at bounding box center [446, 31] width 52 height 14
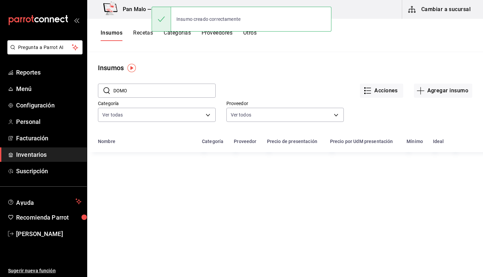
scroll to position [83, 0]
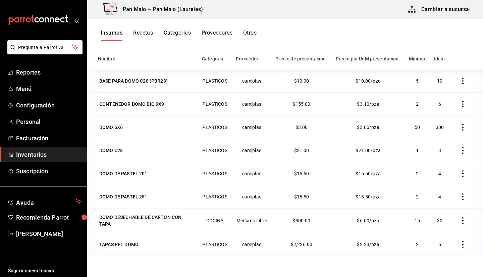
click at [45, 154] on span "Inventarios" at bounding box center [48, 154] width 65 height 9
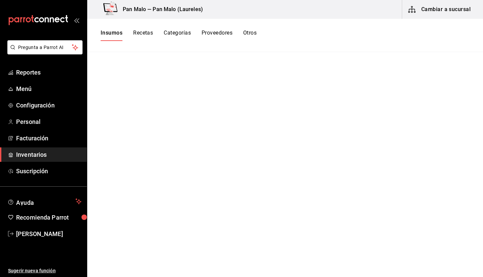
click at [446, 12] on button "Cambiar a sucursal" at bounding box center [439, 9] width 75 height 19
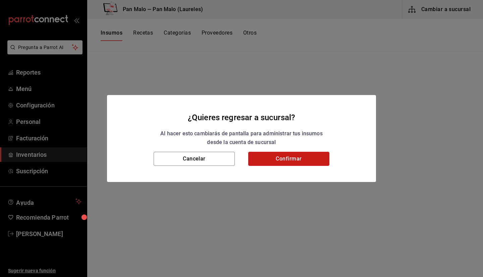
click at [301, 163] on button "Confirmar" at bounding box center [288, 159] width 81 height 14
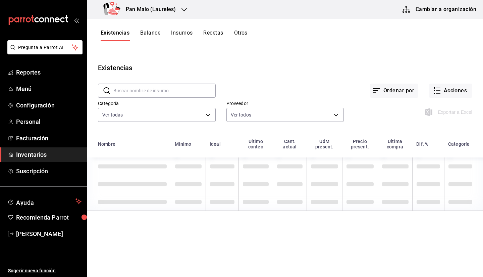
drag, startPoint x: 143, startPoint y: 89, endPoint x: 482, endPoint y: 117, distance: 340.0
click at [143, 89] on input "text" at bounding box center [164, 90] width 102 height 13
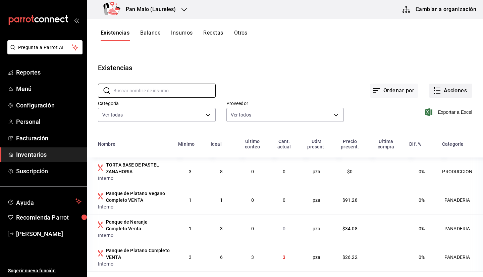
click at [447, 90] on button "Acciones" at bounding box center [450, 91] width 43 height 14
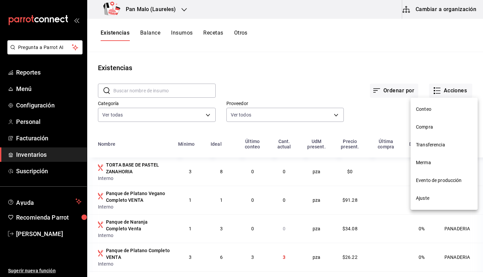
click at [429, 195] on span "Ajuste" at bounding box center [444, 198] width 56 height 7
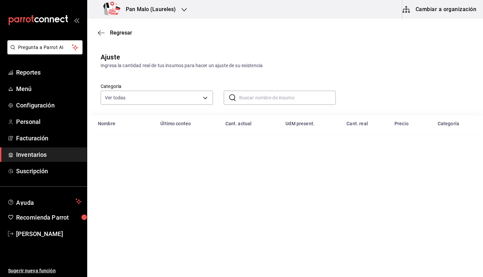
click at [266, 106] on div "Categoría Ver todas 57a97c15-a577-4602-bf7e-77eca11ca1d4,845d24ca-60dd-4e7e-b3c…" at bounding box center [285, 92] width 396 height 46
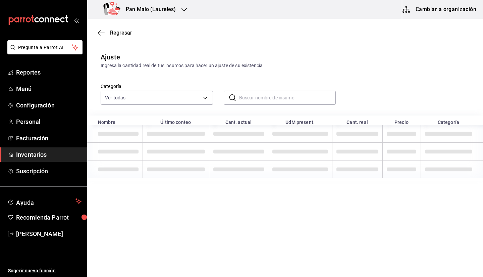
click at [261, 105] on div "Categoría Ver todas 57a97c15-a577-4602-bf7e-77eca11ca1d4,845d24ca-60dd-4e7e-b3c…" at bounding box center [285, 92] width 396 height 46
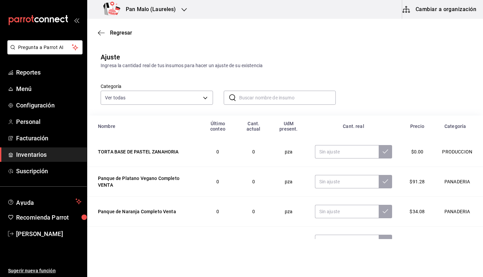
click at [253, 99] on input "text" at bounding box center [287, 97] width 97 height 13
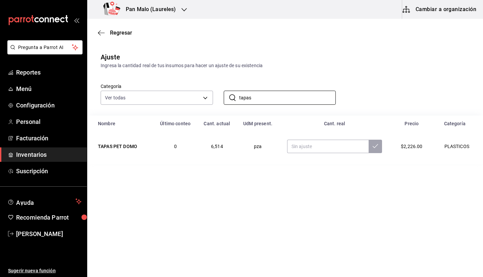
type input "tapas"
click at [107, 27] on div "Regresar" at bounding box center [285, 32] width 396 height 17
click at [103, 29] on div "Regresar" at bounding box center [285, 32] width 396 height 17
click at [103, 30] on icon "button" at bounding box center [101, 33] width 7 height 6
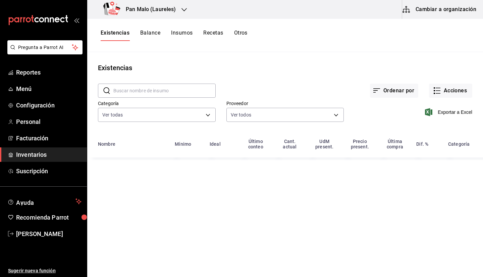
click at [235, 34] on button "Otros" at bounding box center [240, 35] width 13 height 11
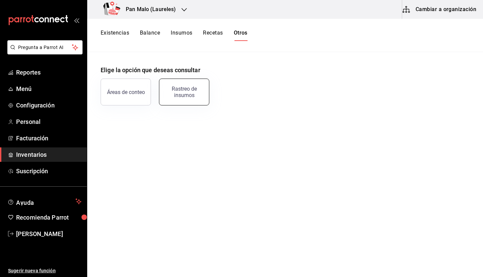
click at [198, 88] on div "Rastreo de insumos" at bounding box center [184, 92] width 42 height 13
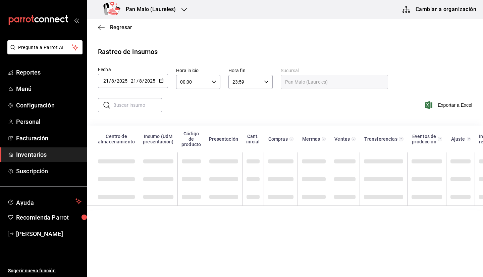
click at [127, 101] on input "text" at bounding box center [137, 104] width 49 height 13
type input "TAPAS PET"
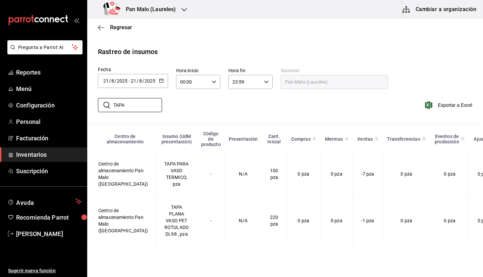
type input "TAPA"
click at [222, 92] on div "​ TAPA ​ Exportar a Excel" at bounding box center [282, 108] width 401 height 36
click at [160, 77] on div "[DATE] [DATE] - [DATE] [DATE]" at bounding box center [133, 81] width 70 height 14
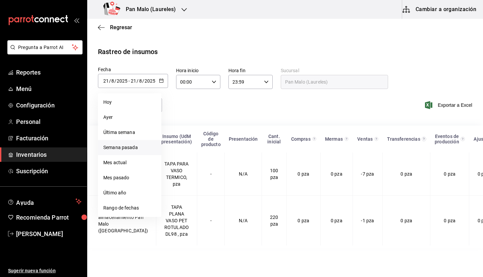
click at [125, 147] on li "Semana pasada" at bounding box center [129, 147] width 63 height 15
type input "[DATE]"
type input "10"
type input "[DATE]"
type input "16"
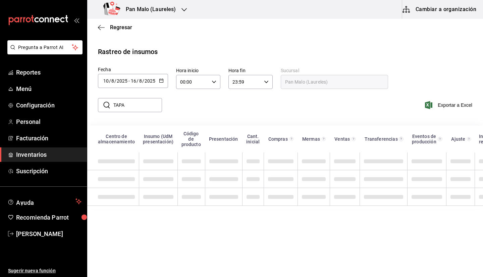
click at [127, 75] on div "[DATE] [DATE] - [DATE] [DATE]" at bounding box center [133, 81] width 70 height 14
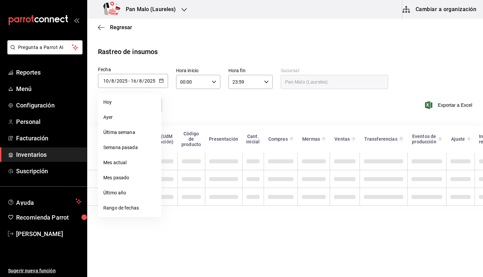
click at [124, 161] on li "Mes actual" at bounding box center [129, 162] width 63 height 15
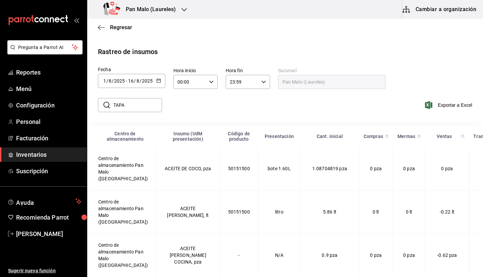
type input "[DATE]"
type input "1"
type input "[DATE]"
type input "21"
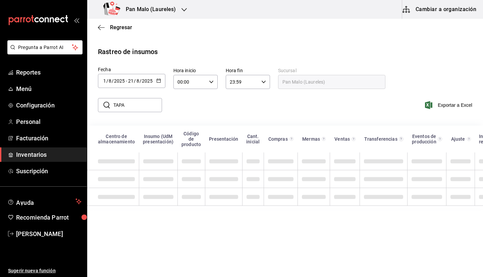
click at [128, 104] on input "TAPA" at bounding box center [137, 104] width 49 height 13
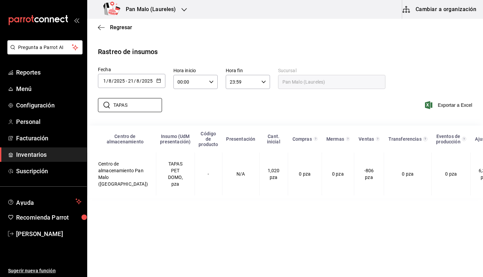
type input "TAPAS"
click at [207, 117] on div "​ TAPAS ​ Exportar a Excel" at bounding box center [282, 109] width 401 height 28
click at [329, 198] on table "Centro de almacenamiento Insumo (UdM presentación) Código de producto Presentac…" at bounding box center [314, 161] width 455 height 72
drag, startPoint x: 328, startPoint y: 198, endPoint x: 338, endPoint y: 198, distance: 10.1
click at [338, 198] on table "Centro de almacenamiento Insumo (UdM presentación) Código de producto Presentac…" at bounding box center [314, 161] width 455 height 72
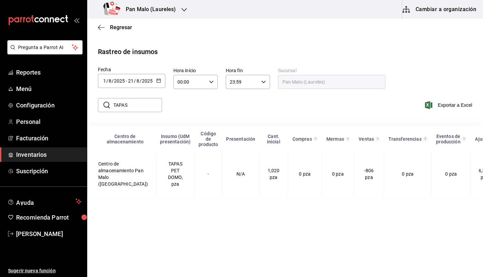
drag, startPoint x: 338, startPoint y: 198, endPoint x: 360, endPoint y: 207, distance: 23.3
click at [360, 207] on main "Regresar Rastreo de insumos Fecha [DATE] [DATE] - [DATE] [DATE] Hora inicio 00:…" at bounding box center [285, 147] width 396 height 257
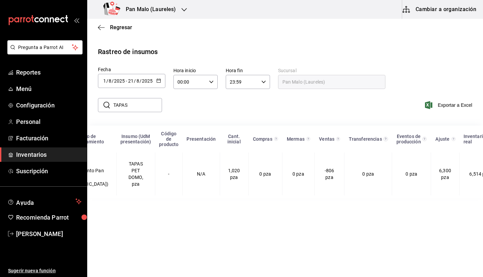
scroll to position [0, 40]
click at [343, 111] on div "​ TAPAS ​ Exportar a Excel" at bounding box center [282, 109] width 401 height 28
drag, startPoint x: 270, startPoint y: 197, endPoint x: 288, endPoint y: 203, distance: 19.1
click at [288, 198] on div "Centro de almacenamiento Insumo (UdM presentación) Código de producto Presentac…" at bounding box center [285, 161] width 396 height 72
click at [292, 207] on main "Regresar Rastreo de insumos Fecha [DATE] [DATE] - [DATE] [DATE] Hora inicio 00:…" at bounding box center [285, 147] width 396 height 257
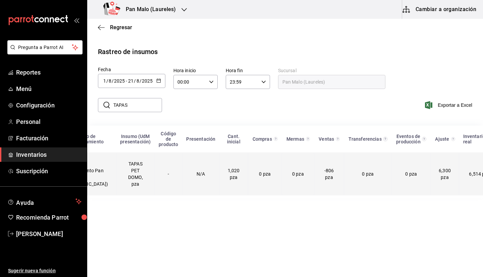
click at [221, 186] on td "1,020 pza" at bounding box center [233, 173] width 29 height 43
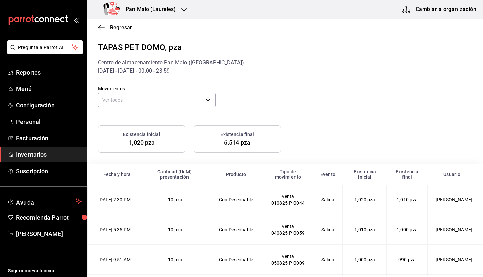
click at [217, 191] on td "Con Desechable" at bounding box center [236, 200] width 54 height 30
click at [99, 28] on icon "button" at bounding box center [101, 27] width 7 height 0
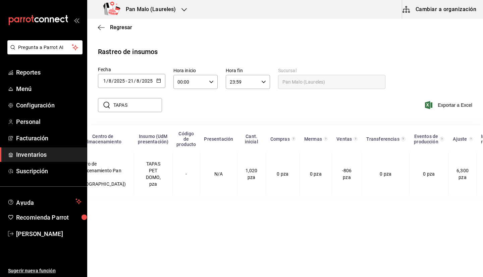
scroll to position [0, 40]
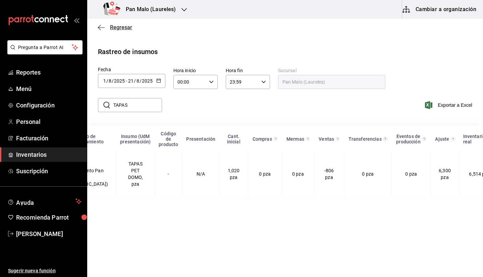
click at [105, 29] on span "Regresar" at bounding box center [115, 27] width 34 height 6
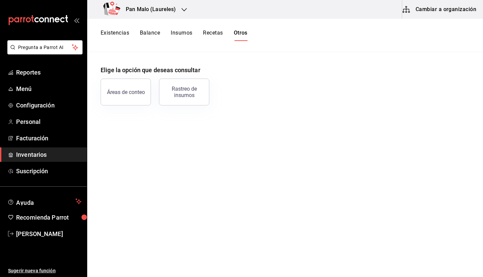
click at [115, 32] on button "Existencias" at bounding box center [115, 35] width 29 height 11
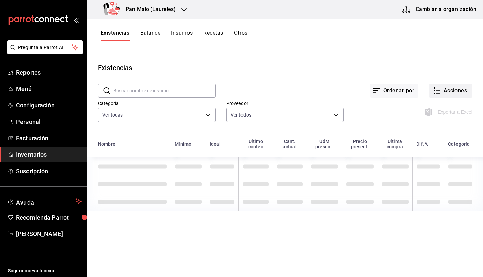
click at [445, 86] on button "Acciones" at bounding box center [450, 91] width 43 height 14
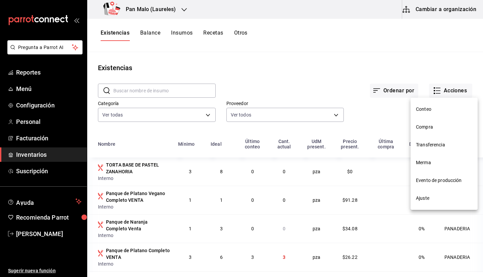
click at [437, 93] on div at bounding box center [241, 138] width 483 height 277
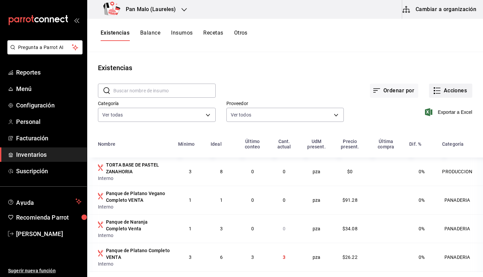
click at [433, 87] on icon "button" at bounding box center [437, 91] width 8 height 8
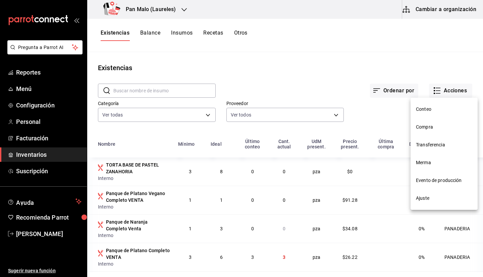
click at [414, 191] on li "Ajuste" at bounding box center [444, 198] width 67 height 18
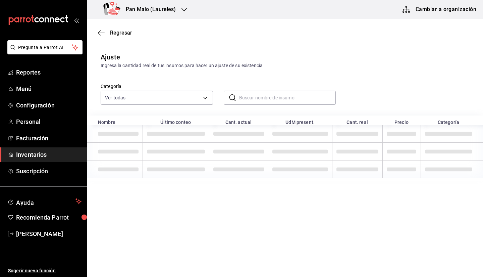
click at [287, 95] on input "text" at bounding box center [287, 97] width 97 height 13
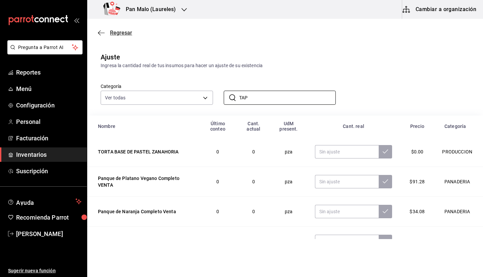
type input "TAP"
click at [103, 32] on icon "button" at bounding box center [101, 33] width 7 height 6
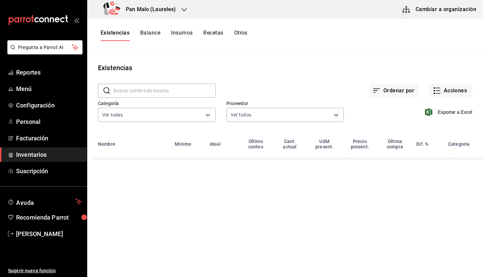
click at [49, 149] on link "Inventarios" at bounding box center [43, 154] width 87 height 14
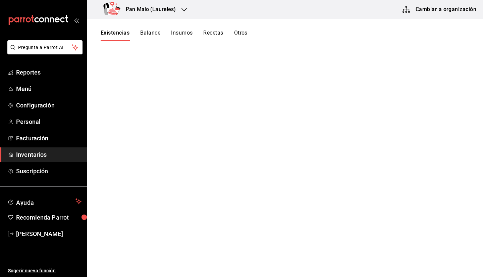
click at [98, 34] on div "Existencias Balance Insumos Recetas Otros" at bounding box center [285, 35] width 396 height 11
click at [127, 35] on button "Existencias" at bounding box center [115, 35] width 29 height 11
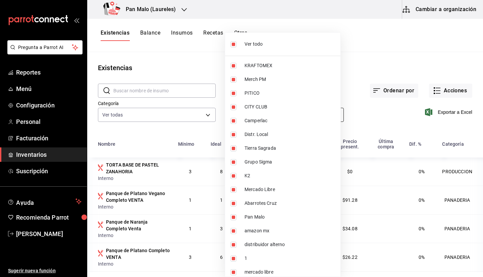
click at [277, 113] on body "Pregunta a Parrot AI Reportes Menú Configuración Personal Facturación Inventari…" at bounding box center [241, 136] width 483 height 272
click at [357, 41] on div at bounding box center [241, 138] width 483 height 277
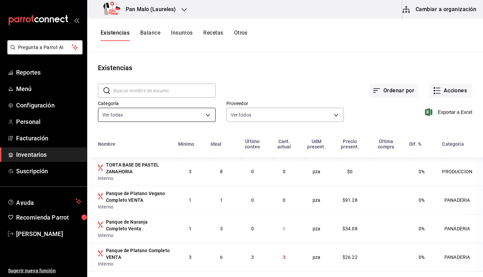
click at [161, 121] on body "Pregunta a Parrot AI Reportes Menú Configuración Personal Facturación Inventari…" at bounding box center [241, 136] width 483 height 272
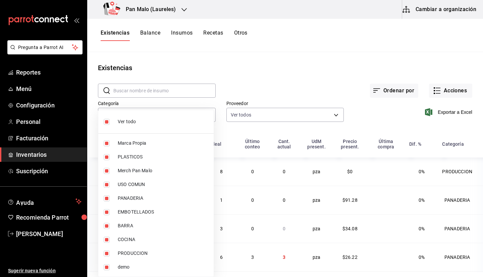
click at [148, 120] on span "Ver todo" at bounding box center [163, 121] width 91 height 7
checkbox input "false"
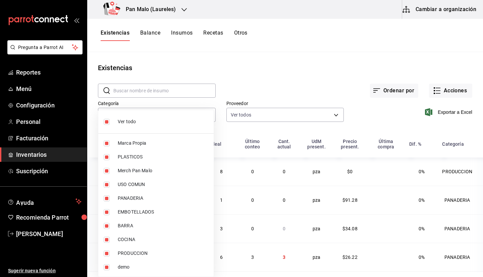
checkbox input "false"
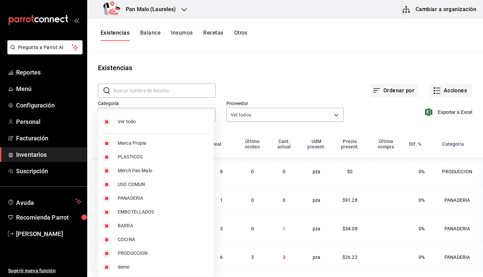
checkbox input "false"
click at [130, 152] on li "PLASTICOS" at bounding box center [155, 157] width 115 height 14
type input "845d24ca-60dd-4e7e-b3c9-ca2702778d83"
checkbox input "true"
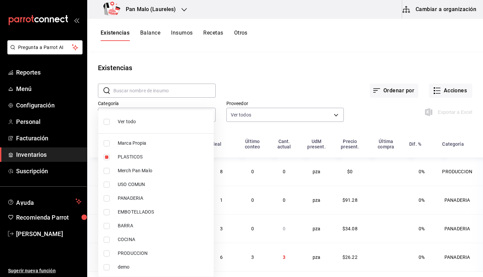
click at [391, 54] on div at bounding box center [241, 138] width 483 height 277
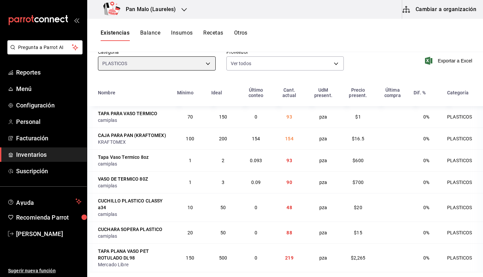
scroll to position [53, 0]
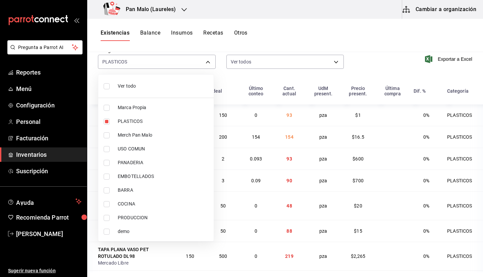
click at [304, 37] on div at bounding box center [241, 138] width 483 height 277
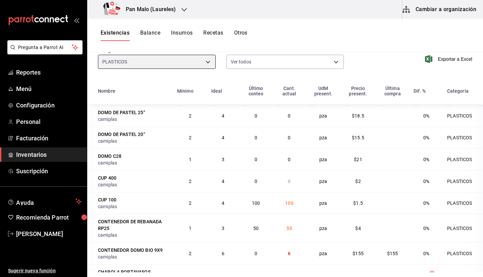
scroll to position [498, 0]
click at [118, 31] on button "Existencias" at bounding box center [115, 35] width 29 height 11
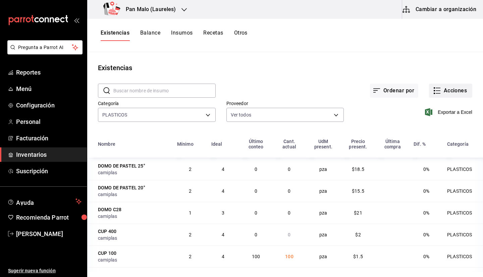
click at [444, 96] on button "Acciones" at bounding box center [450, 91] width 43 height 14
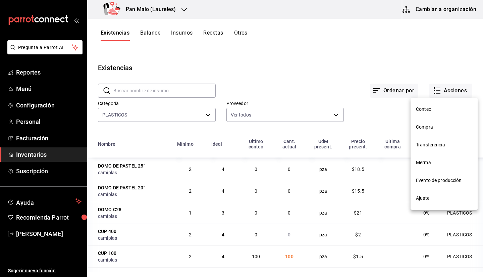
click at [416, 18] on div at bounding box center [241, 138] width 483 height 277
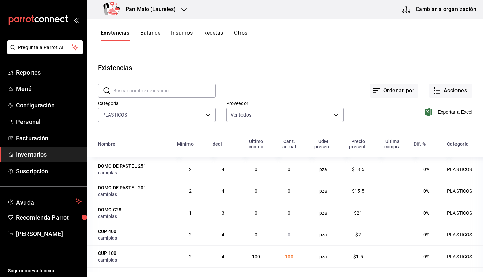
click at [421, 13] on button "Cambiar a organización" at bounding box center [439, 9] width 75 height 19
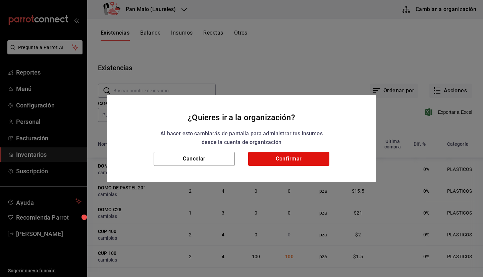
click at [298, 166] on div "Cancelar Confirmar" at bounding box center [241, 167] width 269 height 30
click at [296, 163] on button "Confirmar" at bounding box center [288, 159] width 81 height 14
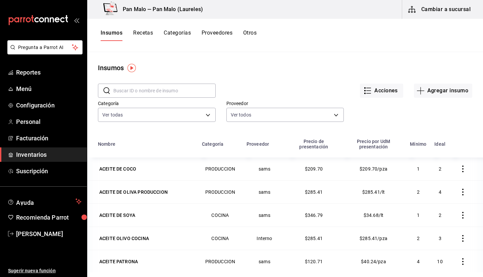
click at [362, 49] on div "Insumos Recetas Categorías Proveedores Otros" at bounding box center [285, 35] width 396 height 33
click at [196, 118] on body "Pregunta a Parrot AI Reportes Menú Configuración Personal Facturación Inventari…" at bounding box center [241, 136] width 483 height 272
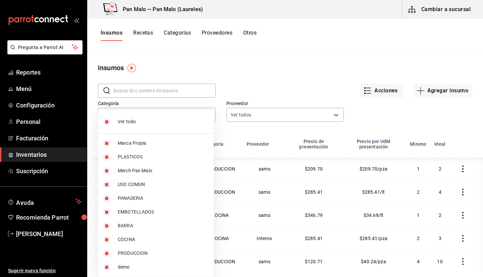
click at [132, 127] on li "Ver todo" at bounding box center [155, 122] width 115 height 18
checkbox input "false"
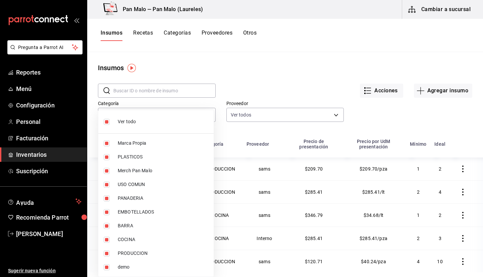
checkbox input "false"
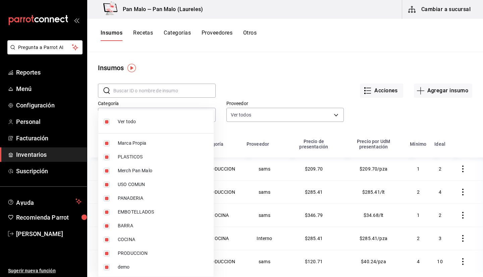
checkbox input "false"
click at [173, 157] on span "PLASTICOS" at bounding box center [163, 156] width 91 height 7
type input "845d24ca-60dd-4e7e-b3c9-ca2702778d83"
checkbox input "true"
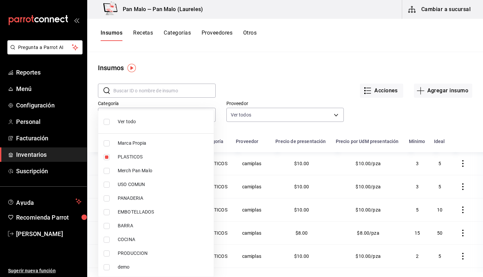
drag, startPoint x: 483, startPoint y: 120, endPoint x: 483, endPoint y: 192, distance: 71.5
click at [483, 192] on div at bounding box center [241, 138] width 483 height 277
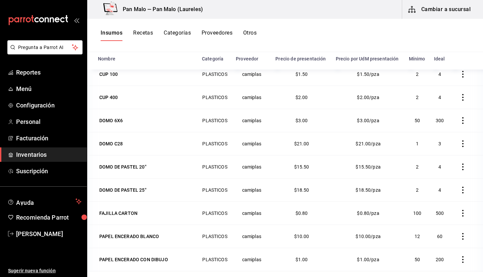
scroll to position [375, 0]
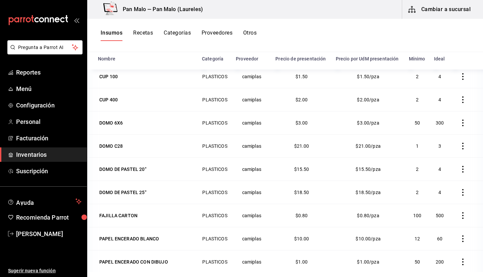
click at [460, 172] on icon "button" at bounding box center [463, 169] width 7 height 7
click at [433, 174] on span "Eliminar" at bounding box center [432, 174] width 17 height 5
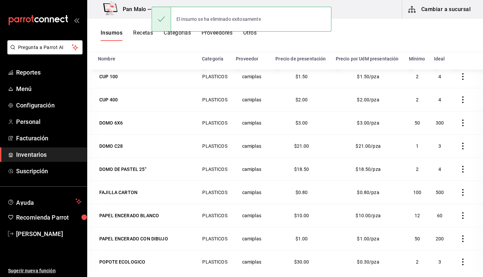
click at [462, 172] on icon "button" at bounding box center [462, 169] width 1 height 7
click at [418, 178] on icon "button" at bounding box center [415, 175] width 8 height 8
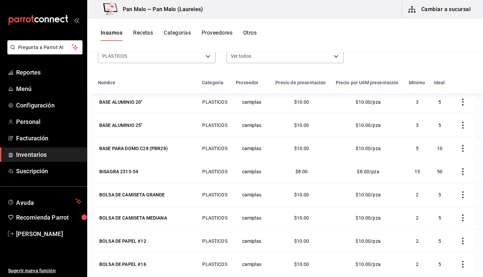
scroll to position [0, 0]
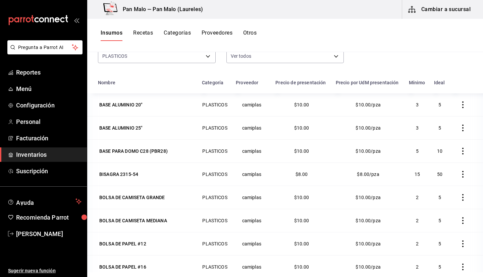
click at [456, 112] on button "button" at bounding box center [463, 104] width 15 height 15
click at [438, 112] on span "Eliminar" at bounding box center [432, 110] width 17 height 5
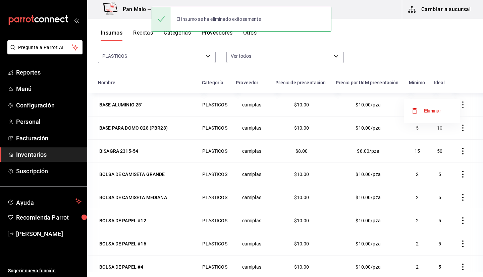
click at [459, 75] on div at bounding box center [241, 138] width 483 height 277
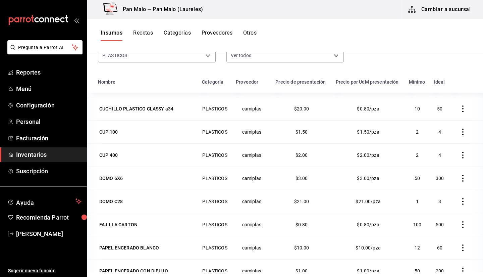
scroll to position [326, 0]
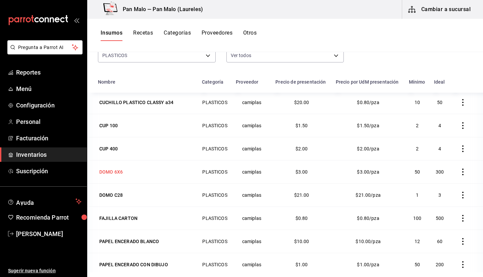
click at [116, 176] on div "DOMO 6X6" at bounding box center [111, 171] width 26 height 9
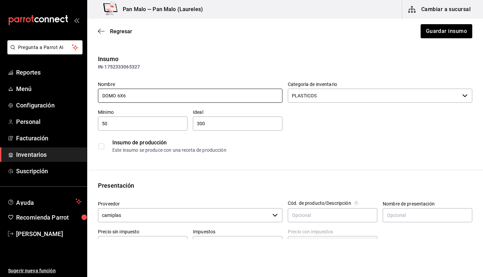
click at [118, 97] on input "DOMO 6X6" at bounding box center [190, 96] width 185 height 14
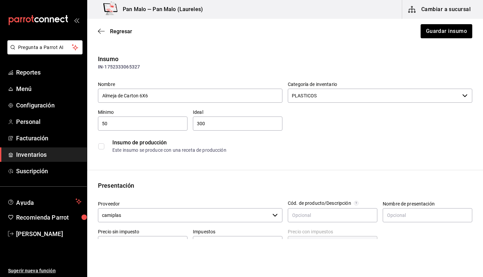
type input "Almeja de Carton 6X6"
click at [415, 30] on div "Regresar Guardar insumo" at bounding box center [285, 31] width 396 height 25
click at [434, 31] on button "Guardar insumo" at bounding box center [446, 31] width 52 height 14
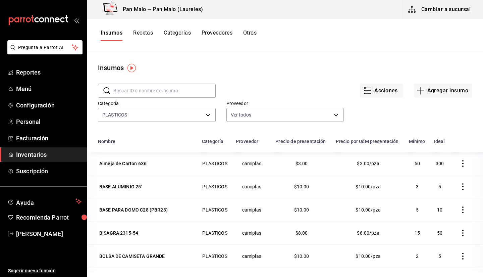
click at [418, 63] on div "Insumos" at bounding box center [285, 68] width 396 height 10
click at [284, 37] on div "Insumos Recetas Categorías Proveedores Otros" at bounding box center [285, 35] width 396 height 11
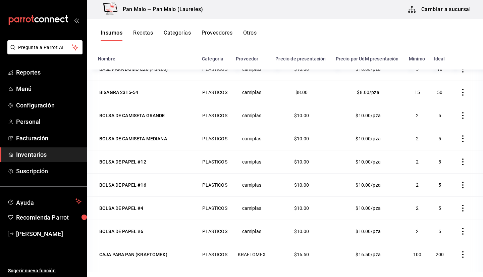
scroll to position [57, 0]
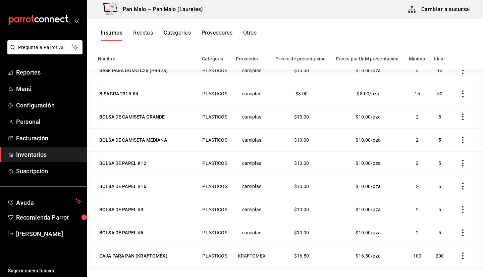
click at [460, 120] on icon "button" at bounding box center [463, 116] width 7 height 7
click at [426, 127] on li "Eliminar" at bounding box center [432, 122] width 56 height 19
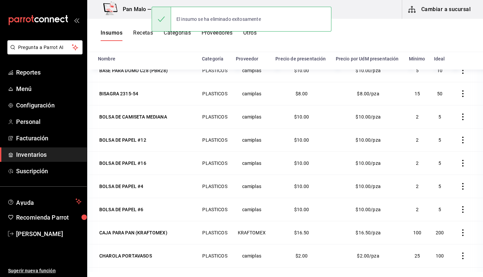
click at [460, 120] on icon "button" at bounding box center [463, 116] width 7 height 7
click at [443, 126] on li "Eliminar" at bounding box center [432, 122] width 56 height 19
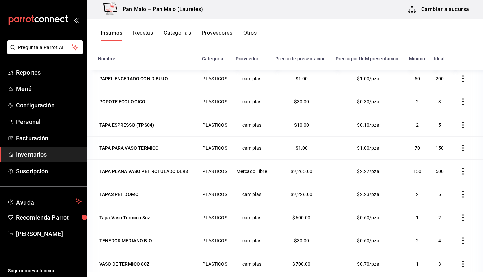
scroll to position [443, 0]
click at [128, 151] on div "TAPA PARA VASO TERMICO" at bounding box center [128, 147] width 59 height 7
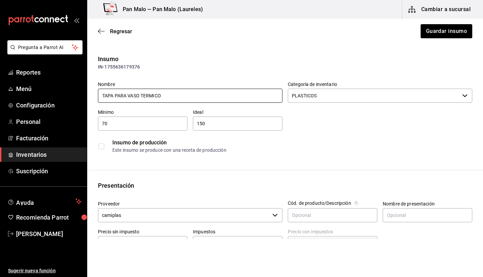
click at [142, 97] on input "TAPA PARA VASO TERMICO" at bounding box center [190, 96] width 185 height 14
click at [161, 94] on input "TAPA VASO TERMICO" at bounding box center [190, 96] width 185 height 14
type input "TAPA VASO TERMICO 12oz"
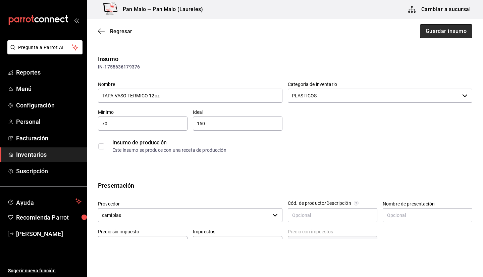
click at [450, 36] on button "Guardar insumo" at bounding box center [446, 31] width 52 height 14
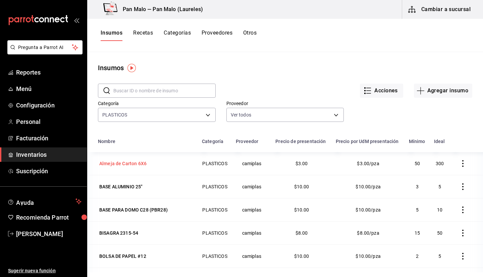
click at [123, 167] on div "Almeja de Carton 6X6" at bounding box center [122, 163] width 47 height 7
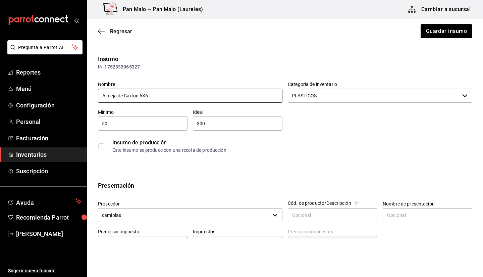
click at [142, 97] on input "Almeja de Carton 6X6" at bounding box center [190, 96] width 185 height 14
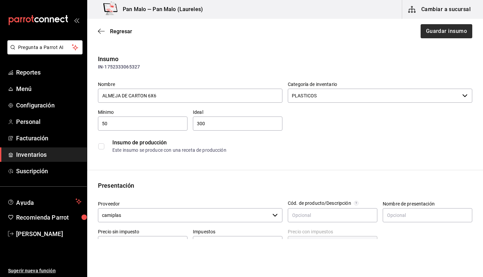
type input "ALMEJA DE CARTON 6X6"
click at [431, 35] on button "Guardar insumo" at bounding box center [446, 31] width 52 height 14
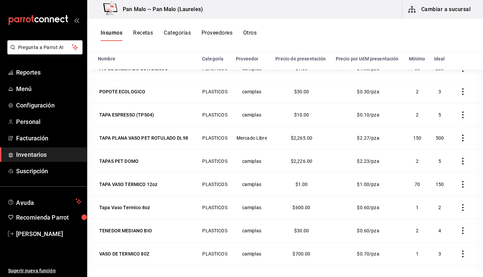
scroll to position [453, 0]
click at [147, 172] on td "TAPAS PET DOMO" at bounding box center [142, 160] width 111 height 23
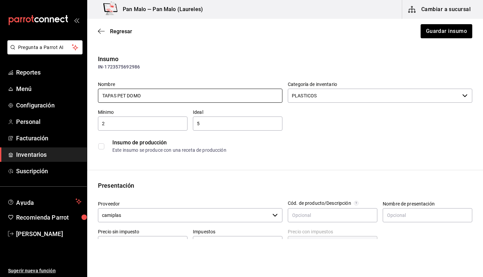
click at [116, 99] on input "TAPAS PET DOMO" at bounding box center [190, 96] width 185 height 14
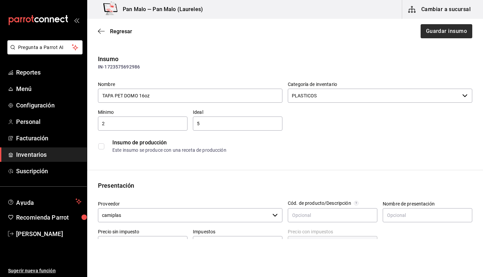
type input "TAPA PET DOMO 16oz"
click at [422, 34] on button "Guardar insumo" at bounding box center [446, 31] width 52 height 14
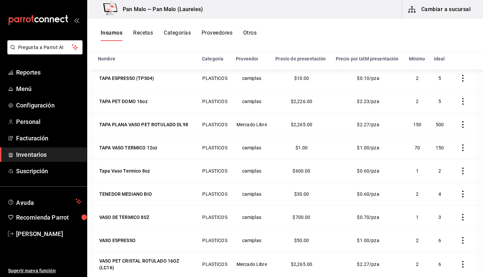
scroll to position [499, 0]
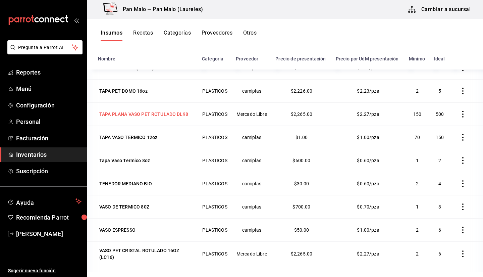
click at [140, 114] on td "TAPA PLANA VASO PET ROTULADO DL98" at bounding box center [142, 113] width 111 height 23
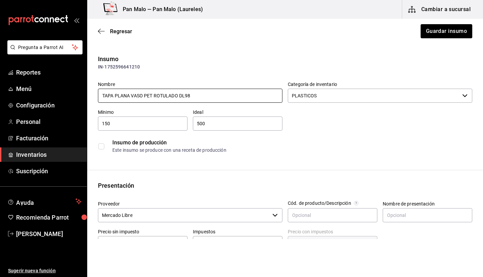
click at [147, 94] on input "TAPA PLANA VASO PET ROTULADO DL98" at bounding box center [190, 96] width 185 height 14
click at [206, 94] on input "TAPA PLANA PET ROTULADO DL98" at bounding box center [190, 96] width 185 height 14
click at [162, 95] on input "TAPA PLANA PET ROTULADO DL98" at bounding box center [190, 96] width 185 height 14
drag, startPoint x: 166, startPoint y: 95, endPoint x: 141, endPoint y: 96, distance: 24.5
click at [141, 96] on input "TAPA PLANA PET ROTULADO DL98" at bounding box center [190, 96] width 185 height 14
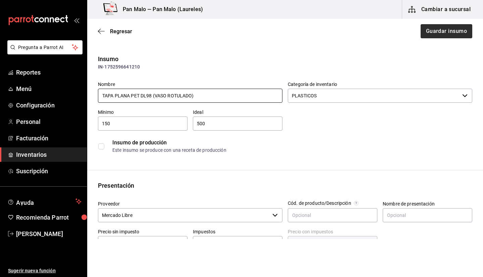
type input "TAPA PLANA PET DL98 (VASO ROTULADO)"
click at [443, 37] on button "Guardar insumo" at bounding box center [446, 31] width 52 height 14
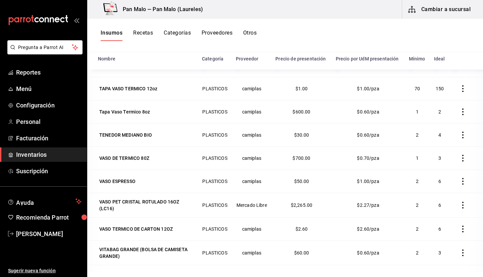
scroll to position [549, 0]
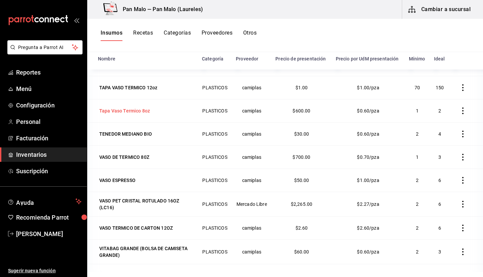
click at [124, 122] on td "Tapa Vaso Termico 8oz" at bounding box center [142, 110] width 111 height 23
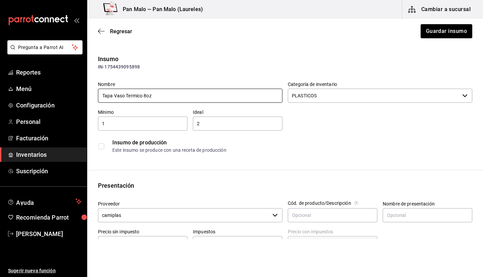
drag, startPoint x: 145, startPoint y: 95, endPoint x: 104, endPoint y: 93, distance: 41.0
click at [104, 93] on input "Tapa Vaso Termico 8oz" at bounding box center [190, 96] width 185 height 14
click at [160, 97] on input "TAPA VASO TERMICO 8oz" at bounding box center [190, 96] width 185 height 14
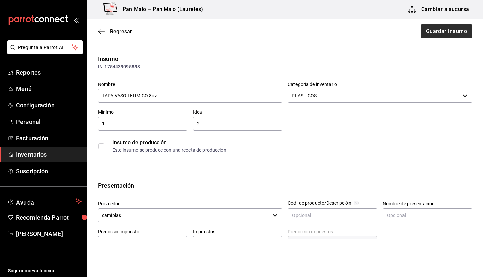
type input "TAPA VASO TERMICO 8oz"
click at [427, 33] on button "Guardar insumo" at bounding box center [446, 31] width 52 height 14
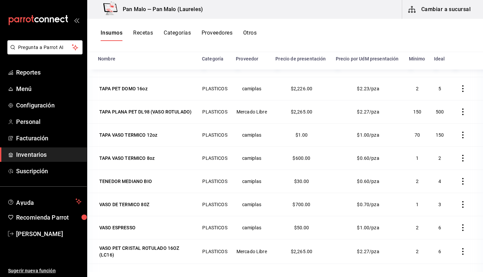
scroll to position [502, 0]
click at [137, 208] on div "VASO DE TERMICO 80Z" at bounding box center [124, 204] width 50 height 7
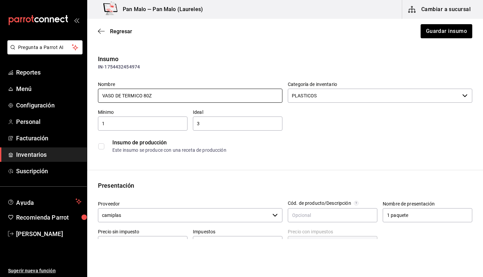
click at [149, 92] on input "VASO DE TERMICO 80Z" at bounding box center [190, 96] width 185 height 14
click at [223, 105] on div "Ideal 3 ​" at bounding box center [235, 117] width 95 height 27
drag, startPoint x: 219, startPoint y: 101, endPoint x: 223, endPoint y: 98, distance: 5.0
click at [223, 98] on input "VASO DE TERMICO 8oZ" at bounding box center [190, 96] width 185 height 14
type input "VASO DE TERMICO 8oz"
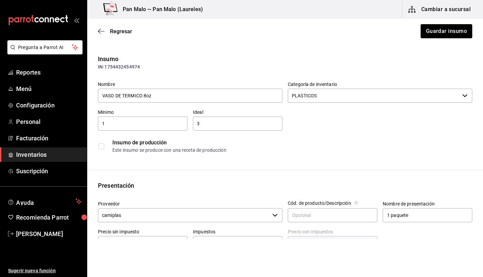
click at [430, 41] on div "Regresar Guardar insumo" at bounding box center [285, 31] width 396 height 25
click at [431, 33] on button "Guardar insumo" at bounding box center [446, 31] width 52 height 14
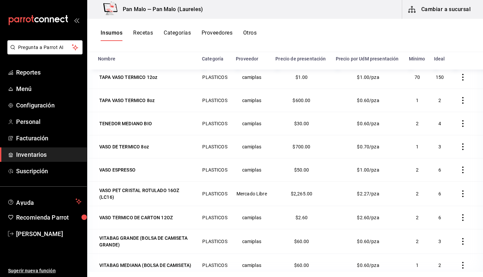
scroll to position [573, 0]
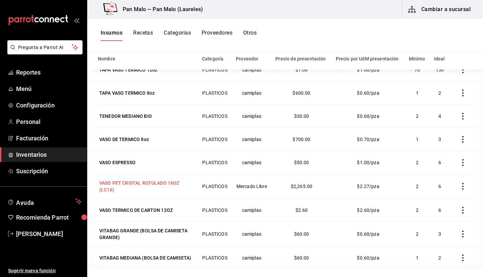
click at [123, 187] on div "VASO PET CRISTAL ROTULADO 16OZ (LC16)" at bounding box center [145, 185] width 93 height 13
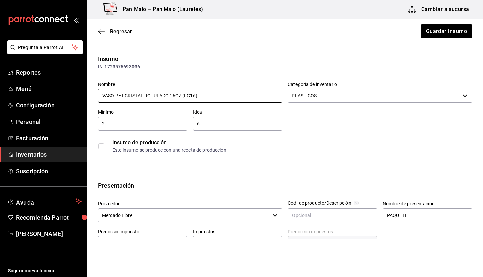
click at [177, 94] on input "VASO PET CRISTAL ROTULADO 16OZ (LC16)" at bounding box center [190, 96] width 185 height 14
type input "VASO PET CRISTAL ROTULADO 16oz (LC16)"
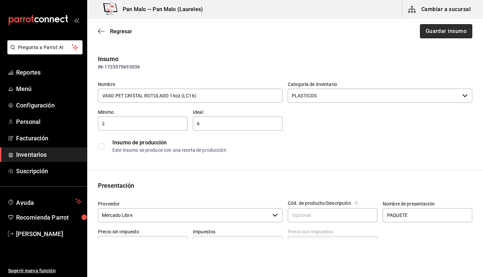
click at [438, 25] on button "Guardar insumo" at bounding box center [446, 31] width 52 height 14
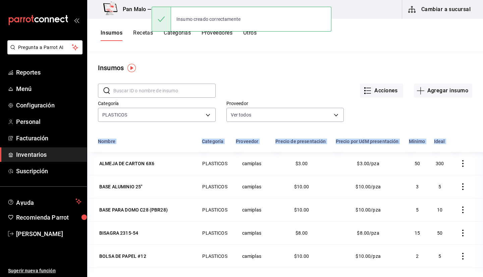
drag, startPoint x: 472, startPoint y: 156, endPoint x: 477, endPoint y: 194, distance: 38.7
click at [477, 194] on div "Nombre Categoría Proveedor Precio de presentación Precio por UdM presentación M…" at bounding box center [285, 245] width 396 height 220
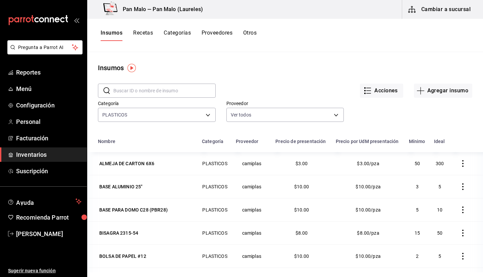
click at [466, 135] on th at bounding box center [467, 143] width 34 height 17
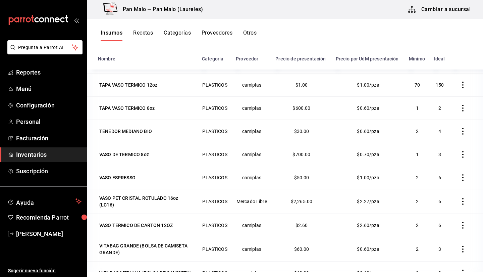
scroll to position [573, 0]
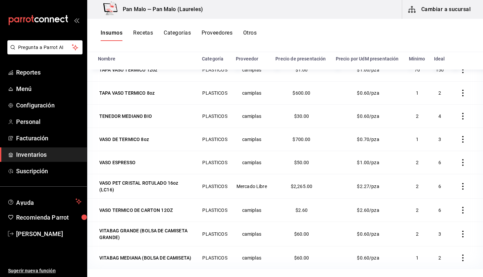
click at [436, 10] on button "Cambiar a sucursal" at bounding box center [439, 9] width 75 height 19
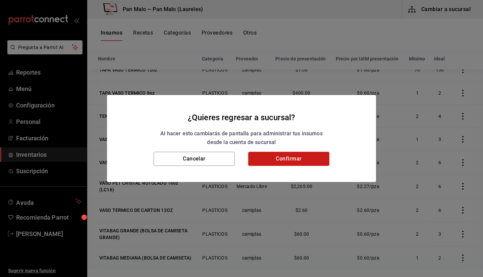
click at [278, 155] on button "Confirmar" at bounding box center [288, 159] width 81 height 14
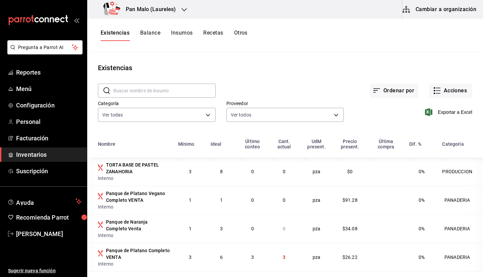
click at [183, 36] on button "Insumos" at bounding box center [181, 35] width 21 height 11
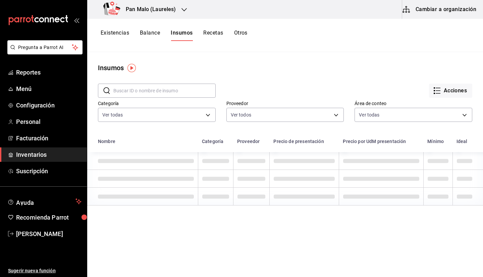
click at [208, 33] on button "Recetas" at bounding box center [213, 35] width 20 height 11
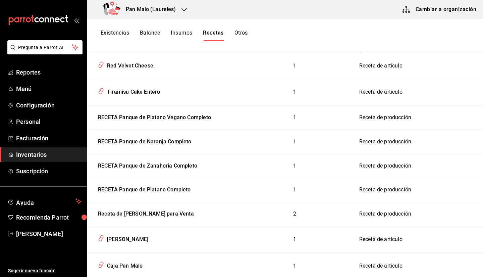
scroll to position [97, 0]
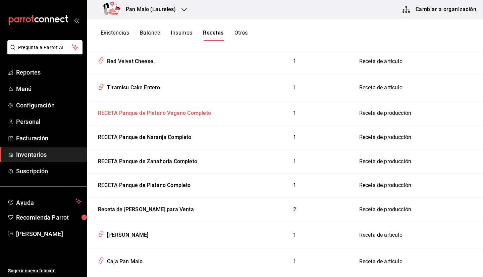
click at [196, 109] on div "RECETA Panque de Platano Vegano Completo" at bounding box center [153, 112] width 116 height 10
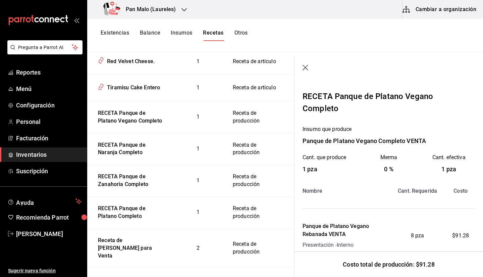
scroll to position [22, 0]
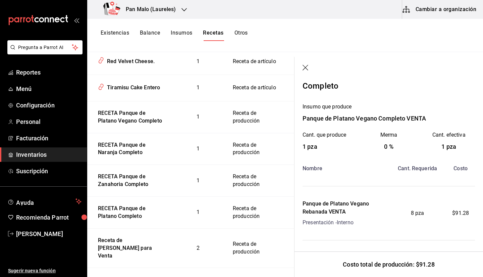
click at [307, 65] on icon "button" at bounding box center [306, 68] width 6 height 6
